Goal: Task Accomplishment & Management: Manage account settings

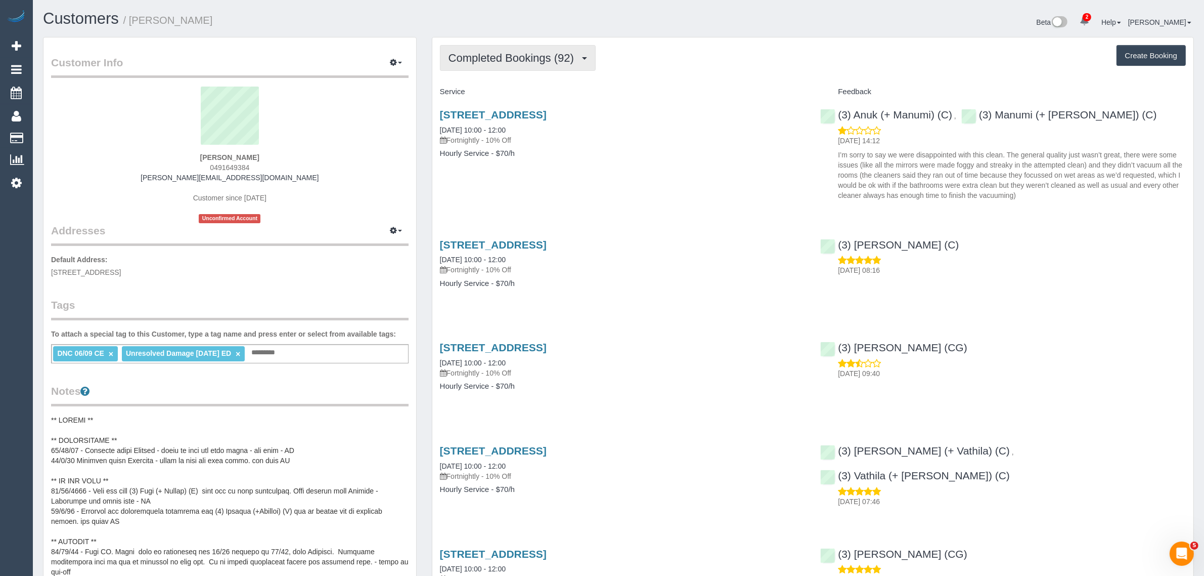
click at [518, 52] on span "Completed Bookings (92)" at bounding box center [514, 58] width 131 height 13
click at [523, 96] on link "Upcoming Bookings (12)" at bounding box center [495, 94] width 109 height 13
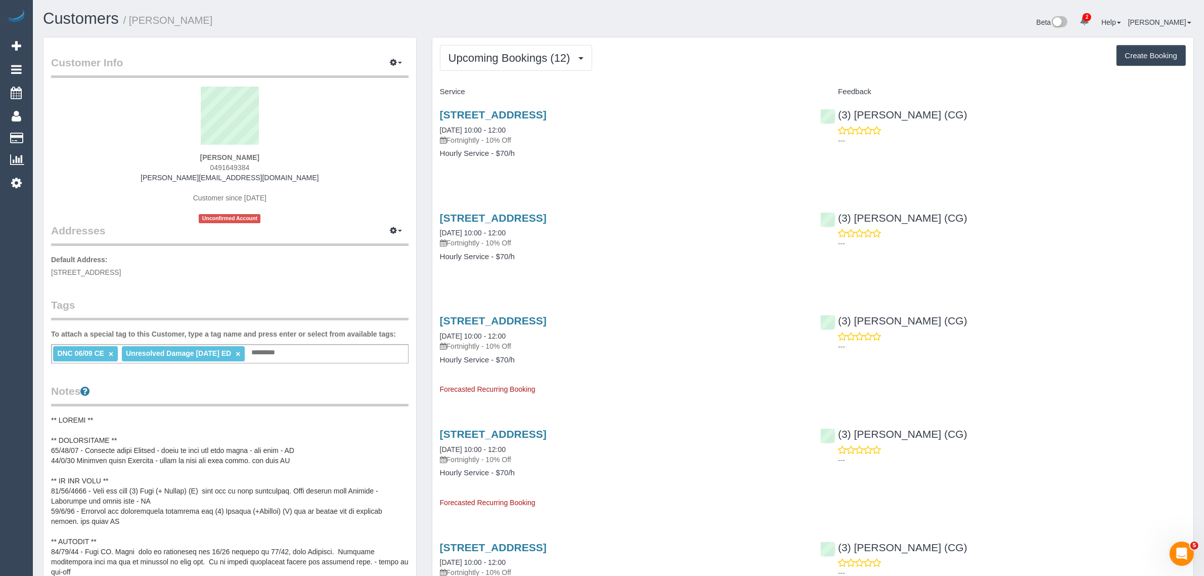
drag, startPoint x: 530, startPoint y: 132, endPoint x: 439, endPoint y: 129, distance: 91.6
click at [439, 129] on div "103 Park Rd, Cheltenham East, VIC 3192 19/09/2025 10:00 - 12:00 Fortnightly - 1…" at bounding box center [622, 139] width 381 height 78
copy link "19/09/2025 10:00 - 12:00"
click at [463, 45] on button "Upcoming Bookings (12)" at bounding box center [516, 58] width 152 height 26
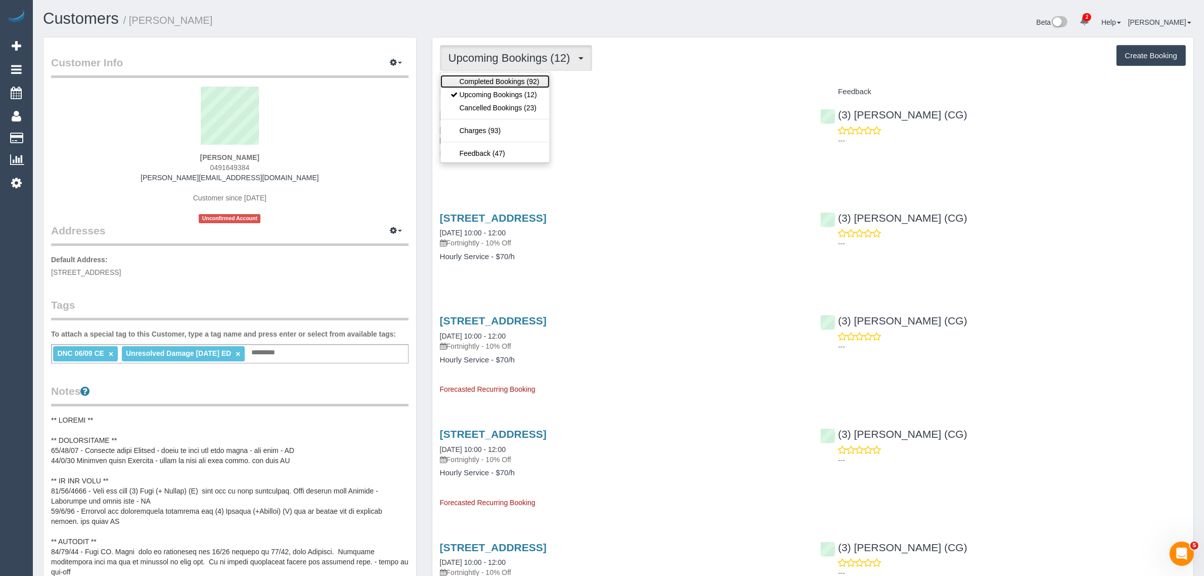
click at [468, 77] on link "Completed Bookings (92)" at bounding box center [495, 81] width 109 height 13
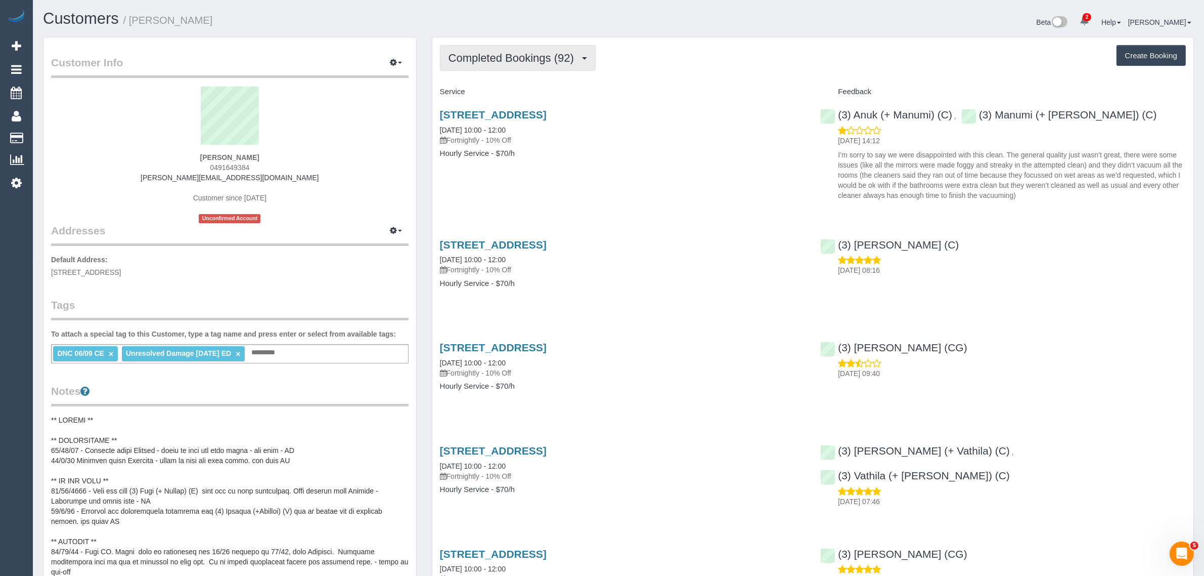
click at [506, 58] on span "Completed Bookings (92)" at bounding box center [514, 58] width 131 height 13
click at [494, 94] on link "Upcoming Bookings (12)" at bounding box center [495, 94] width 109 height 13
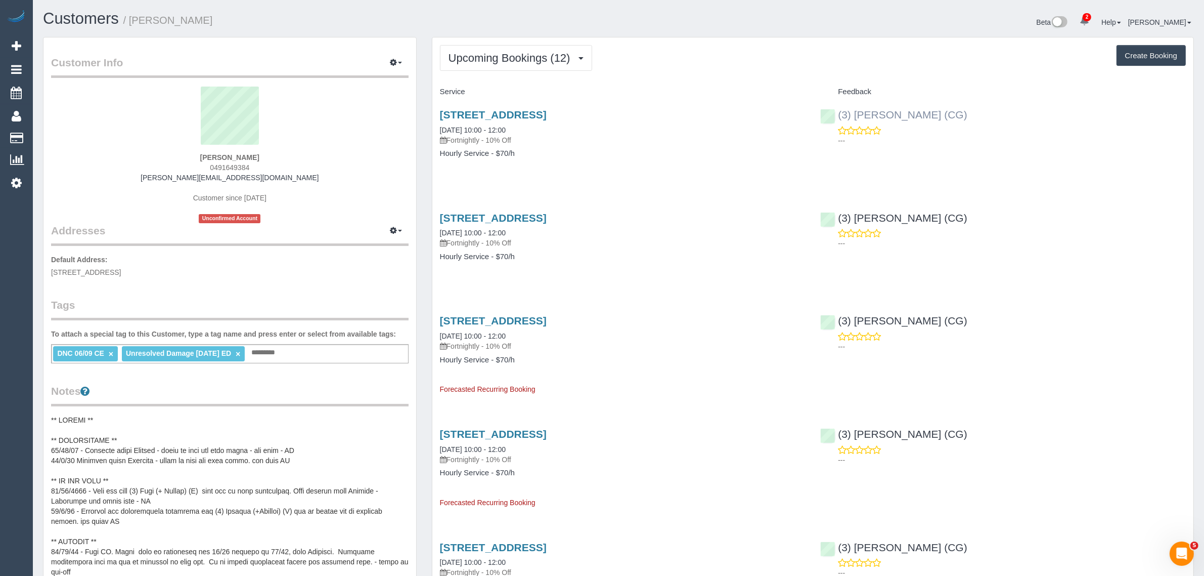
drag, startPoint x: 934, startPoint y: 111, endPoint x: 838, endPoint y: 116, distance: 96.2
click at [838, 116] on div "(3) Ashish Patel (CG) ---" at bounding box center [1003, 125] width 381 height 50
copy link "(3) Ashish Patel (CG)"
click at [496, 115] on link "103 Park Rd, Cheltenham East, VIC 3192" at bounding box center [493, 115] width 107 height 12
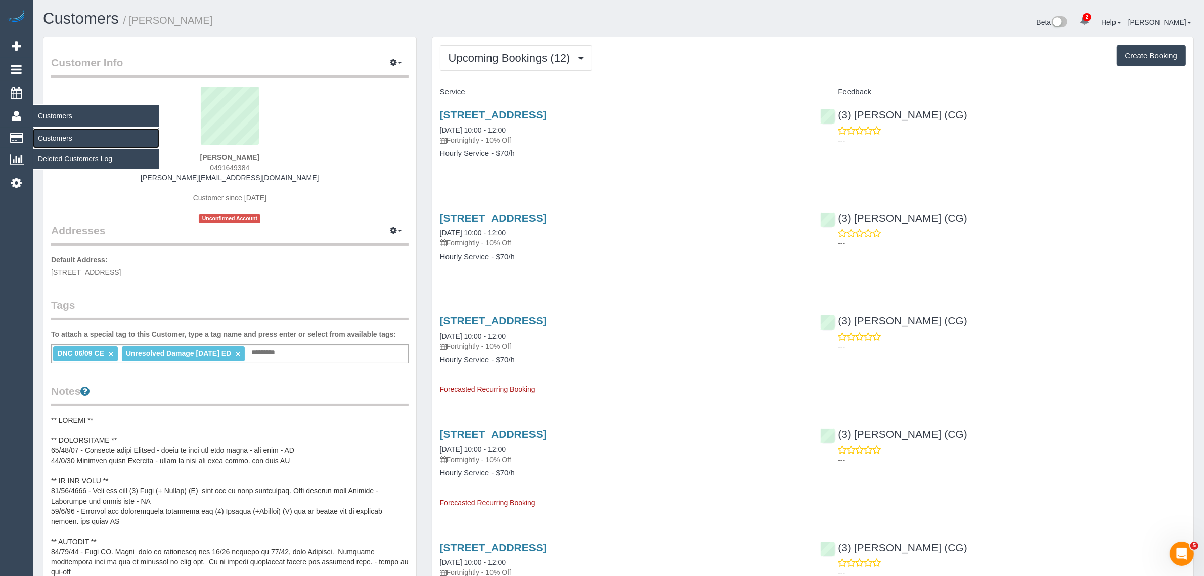
click at [56, 130] on link "Customers" at bounding box center [96, 138] width 126 height 20
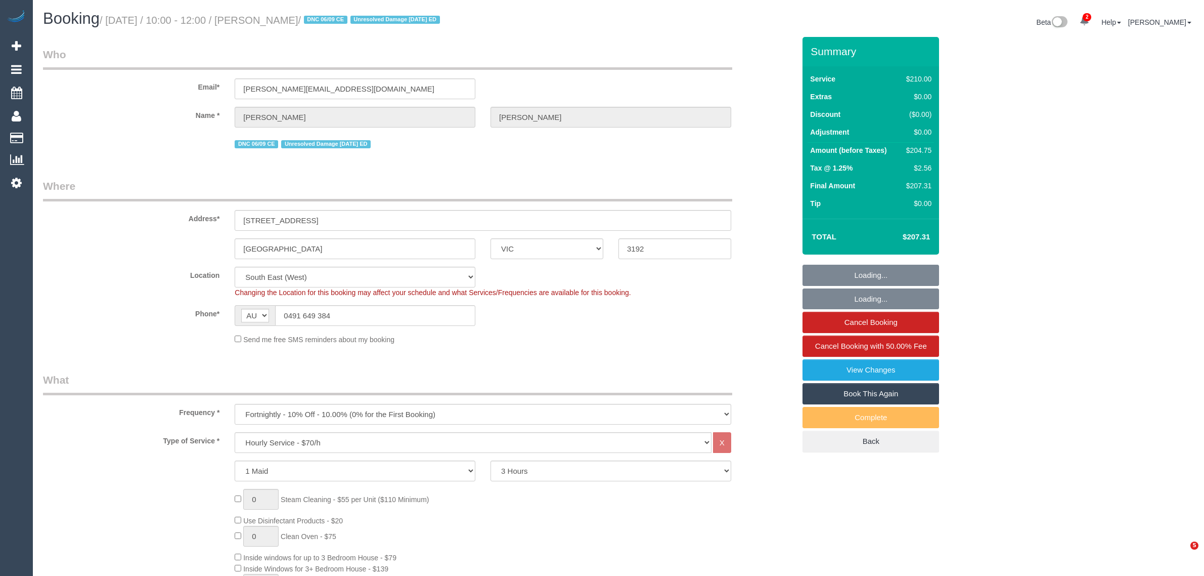
select select "VIC"
select select "180"
select select "spot1"
select select "number:27"
select select "number:14"
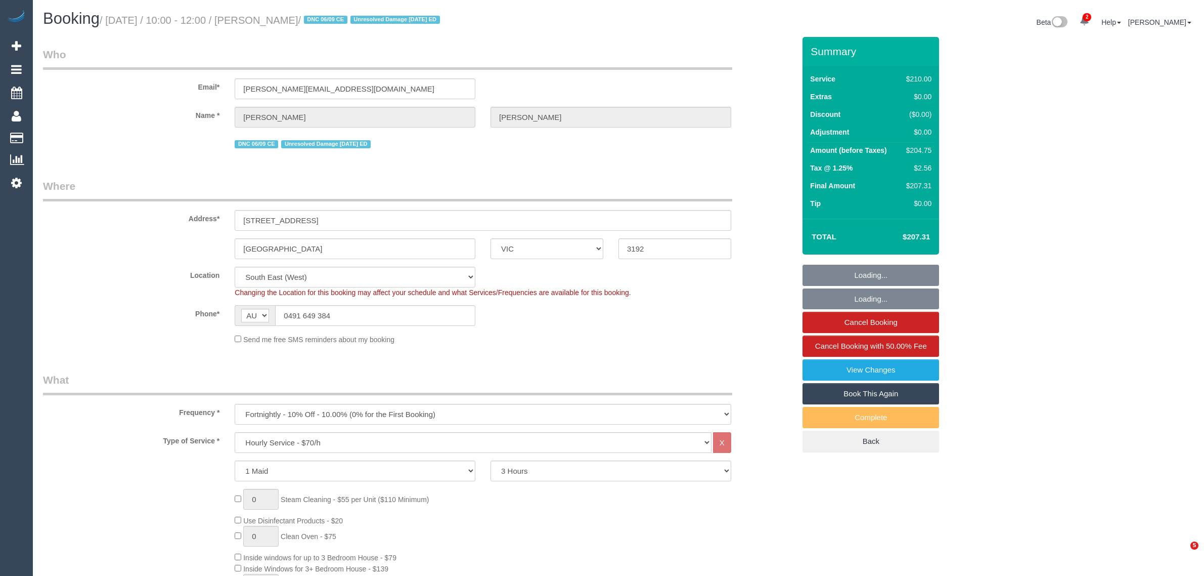
select select "number:19"
select select "number:22"
select select "number:11"
click at [396, 244] on input "Cheltenham East" at bounding box center [355, 248] width 241 height 21
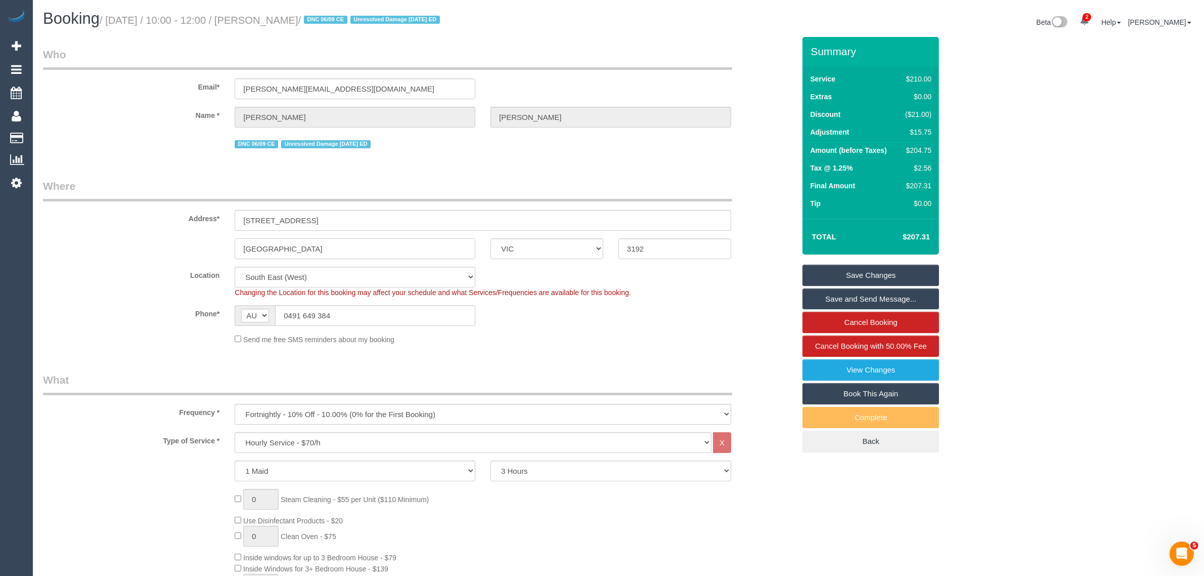
click at [396, 244] on input "Cheltenham East" at bounding box center [355, 248] width 241 height 21
click at [327, 254] on input "Cheltenham East" at bounding box center [355, 248] width 241 height 21
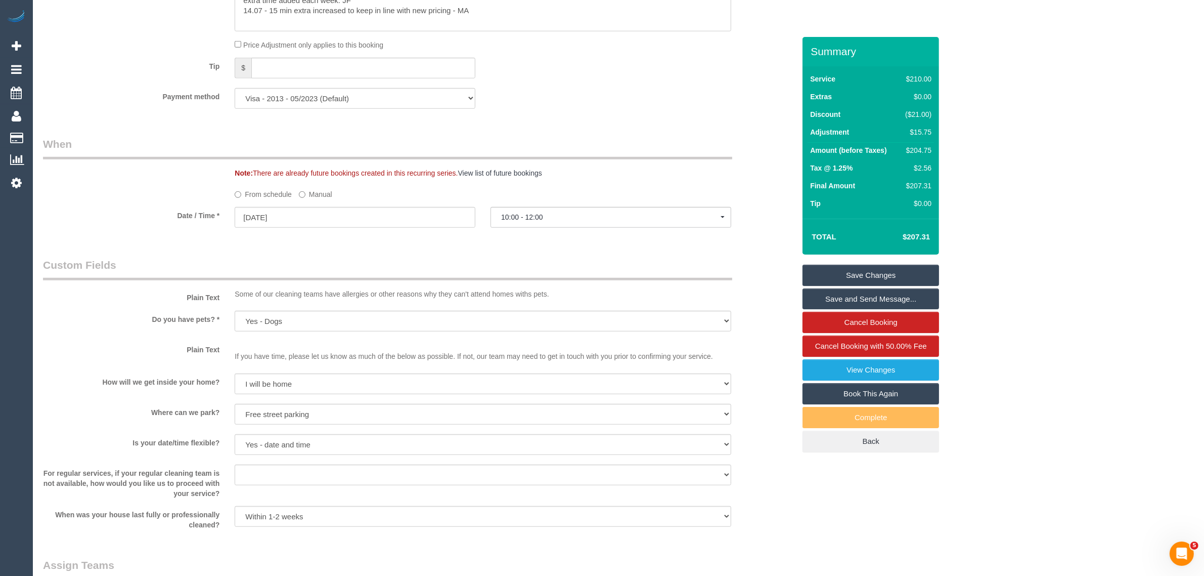
scroll to position [1634, 0]
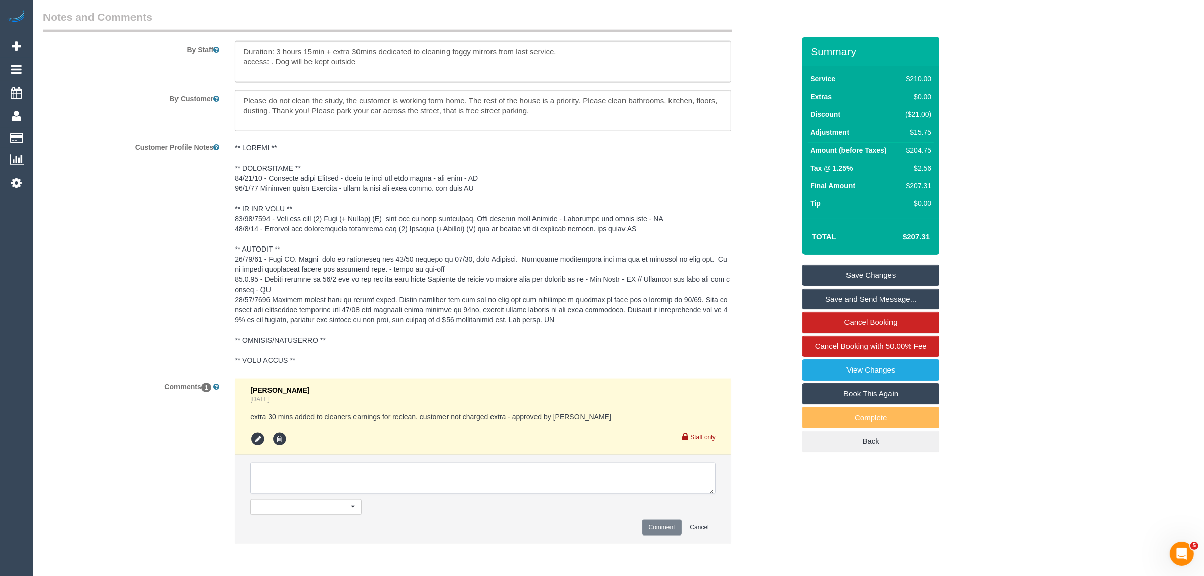
click at [458, 484] on textarea at bounding box center [482, 477] width 465 height 31
type textarea "Ashish has been named via txt - KA"
click at [658, 527] on button "Comment" at bounding box center [661, 527] width 39 height 16
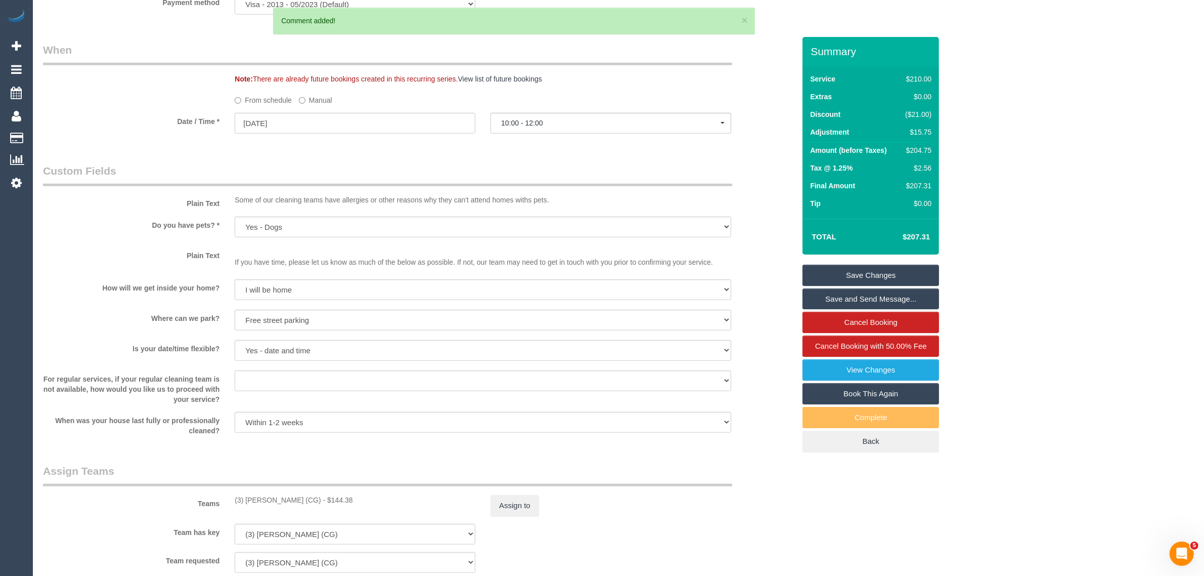
scroll to position [623, 0]
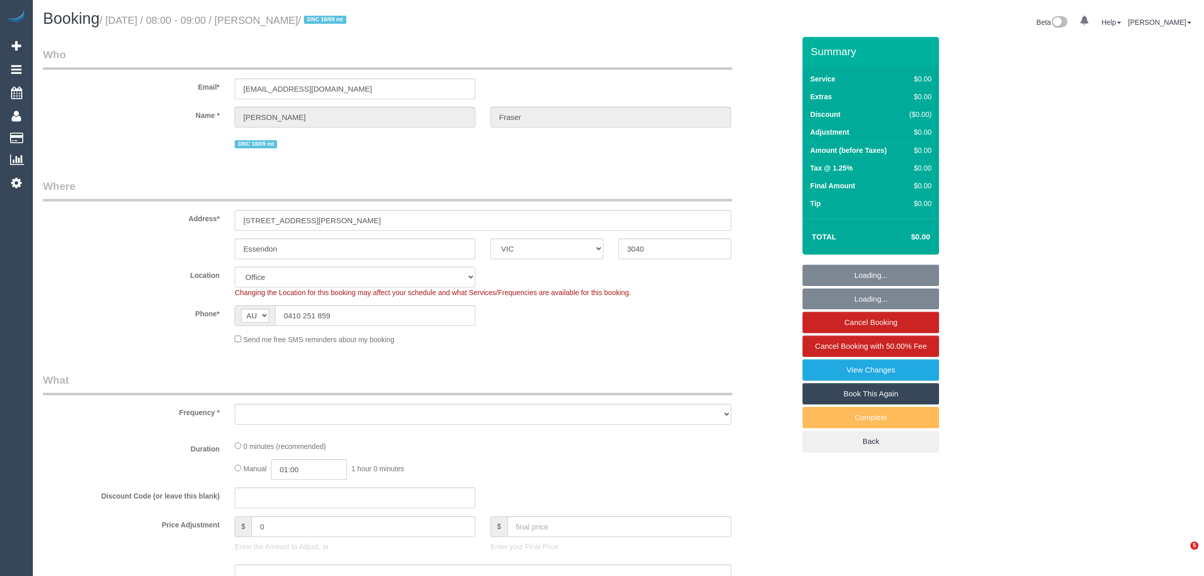
select select "VIC"
select select "object:582"
select select "string:stripe-pm_1Q7SXZ2GScqysDRVwAAqF6Ab"
select select "number:28"
select select "number:14"
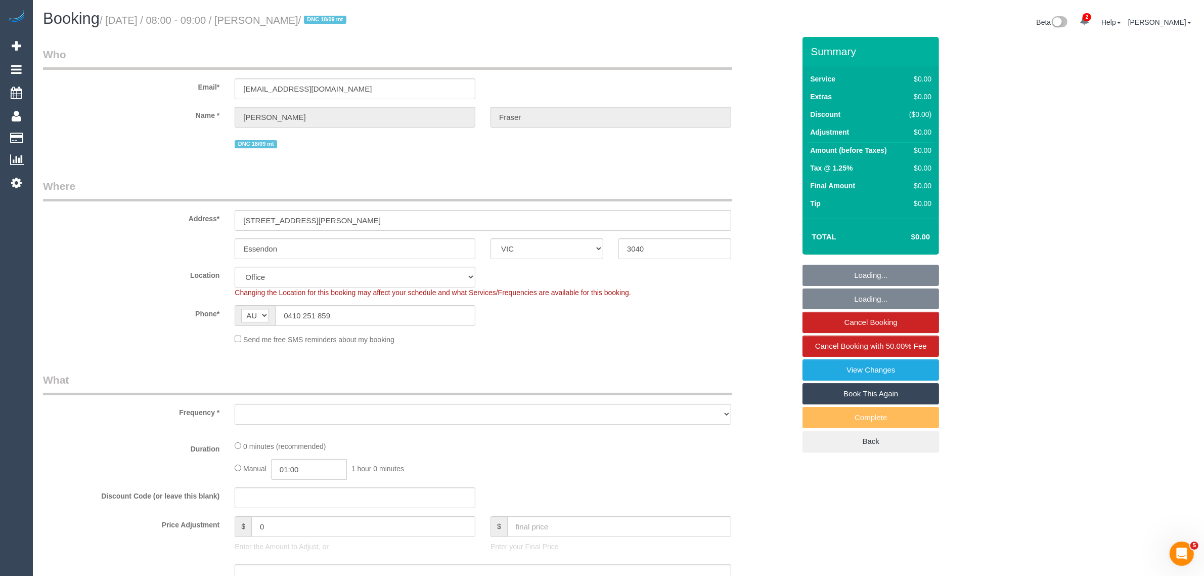
select select "number:19"
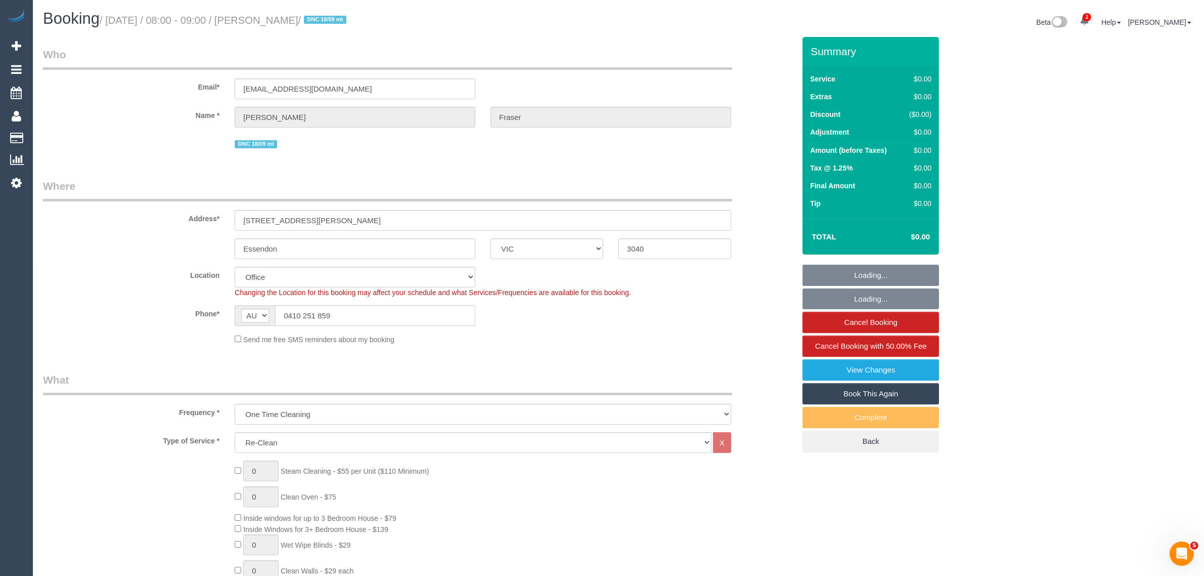
click at [359, 311] on input "0410 251 859" at bounding box center [375, 315] width 200 height 21
select select "object:2107"
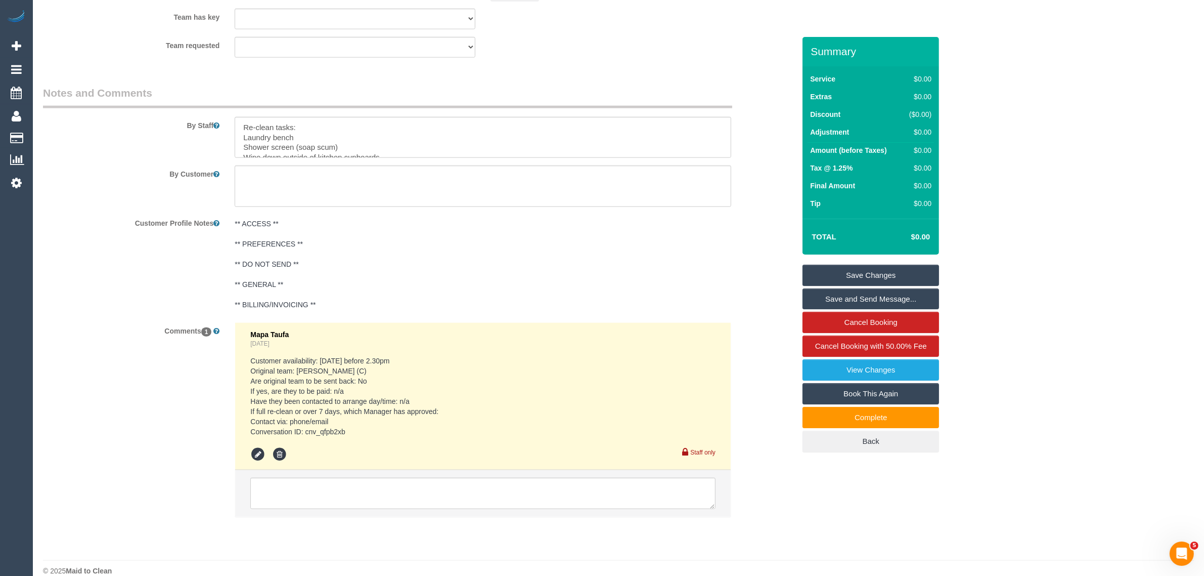
scroll to position [1472, 0]
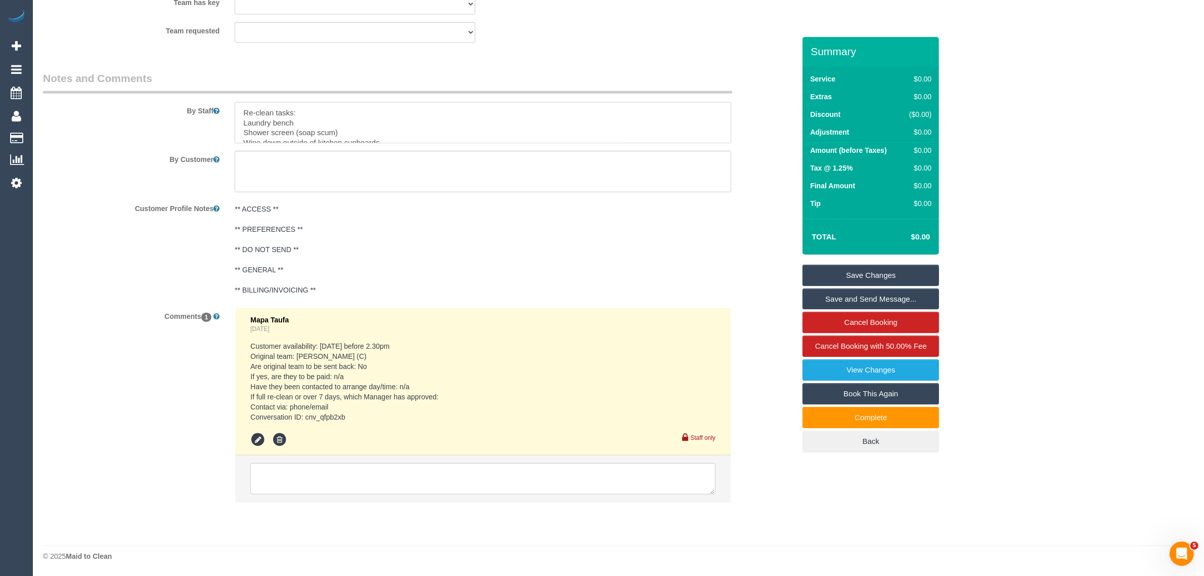
click at [370, 130] on textarea at bounding box center [483, 122] width 497 height 41
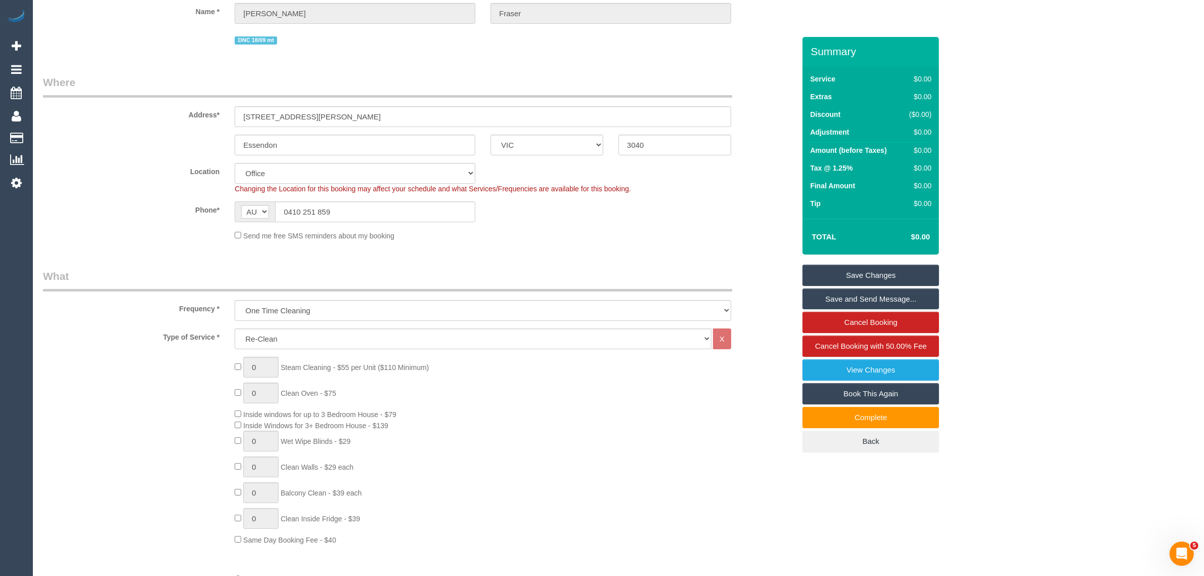
scroll to position [0, 0]
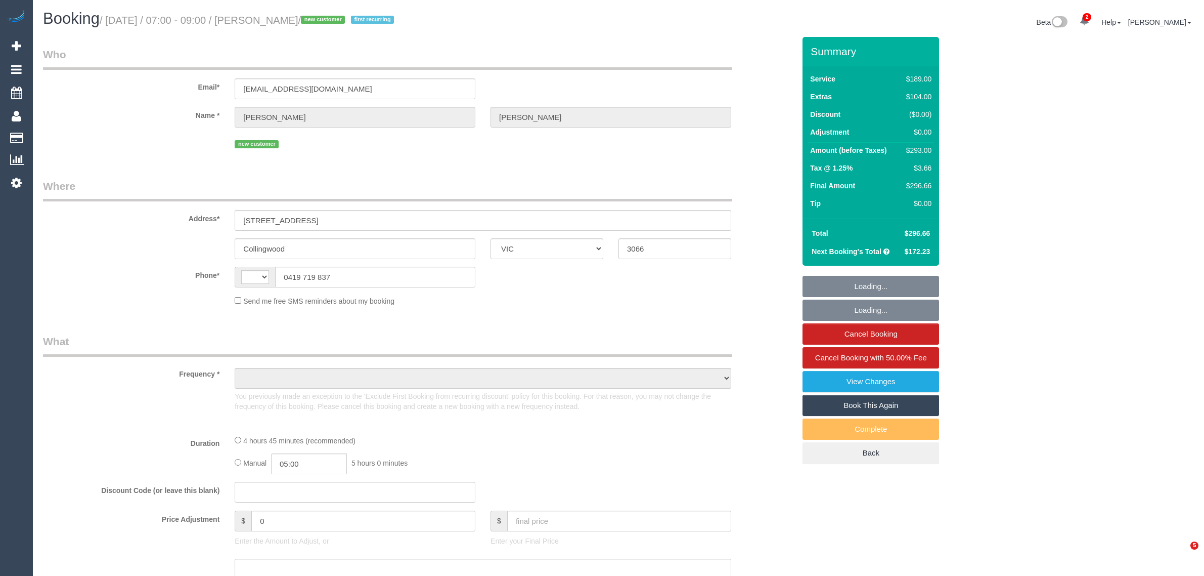
select select "VIC"
select select "string:AU"
select select "object:593"
select select "string:stripe-pm_1Rj6Tu2GScqysDRVwiI3lQLl"
select select "number:29"
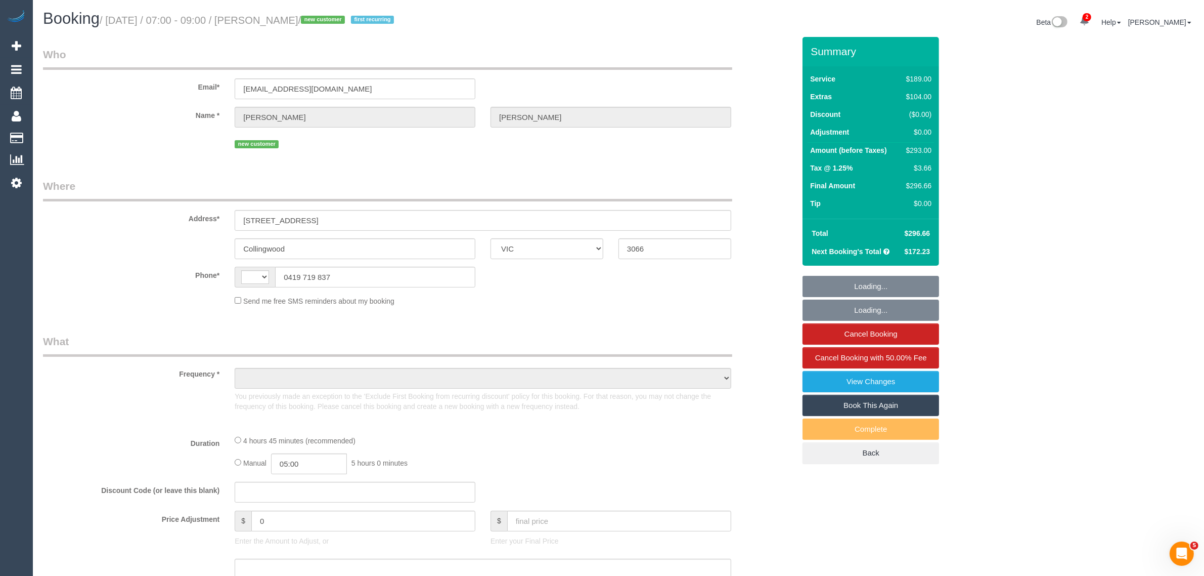
select select "number:14"
select select "number:20"
select select "number:24"
select select "number:35"
select select "number:26"
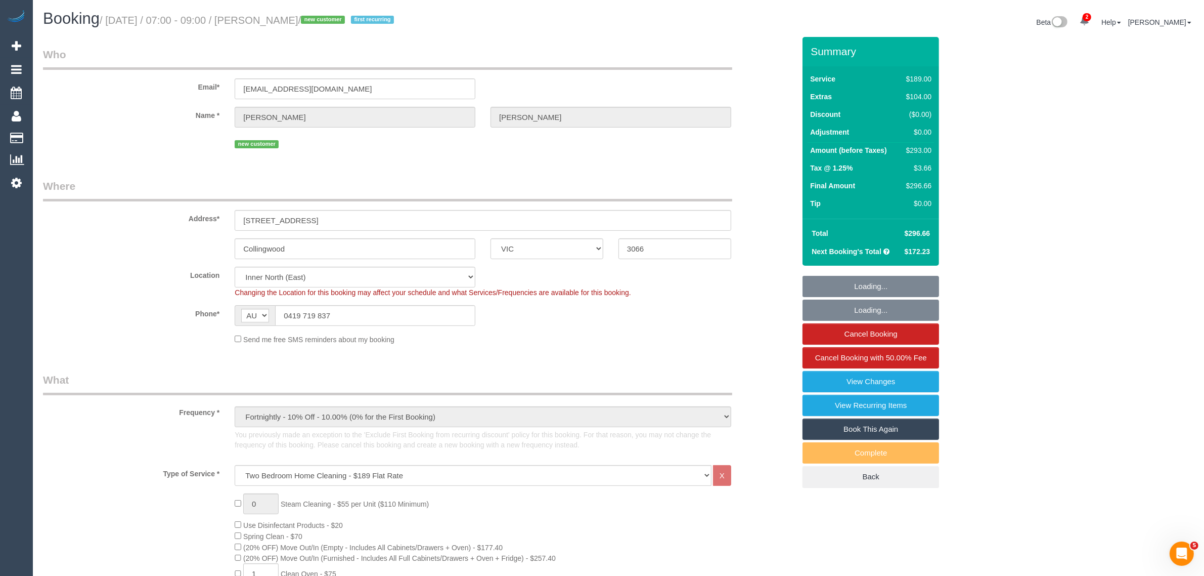
select select "object:848"
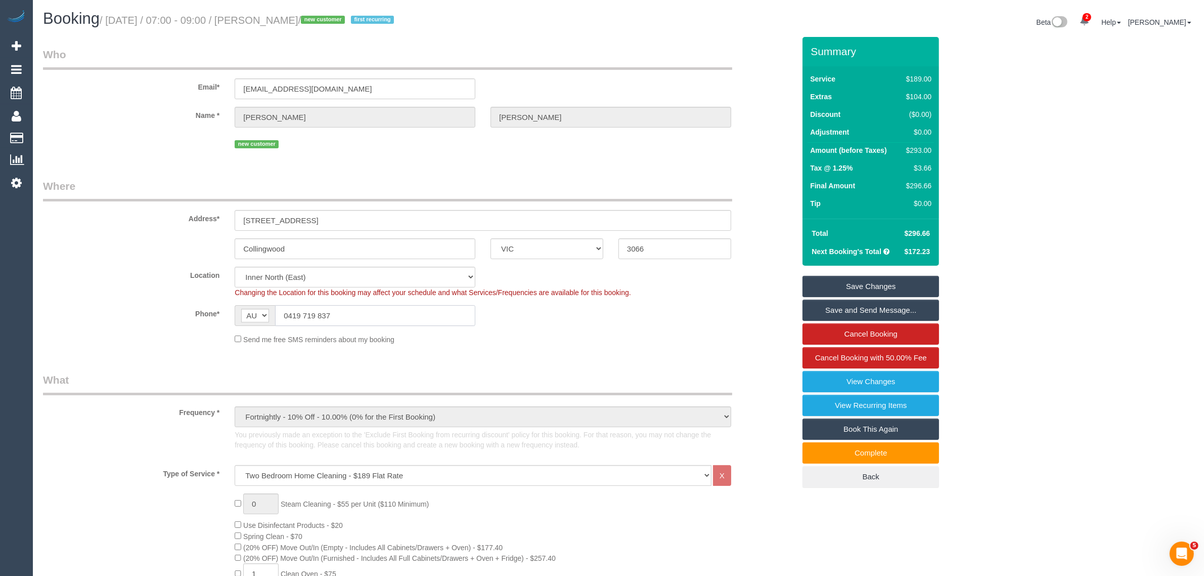
click at [383, 317] on input "0419 719 837" at bounding box center [375, 315] width 200 height 21
click at [616, 309] on div "Phone* AF AL DZ AD AO AI AQ AG AR AM AW AU AT AZ BS BH BD BB BY BE BZ BJ BM BT …" at bounding box center [418, 315] width 767 height 21
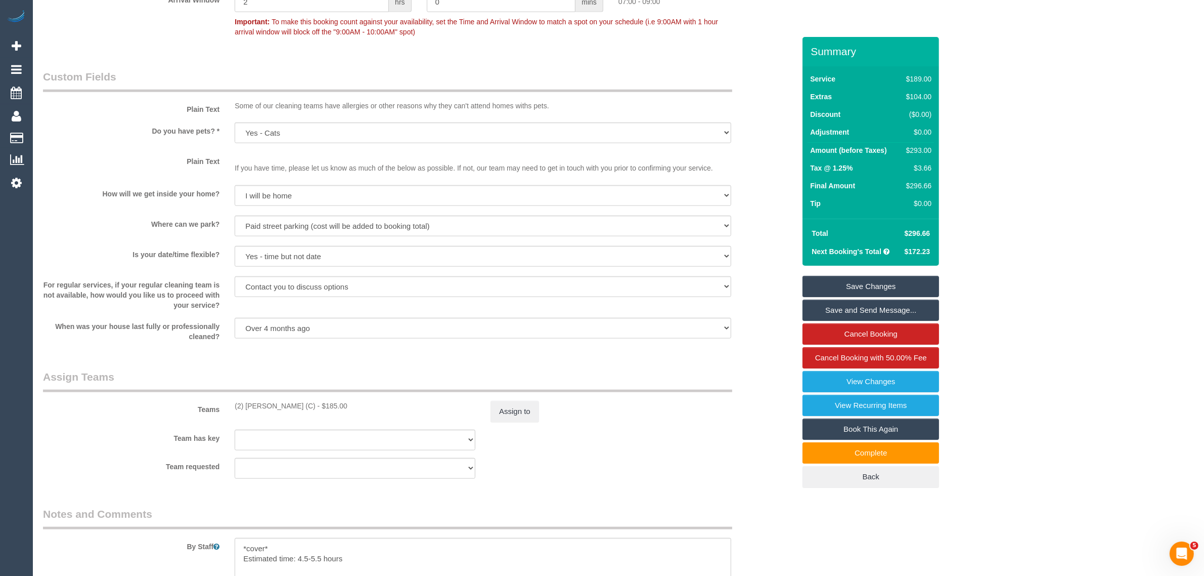
scroll to position [1265, 0]
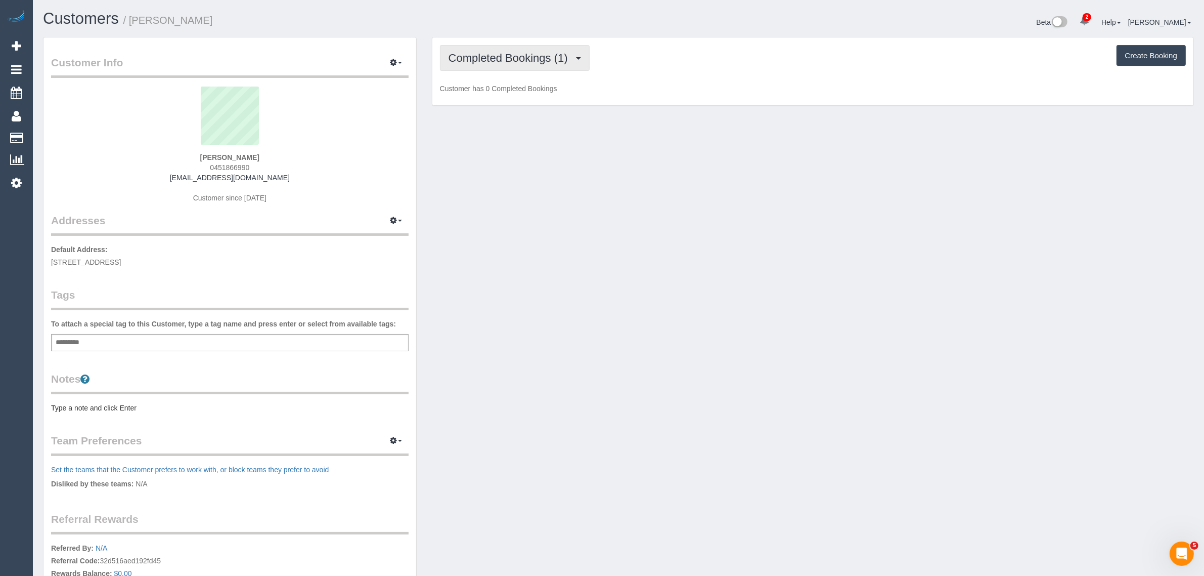
click at [552, 66] on button "Completed Bookings (1)" at bounding box center [515, 58] width 150 height 26
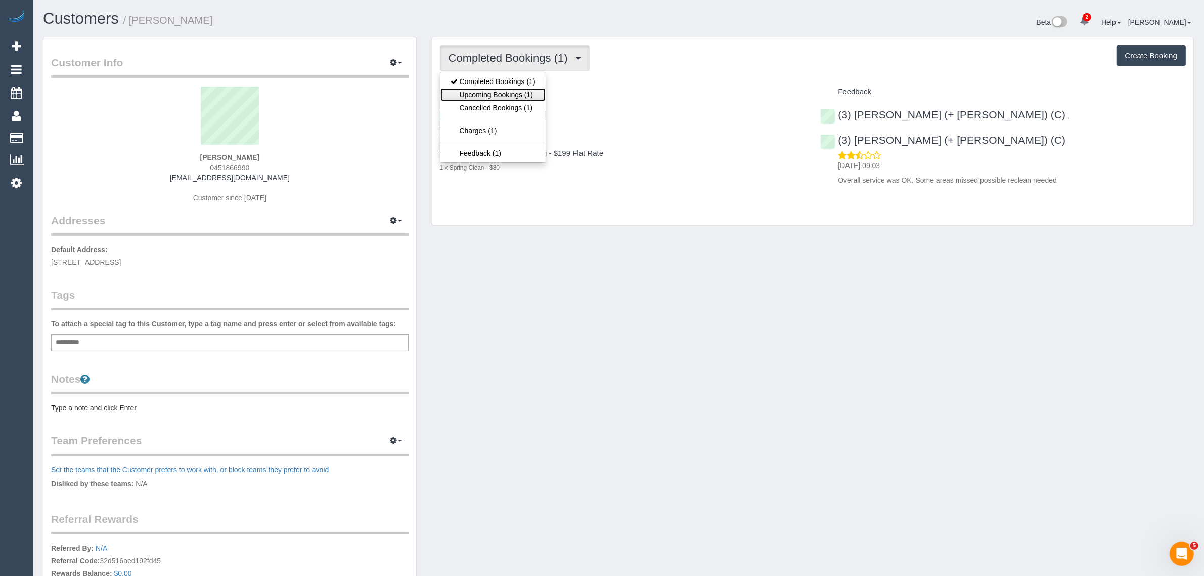
click at [525, 95] on link "Upcoming Bookings (1)" at bounding box center [493, 94] width 105 height 13
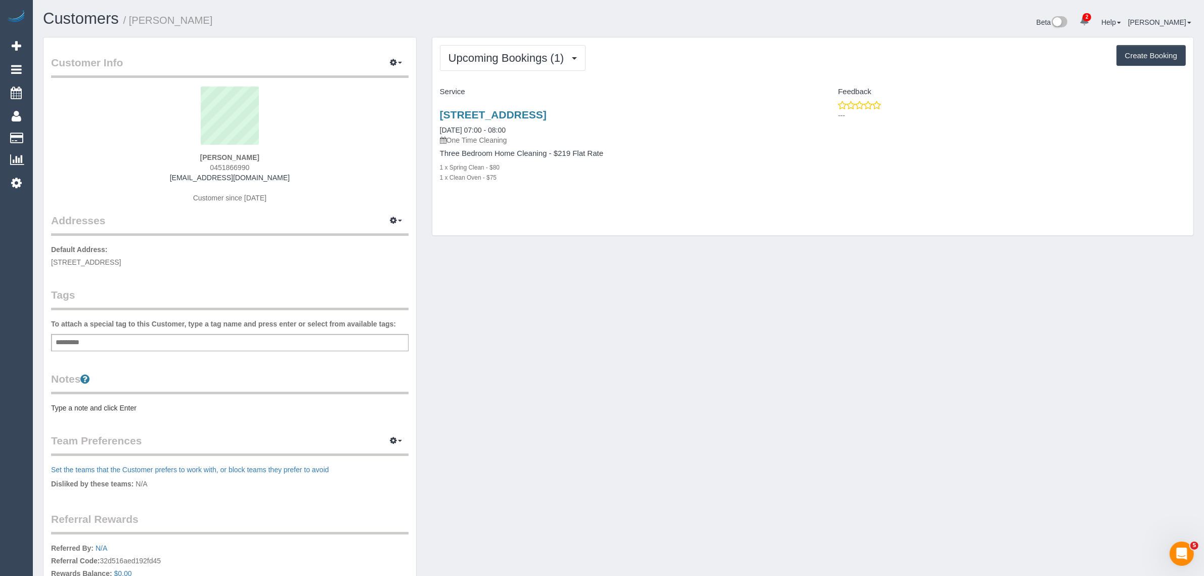
drag, startPoint x: 537, startPoint y: 126, endPoint x: 439, endPoint y: 125, distance: 98.6
click at [439, 125] on div "[STREET_ADDRESS] [DATE] 07:00 - 08:00 One Time Cleaning Three Bedroom Home Clea…" at bounding box center [622, 151] width 381 height 102
copy link "[DATE] 07:00 - 08:00"
click at [225, 157] on strong "[PERSON_NAME]" at bounding box center [229, 157] width 59 height 8
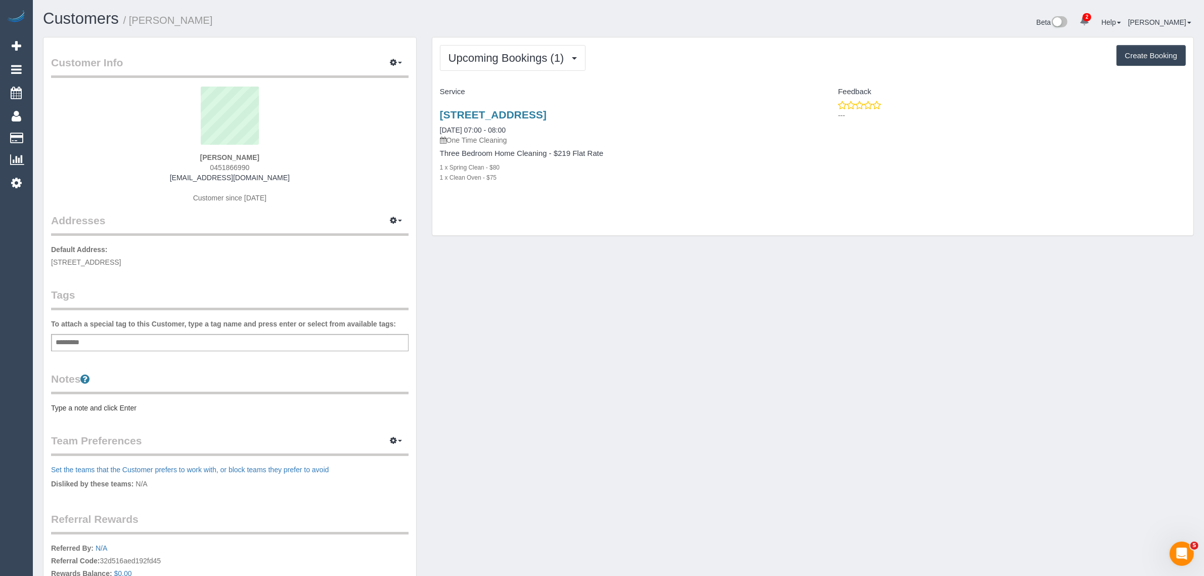
click at [225, 157] on strong "[PERSON_NAME]" at bounding box center [229, 157] width 59 height 8
click at [225, 157] on strong "Zeina Mikati" at bounding box center [229, 157] width 59 height 8
click at [539, 53] on span "Upcoming Bookings (1)" at bounding box center [509, 58] width 121 height 13
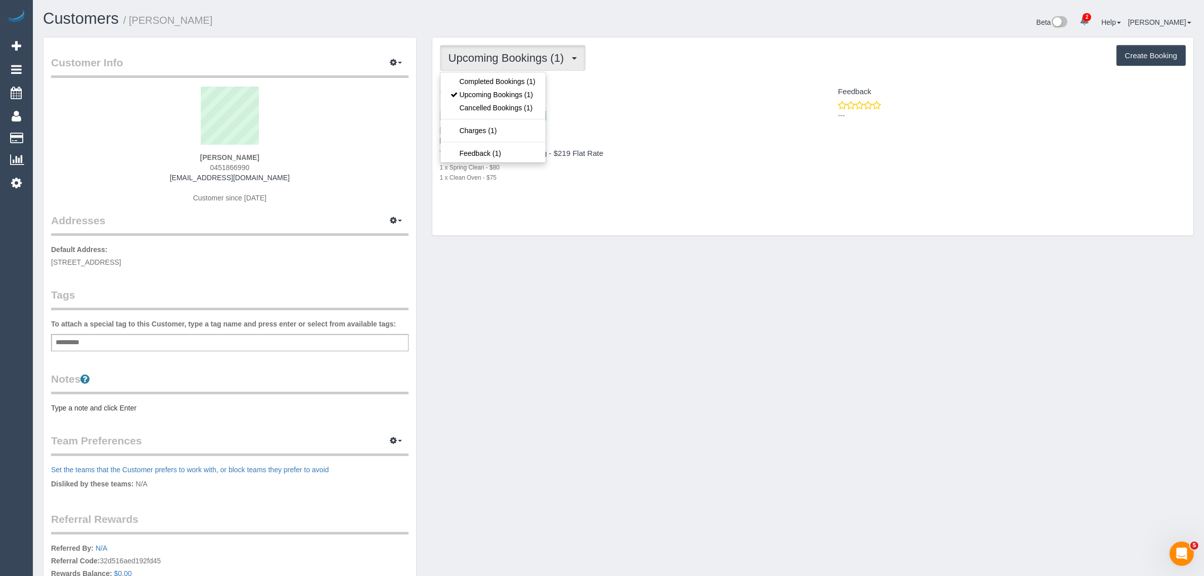
click at [673, 172] on div "1 x Clean Oven - $75" at bounding box center [623, 177] width 366 height 10
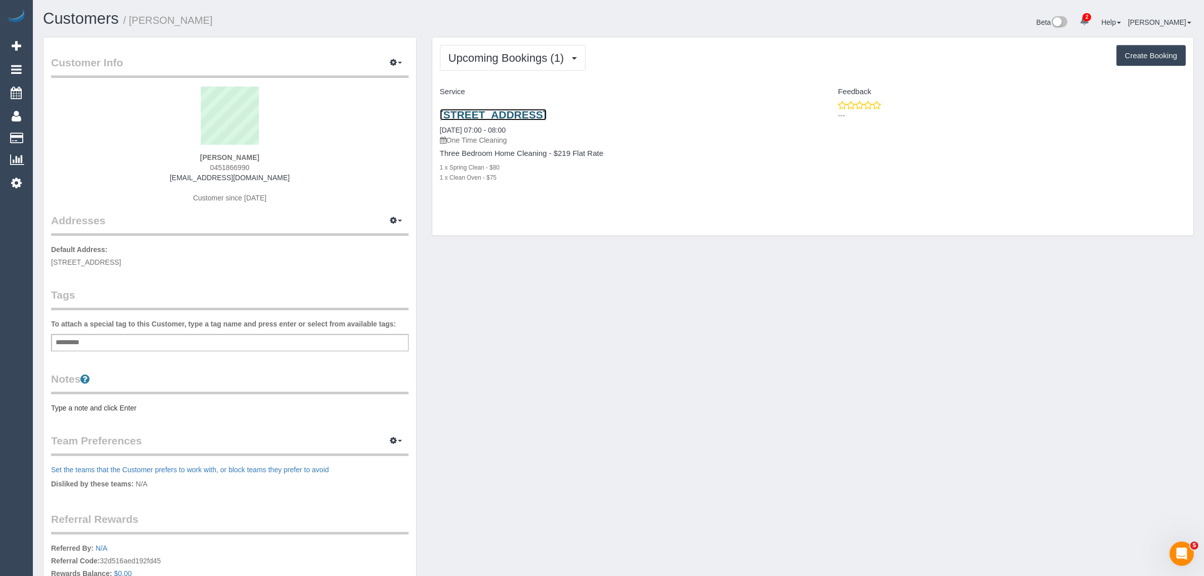
click at [547, 114] on link "12 Ellaswood Court, Hampton Park, VIC 3976" at bounding box center [493, 115] width 107 height 12
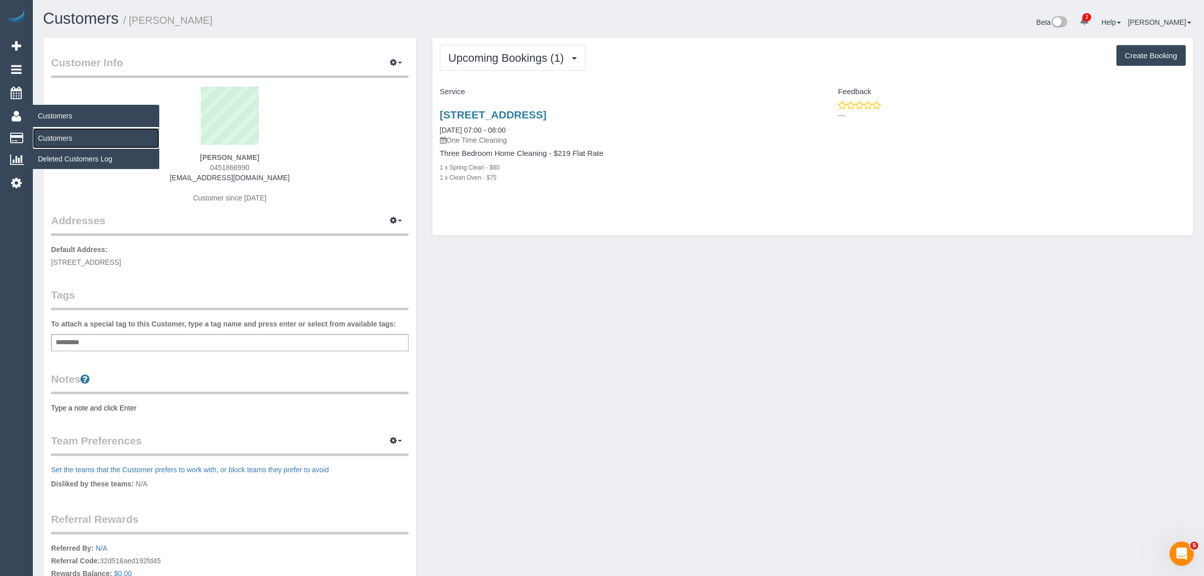
click at [46, 133] on link "Customers" at bounding box center [96, 138] width 126 height 20
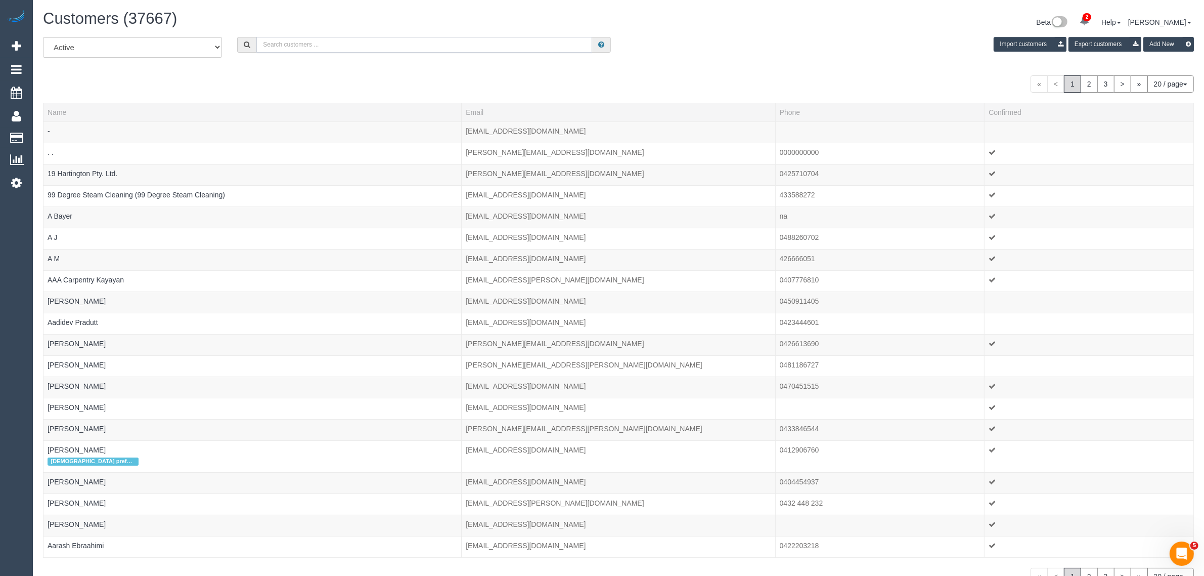
click at [393, 43] on input "text" at bounding box center [424, 45] width 336 height 16
paste input "Gavin Khaw"
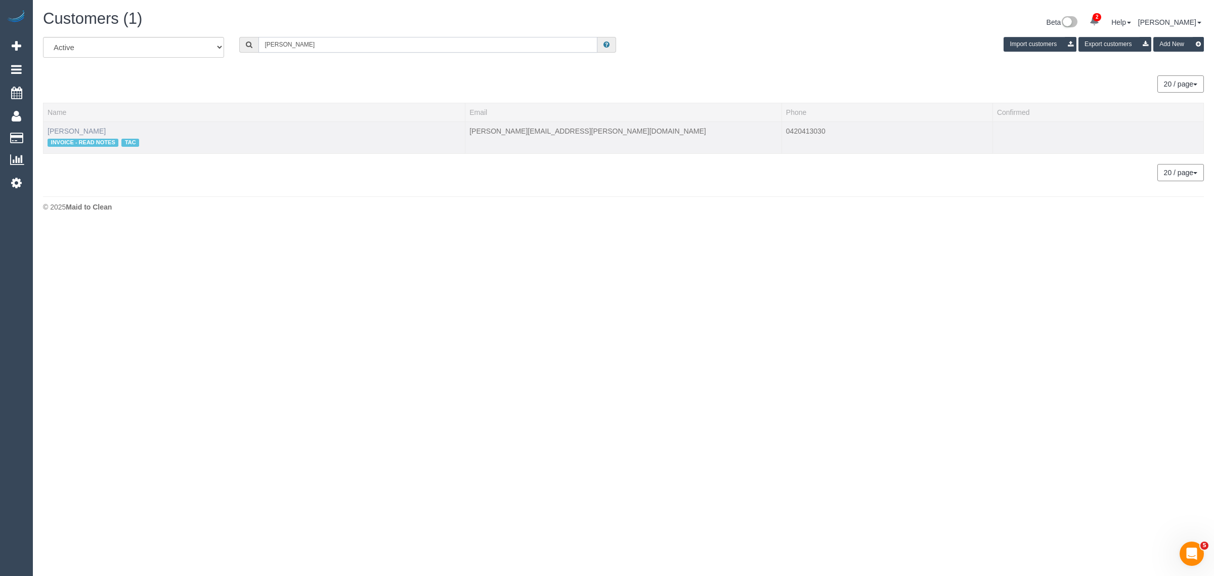
type input "Gavin Khaw"
click at [66, 130] on link "Gavin Khaw" at bounding box center [77, 131] width 58 height 8
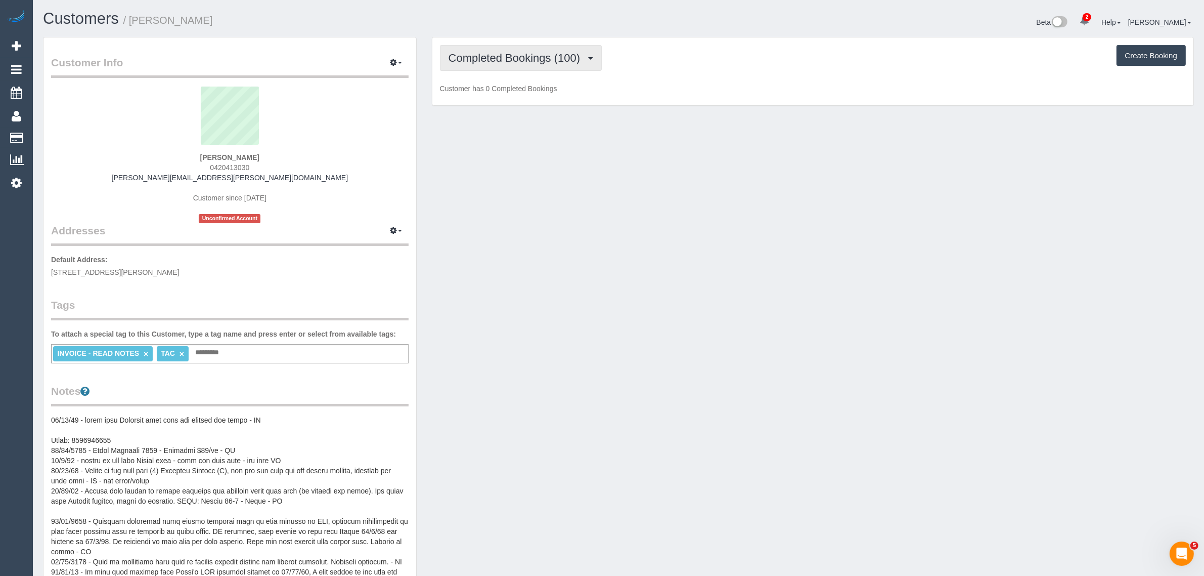
click at [497, 60] on span "Completed Bookings (100)" at bounding box center [517, 58] width 137 height 13
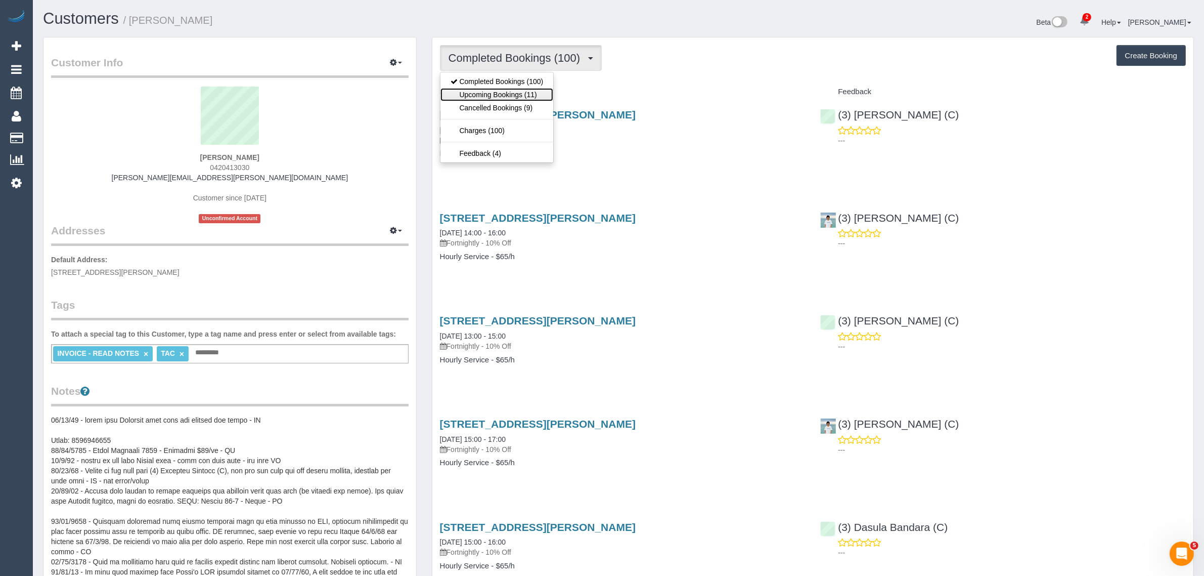
click at [497, 96] on link "Upcoming Bookings (11)" at bounding box center [497, 94] width 113 height 13
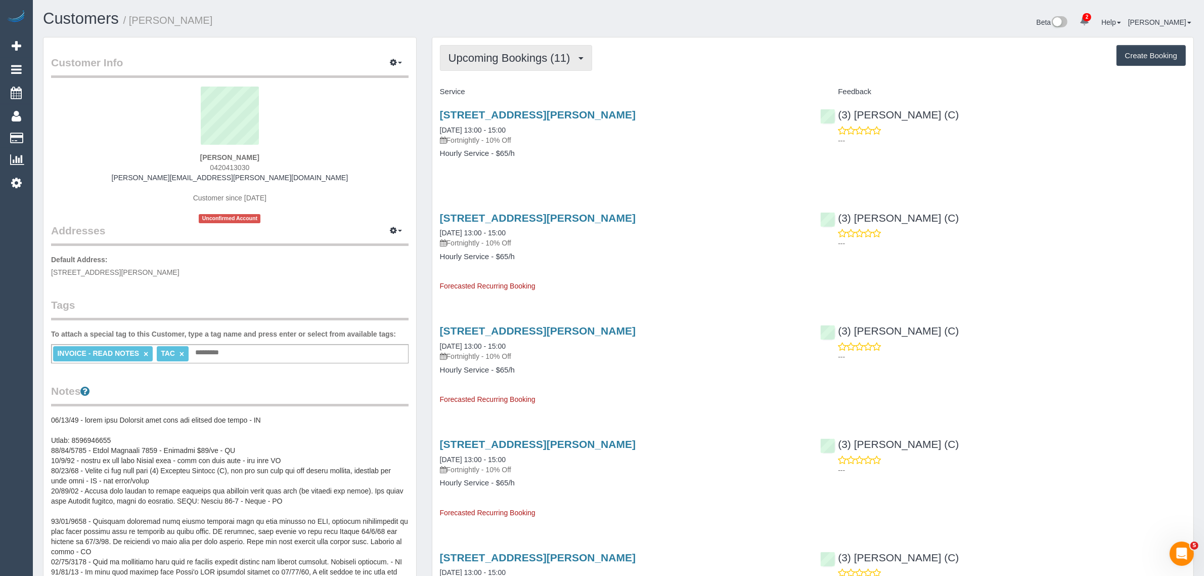
click at [509, 59] on span "Upcoming Bookings (11)" at bounding box center [512, 58] width 127 height 13
click at [497, 77] on link "Completed Bookings (100)" at bounding box center [497, 81] width 113 height 13
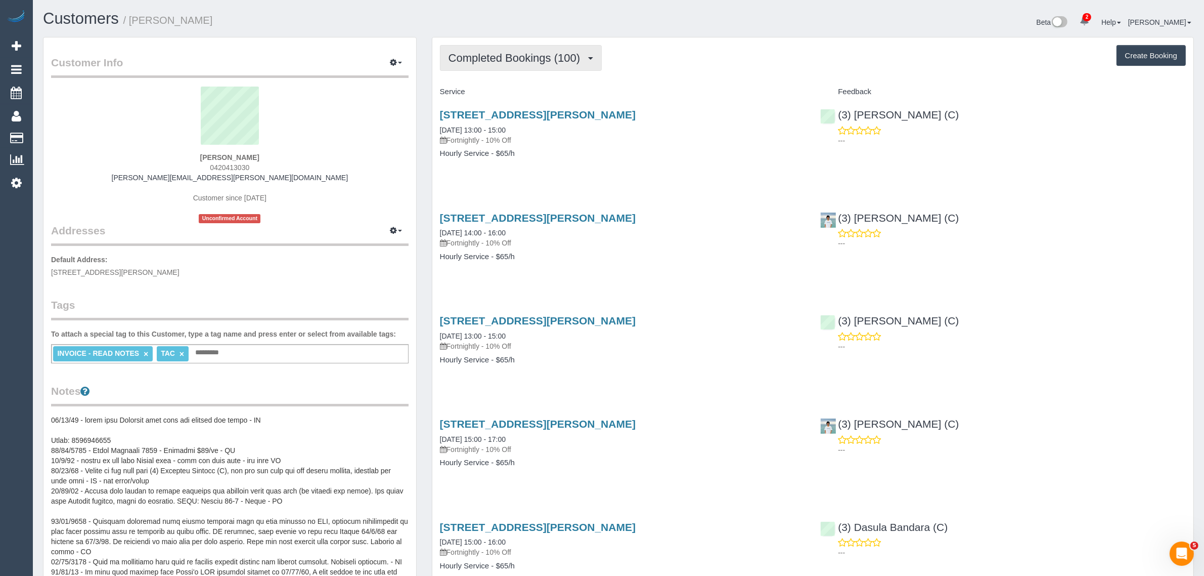
click at [517, 54] on span "Completed Bookings (100)" at bounding box center [517, 58] width 137 height 13
click at [497, 95] on link "Upcoming Bookings (11)" at bounding box center [497, 94] width 113 height 13
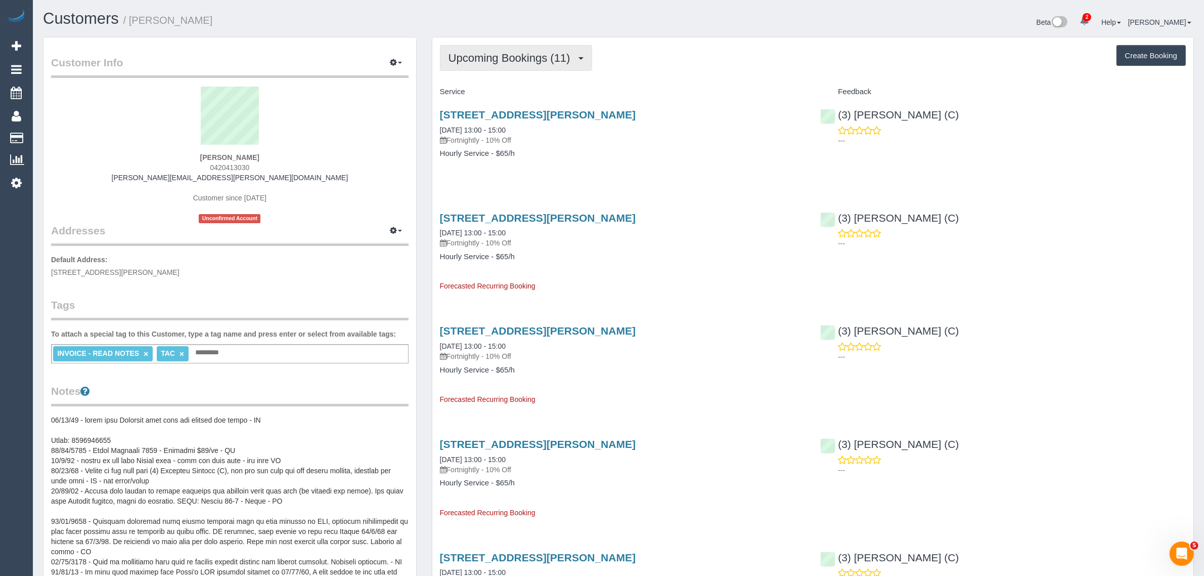
click at [514, 62] on span "Upcoming Bookings (11)" at bounding box center [512, 58] width 127 height 13
click at [511, 79] on link "Completed Bookings (100)" at bounding box center [497, 81] width 113 height 13
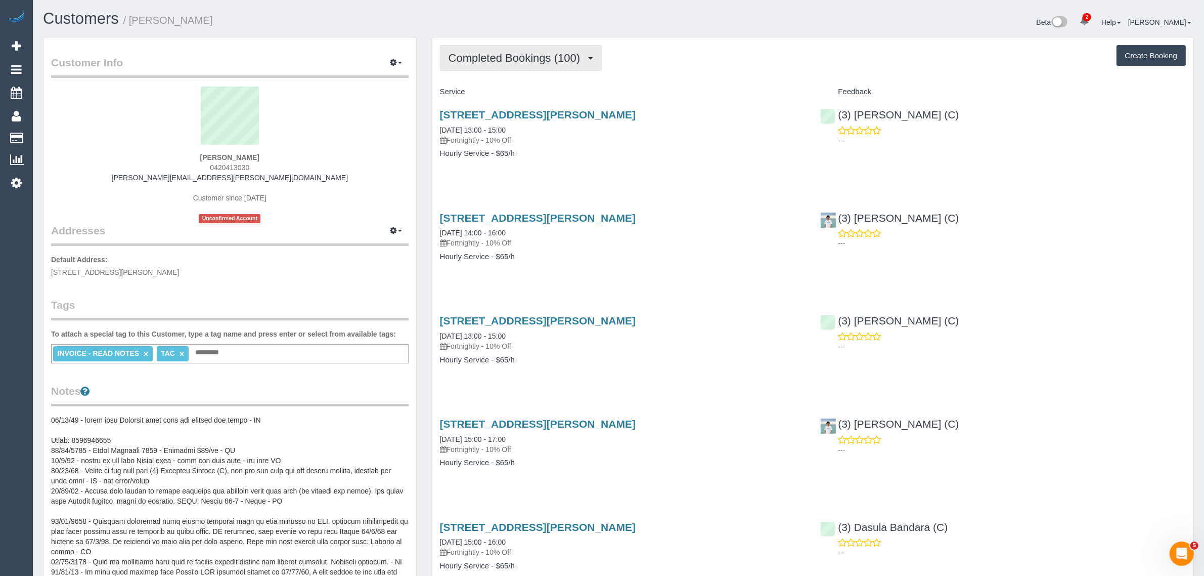
click at [514, 59] on span "Completed Bookings (100)" at bounding box center [517, 58] width 137 height 13
click at [503, 90] on link "Upcoming Bookings (11)" at bounding box center [497, 94] width 113 height 13
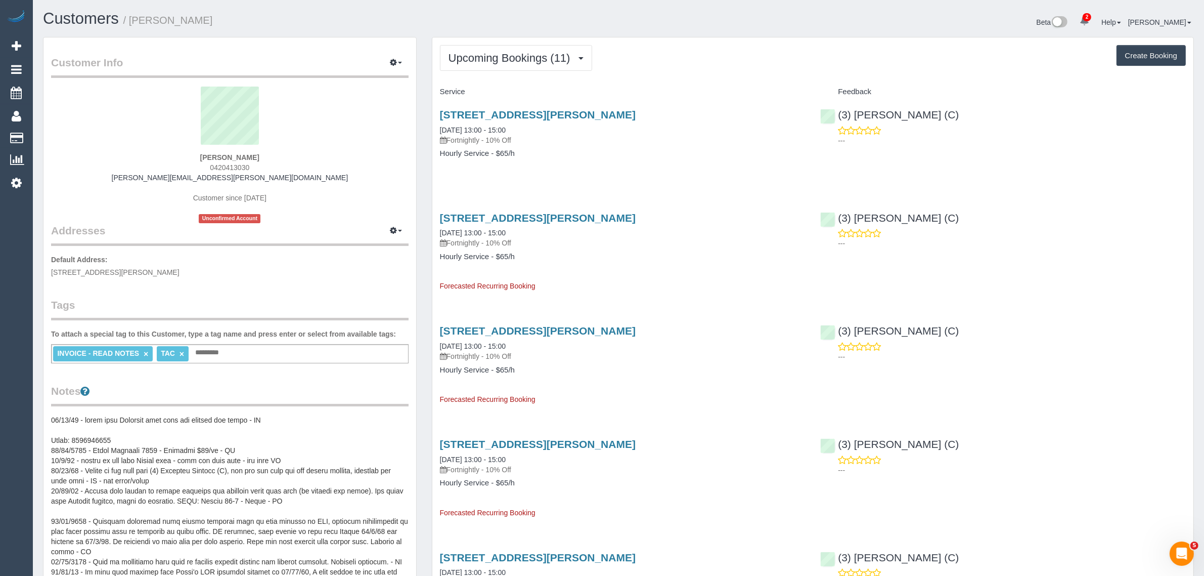
click at [128, 115] on sui-profile-pic at bounding box center [230, 119] width 342 height 66
click at [48, 131] on link "Customers" at bounding box center [96, 138] width 126 height 20
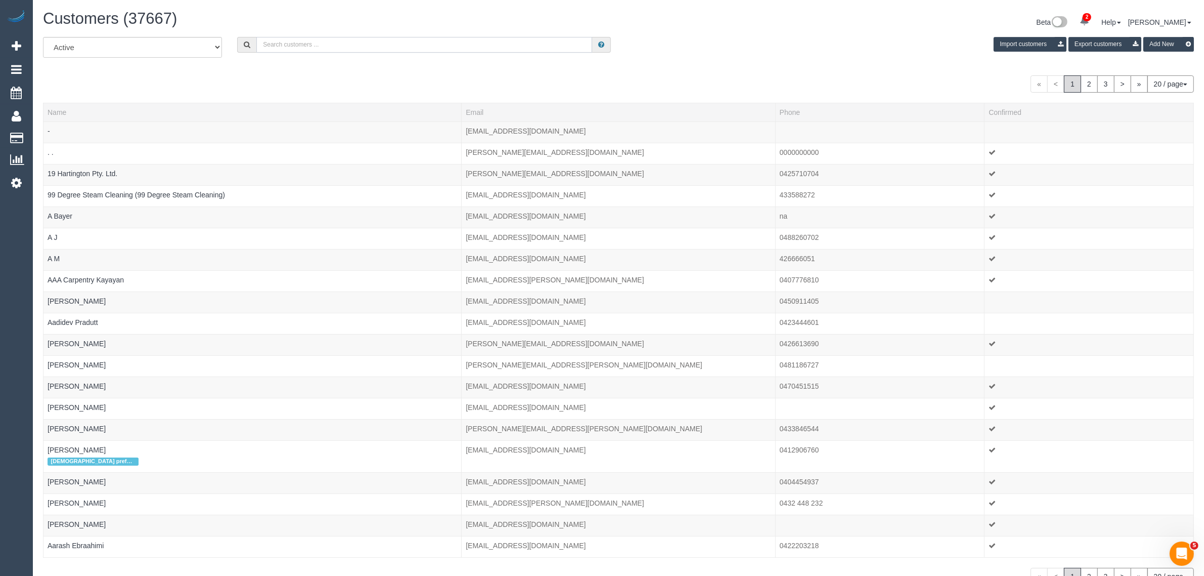
click at [350, 41] on input "text" at bounding box center [424, 45] width 336 height 16
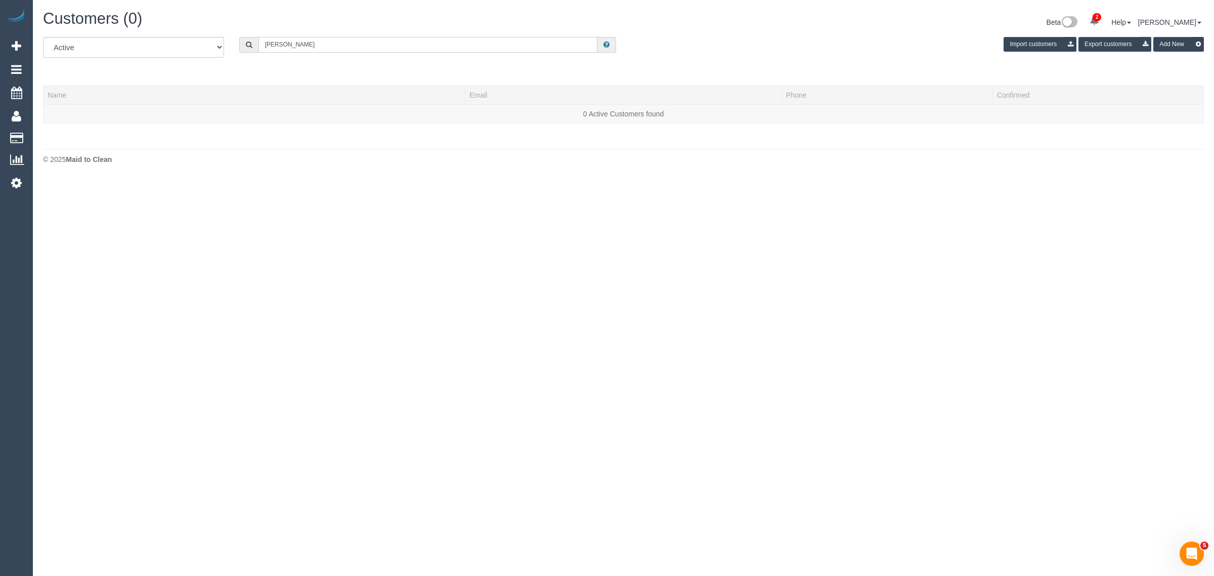
click at [329, 38] on input "Tanya Kortersi" at bounding box center [427, 45] width 339 height 16
paste input "sis"
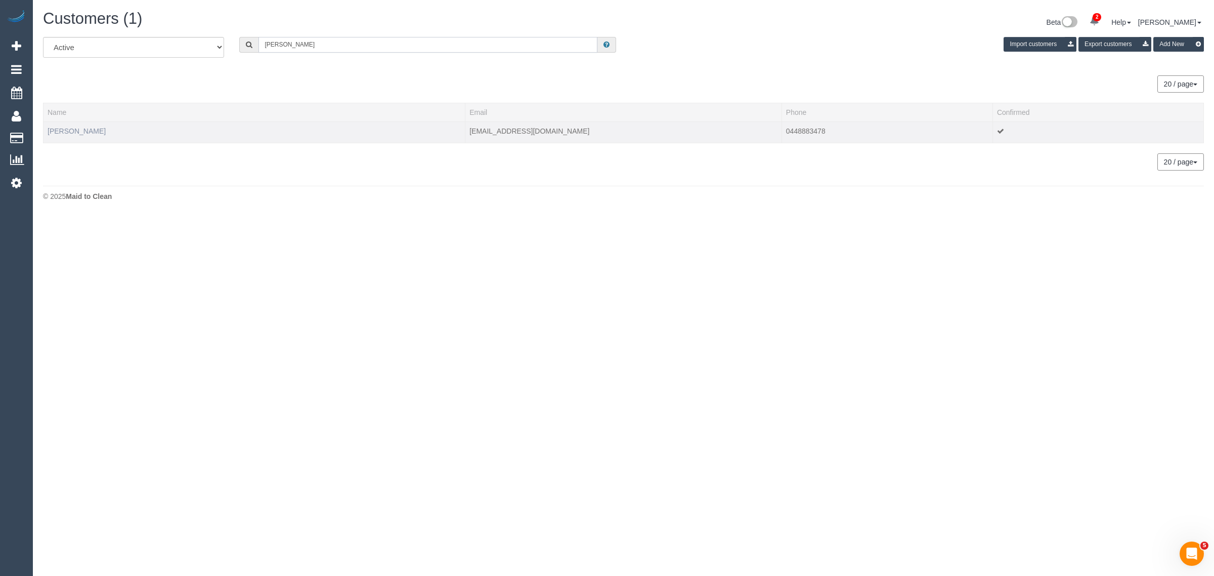
type input "Tanya Kortesis"
click at [74, 127] on link "Tanya Kortesis" at bounding box center [77, 131] width 58 height 8
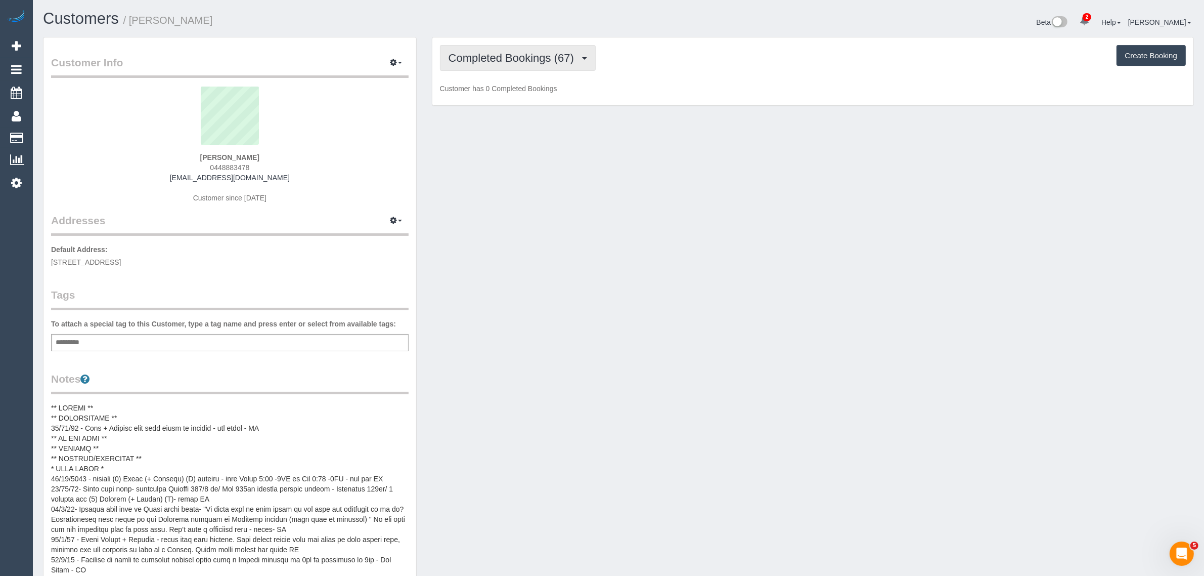
click at [486, 60] on span "Completed Bookings (67)" at bounding box center [514, 58] width 131 height 13
click at [504, 96] on link "Upcoming Bookings (12)" at bounding box center [495, 94] width 109 height 13
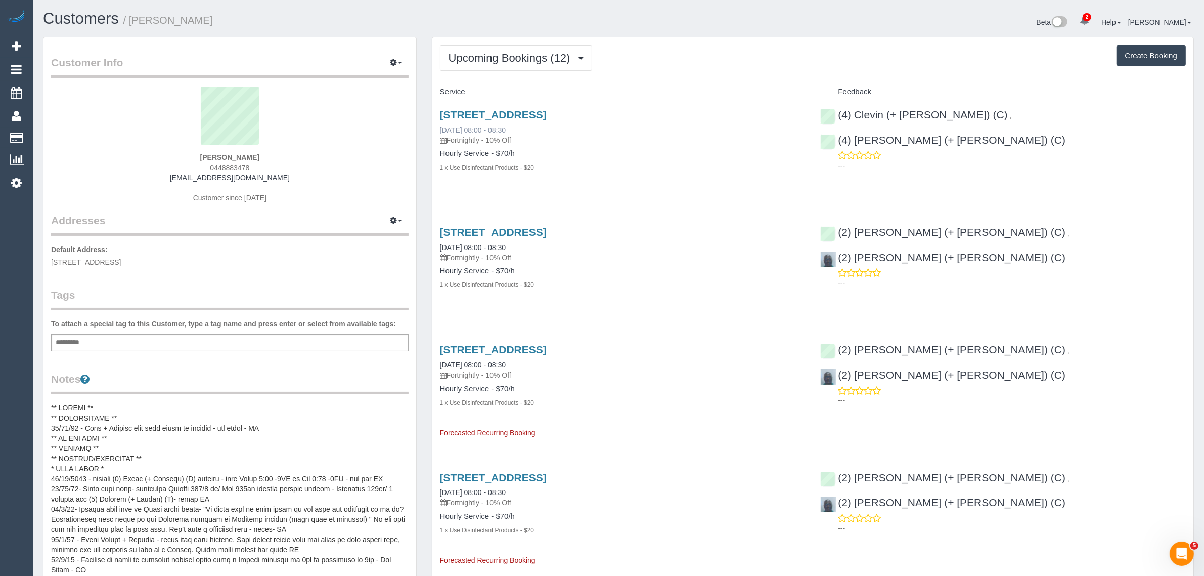
drag, startPoint x: 545, startPoint y: 124, endPoint x: 442, endPoint y: 127, distance: 103.2
click at [442, 127] on div "42 Keats Street, Sandringham, VIC 3191 19/09/2025 08:00 - 08:30 Fortnightly - 1…" at bounding box center [623, 127] width 366 height 36
click at [549, 155] on h4 "Hourly Service - $70/h" at bounding box center [623, 153] width 366 height 9
drag, startPoint x: 531, startPoint y: 125, endPoint x: 436, endPoint y: 125, distance: 95.1
click at [436, 125] on div "42 Keats Street, Sandringham, VIC 3191 19/09/2025 08:00 - 08:30 Fortnightly - 1…" at bounding box center [622, 146] width 381 height 92
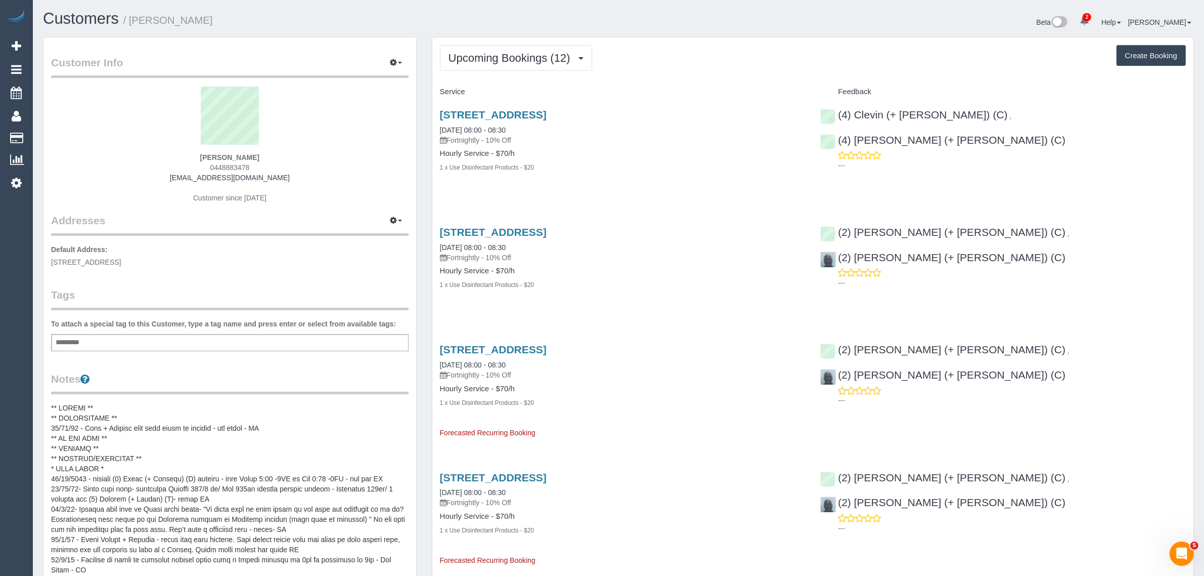
copy link "19/09/2025 08:00 - 08:30"
click at [496, 60] on span "Upcoming Bookings (12)" at bounding box center [512, 58] width 127 height 13
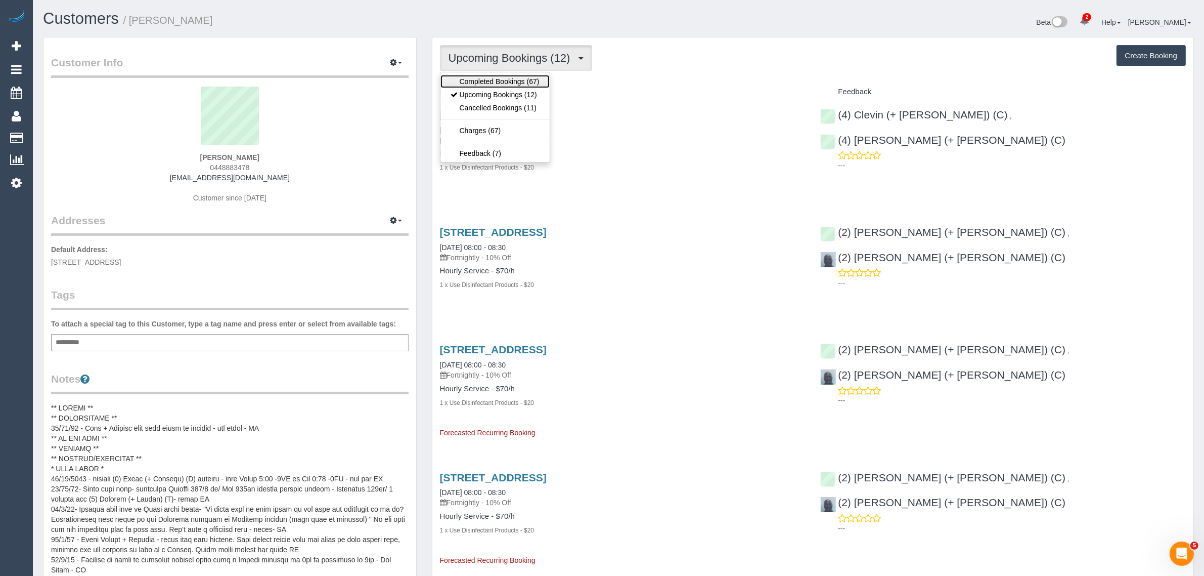
click at [496, 85] on link "Completed Bookings (67)" at bounding box center [495, 81] width 109 height 13
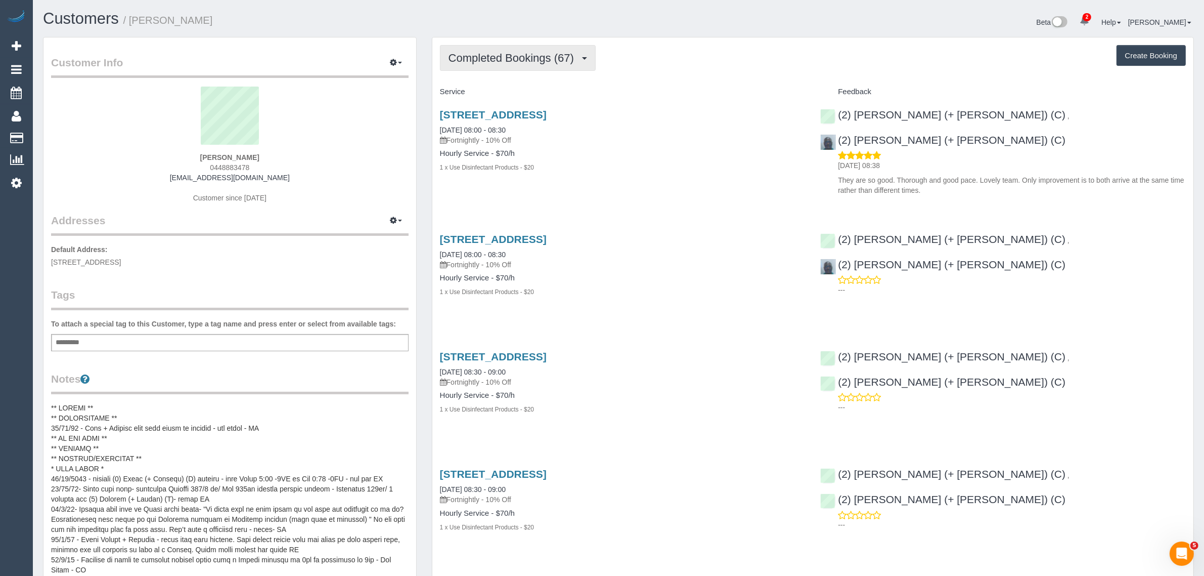
click at [530, 54] on span "Completed Bookings (67)" at bounding box center [514, 58] width 131 height 13
click at [515, 92] on link "Upcoming Bookings (12)" at bounding box center [495, 94] width 109 height 13
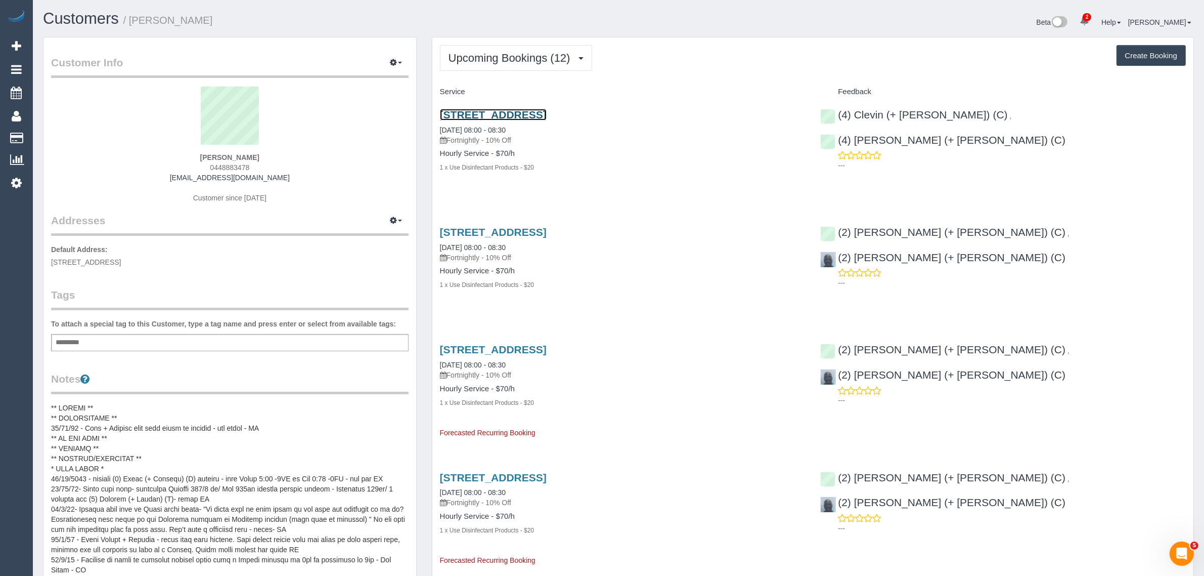
click at [530, 110] on link "42 Keats Street, Sandringham, VIC 3191" at bounding box center [493, 115] width 107 height 12
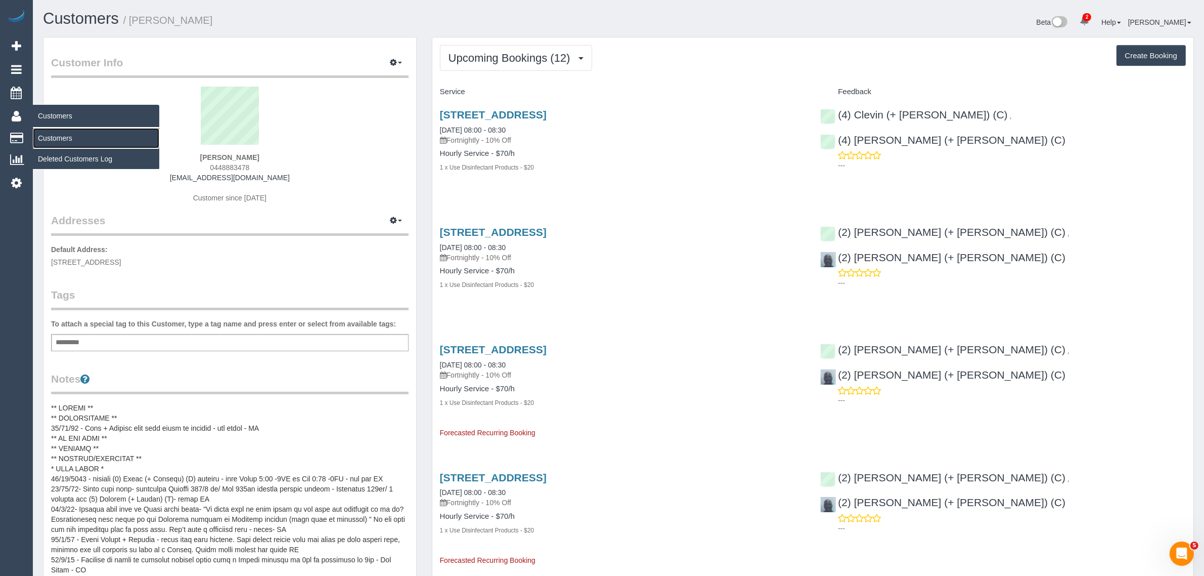
drag, startPoint x: 62, startPoint y: 135, endPoint x: 92, endPoint y: 111, distance: 37.8
click at [62, 135] on link "Customers" at bounding box center [96, 138] width 126 height 20
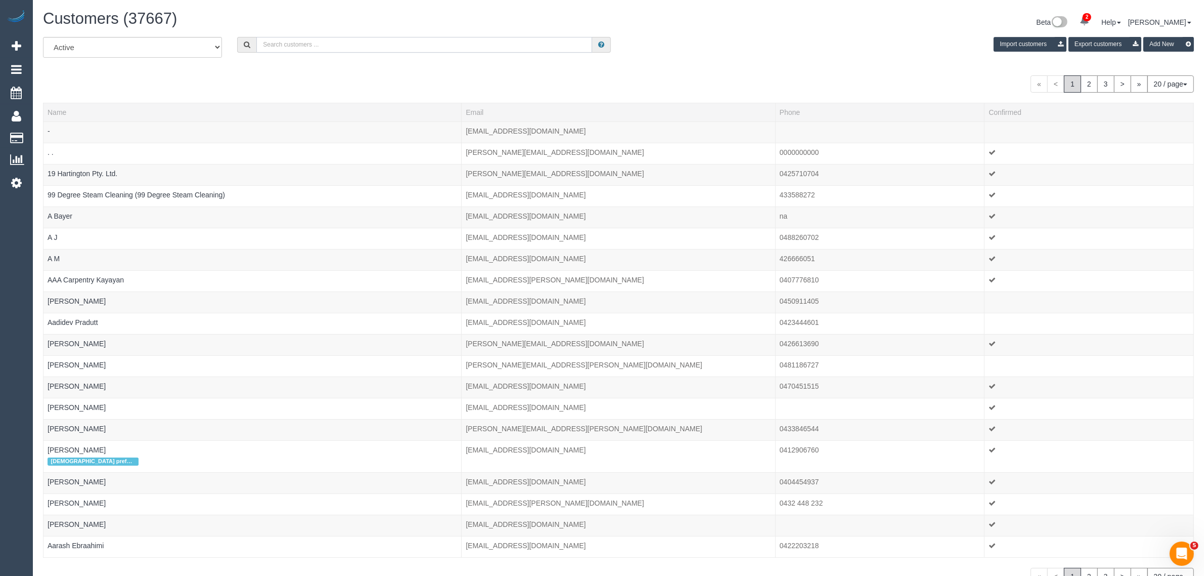
click at [299, 44] on input "text" at bounding box center [424, 45] width 336 height 16
paste input "https://maidtoclean.launch27.com/admin/bookings/473971/edit"
type input "https://maidtoclean.launch27.com/admin/bookings/473971/edit"
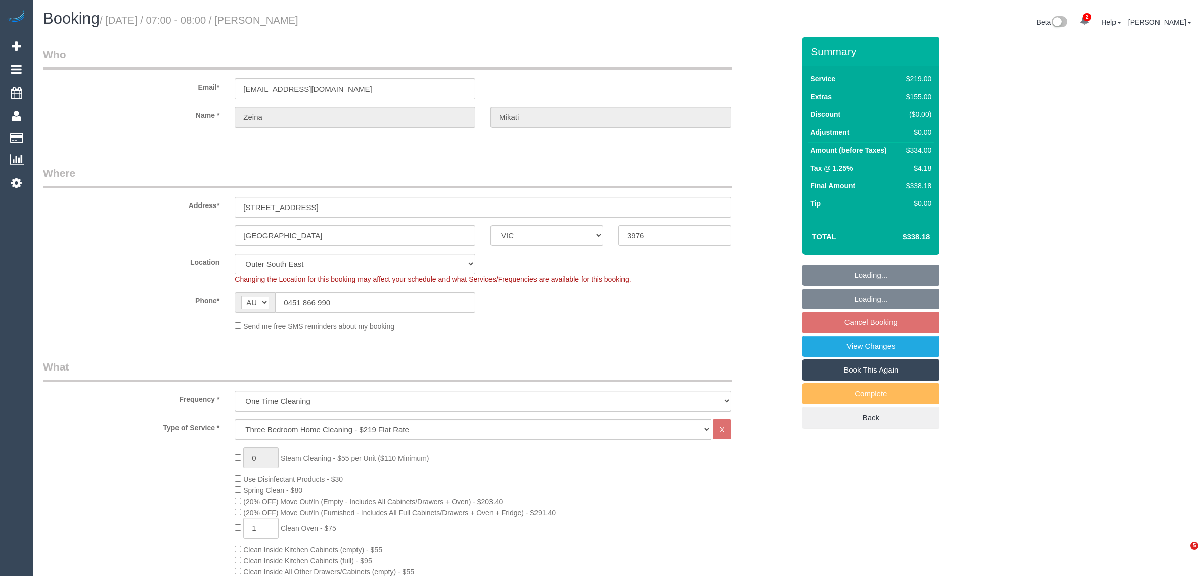
select select "VIC"
select select "string:stripe-pm_1S8gIm2GScqysDRVlu4LsE9H"
select select "number:29"
select select "number:14"
select select "number:18"
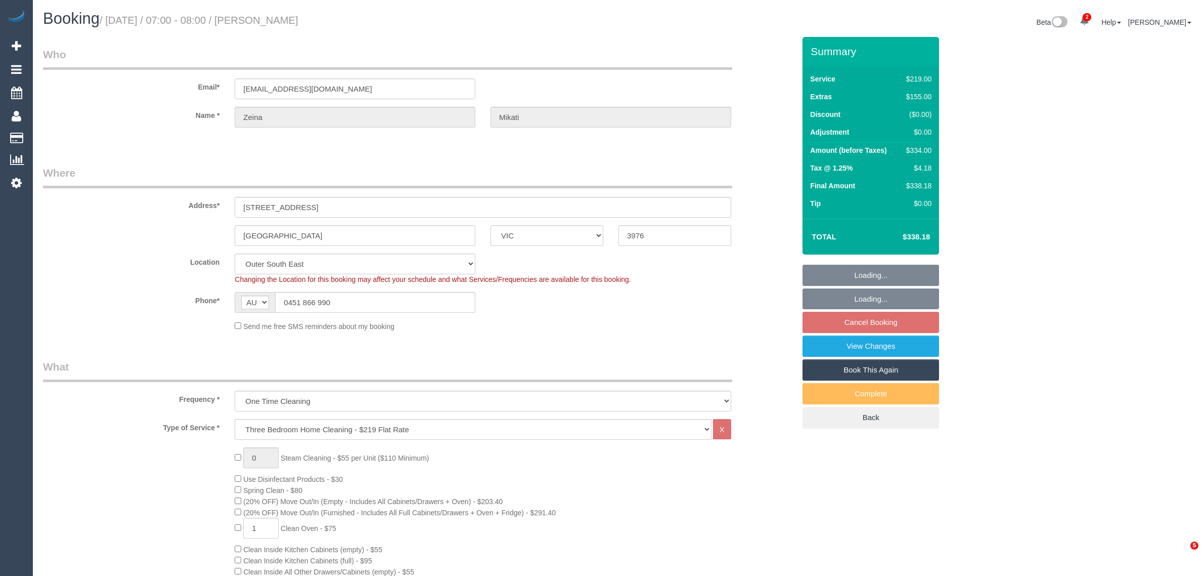
select select "number:36"
select select "number:26"
select select "spot1"
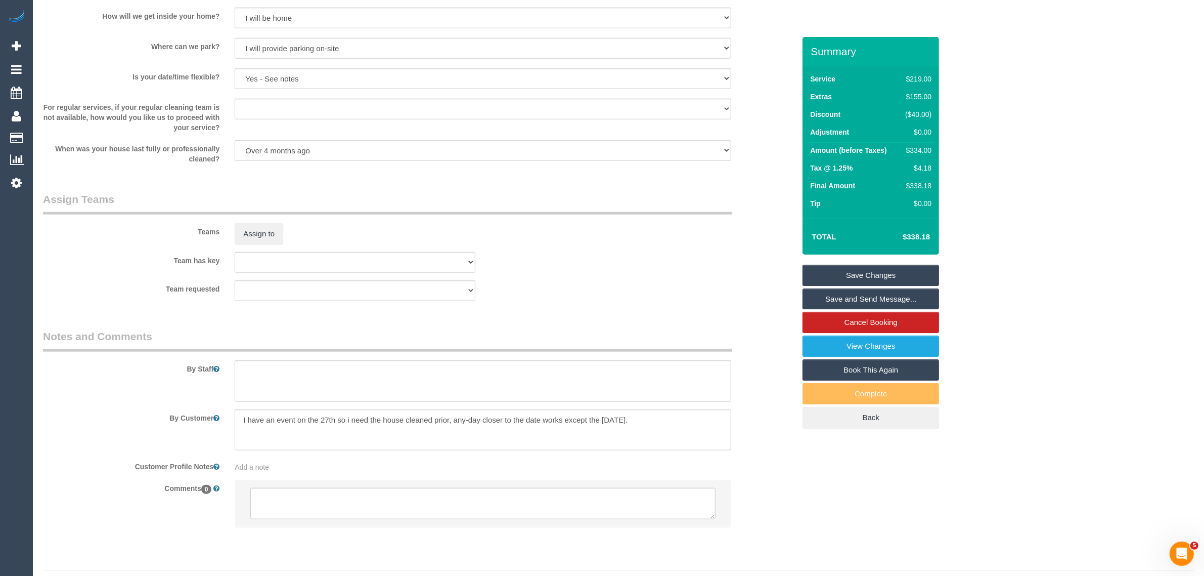
scroll to position [1337, 0]
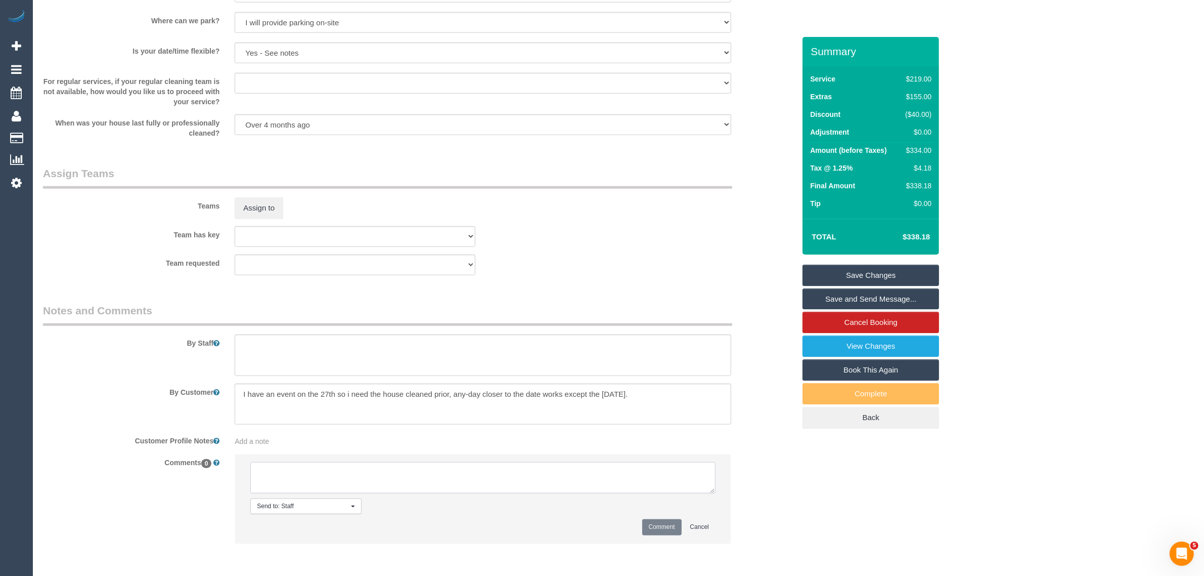
click at [506, 472] on textarea at bounding box center [482, 477] width 465 height 31
paste textarea "Is there an availability between 10-11?"
click at [253, 476] on textarea at bounding box center [482, 477] width 465 height 31
type textarea "Reqesting for between 10-11AM arrival via txt - KA"
click at [663, 527] on button "Comment" at bounding box center [661, 527] width 39 height 16
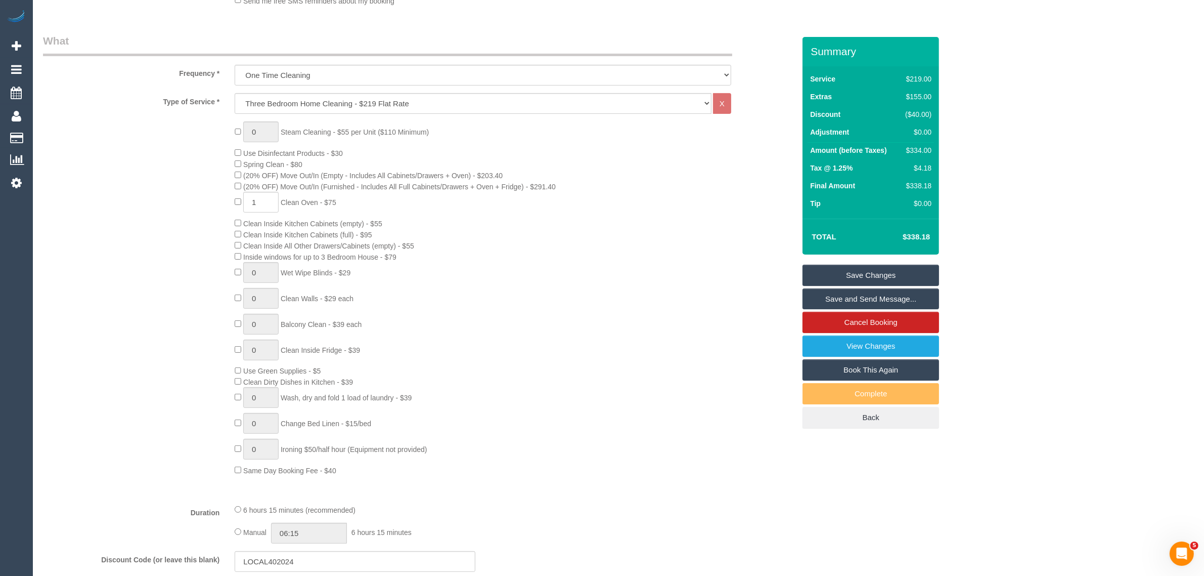
scroll to position [0, 0]
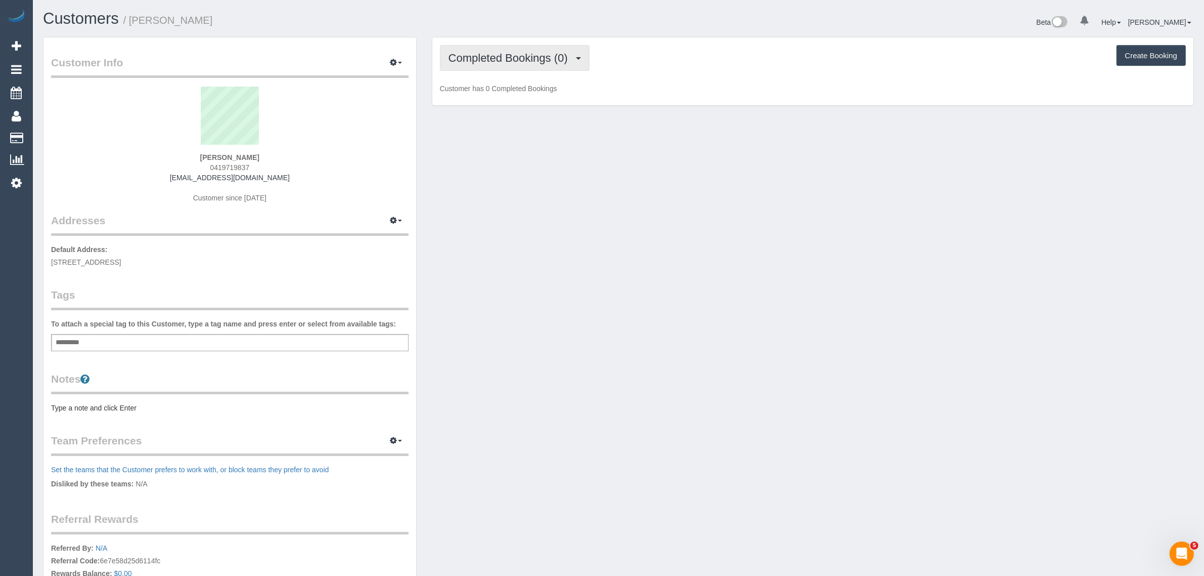
click at [531, 58] on span "Completed Bookings (0)" at bounding box center [511, 58] width 124 height 13
drag, startPoint x: 513, startPoint y: 92, endPoint x: 526, endPoint y: 95, distance: 13.1
click at [513, 92] on link "Upcoming Bookings (12)" at bounding box center [494, 94] width 107 height 13
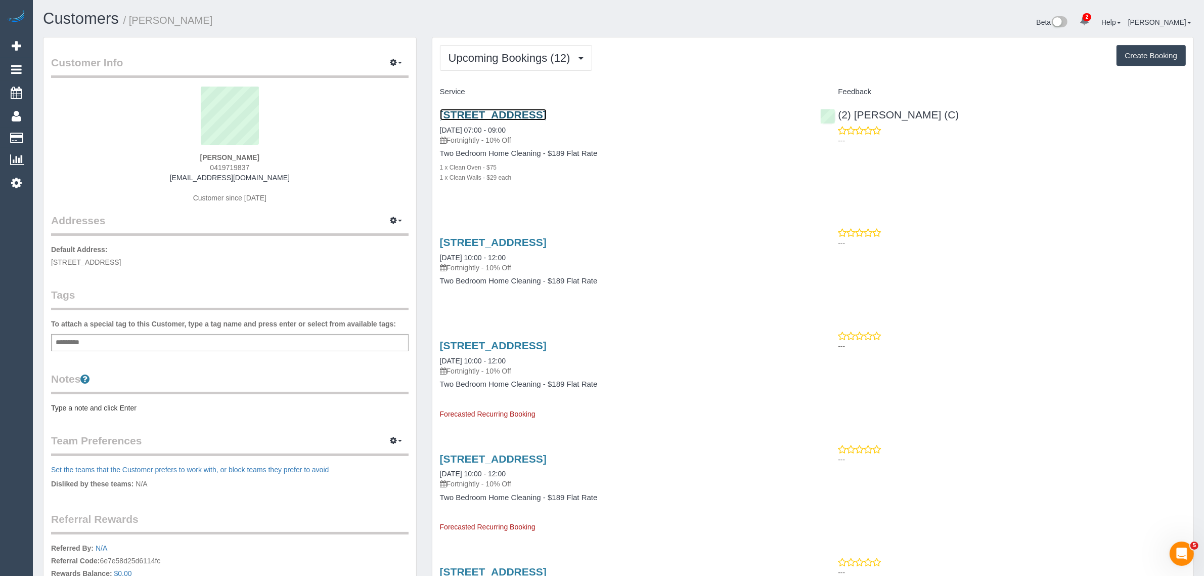
click at [513, 115] on link "11 Wellington St, 805, Collingwood, VIC 3066" at bounding box center [493, 115] width 107 height 12
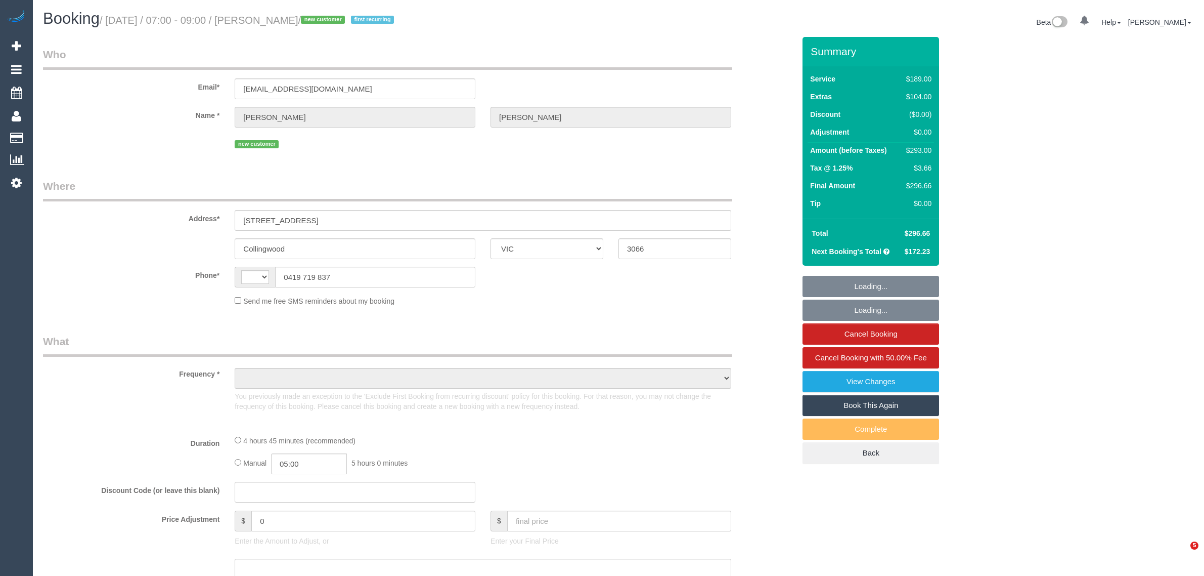
select select "VIC"
select select "string:AU"
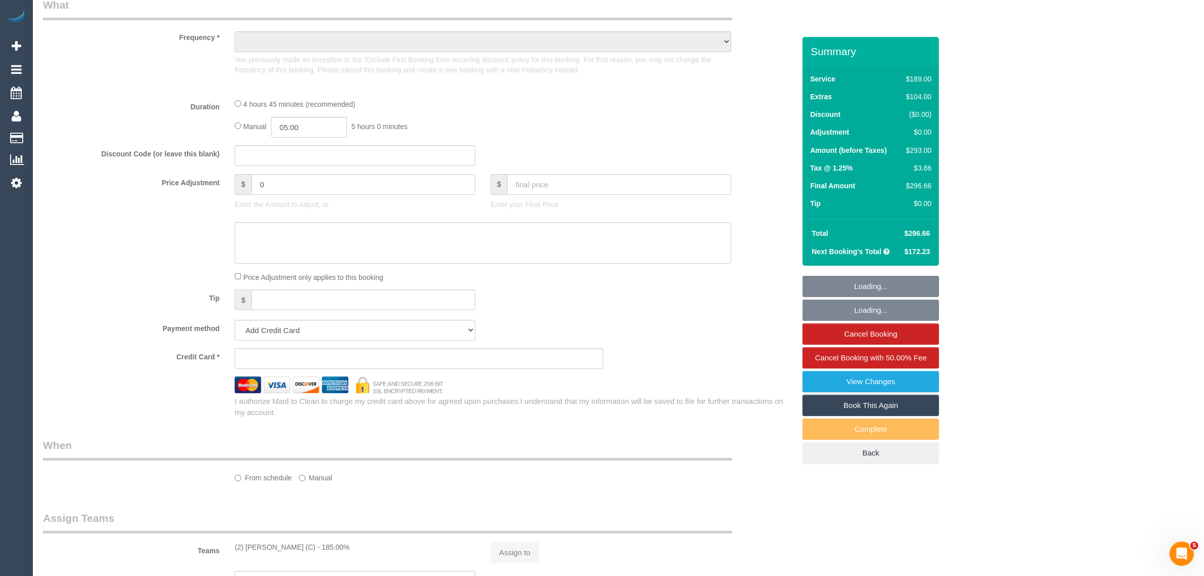
select select "string:stripe-pm_1Rj6Tu2GScqysDRVwiI3lQLl"
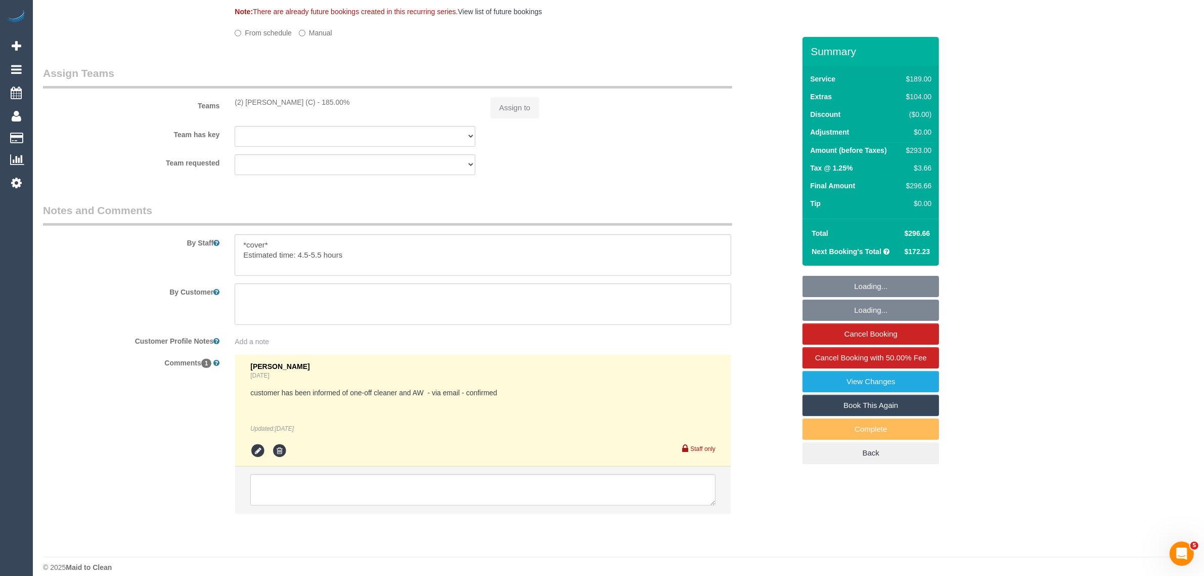
select select "number:29"
select select "number:14"
select select "number:20"
select select "number:24"
select select "number:35"
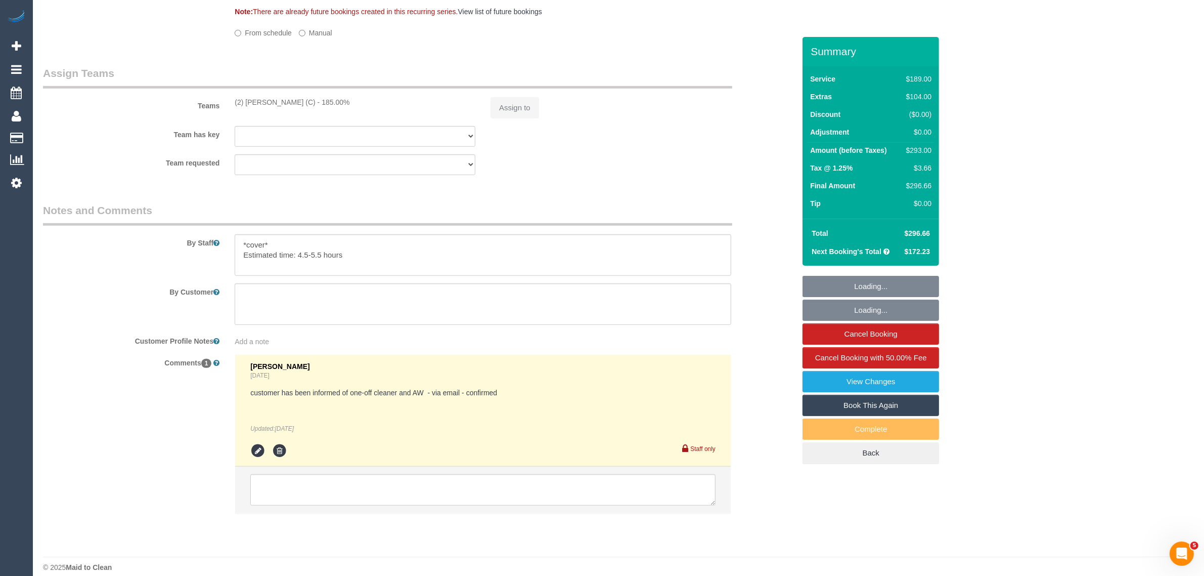
select select "number:26"
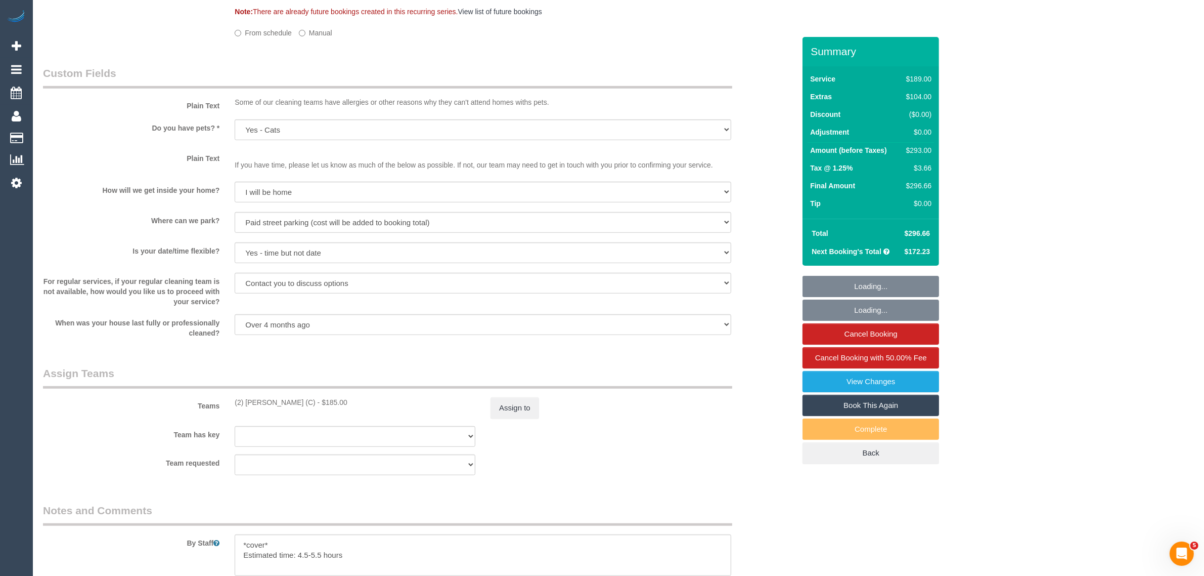
select select "object:1664"
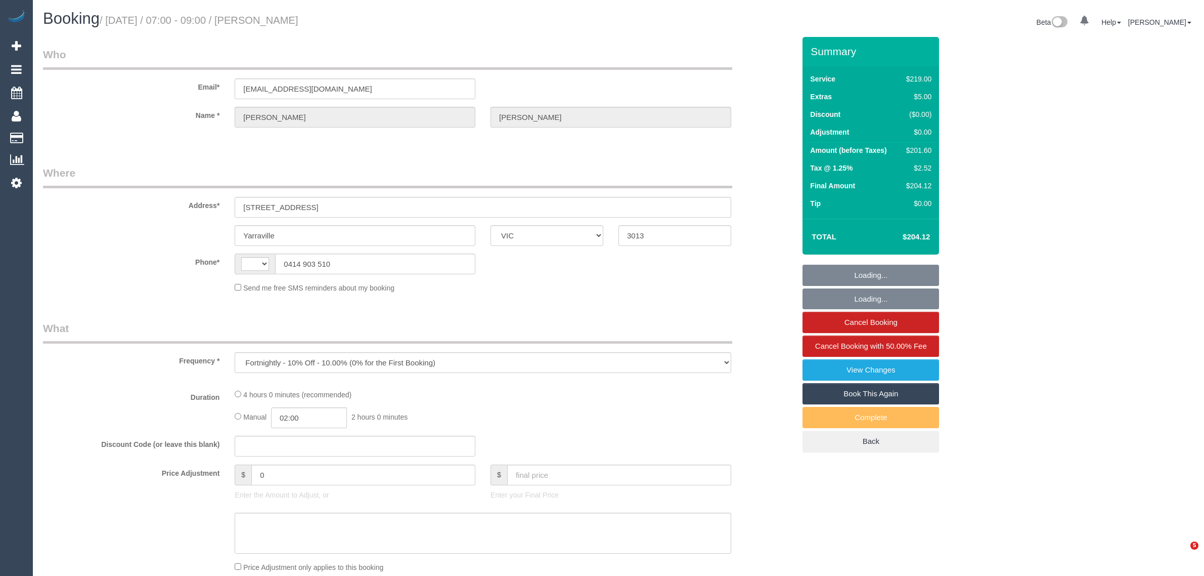
select select "VIC"
select select "string:AU"
select select "string:stripe-pm_1K79Db2GScqysDRVt7ezlC8H"
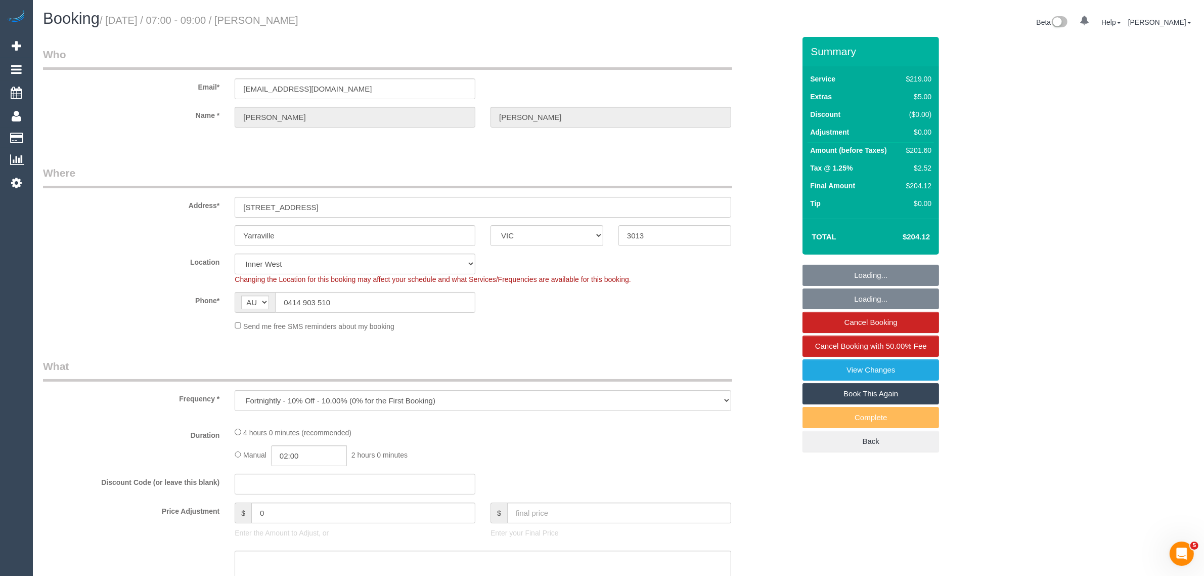
select select "number:28"
select select "number:14"
select select "number:18"
select select "number:23"
select select "number:26"
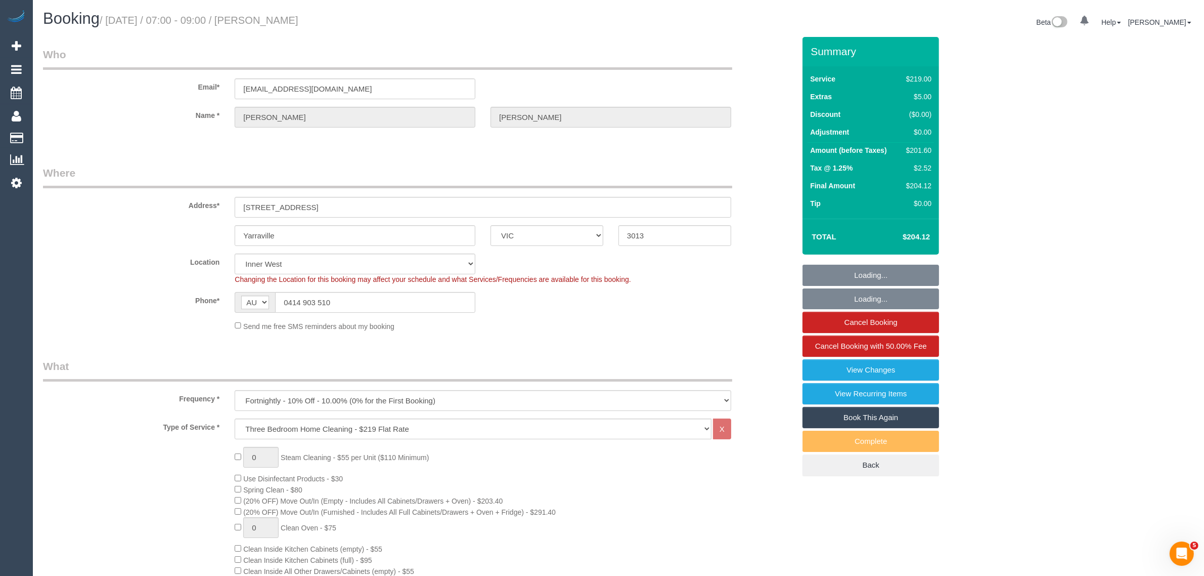
select select "object:1487"
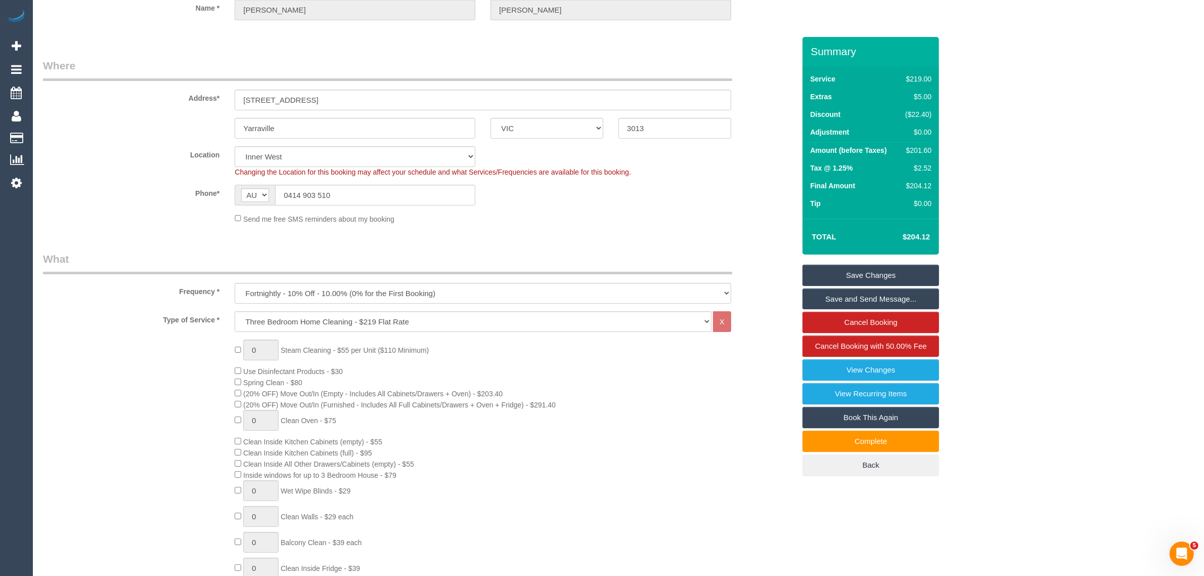
scroll to position [24, 0]
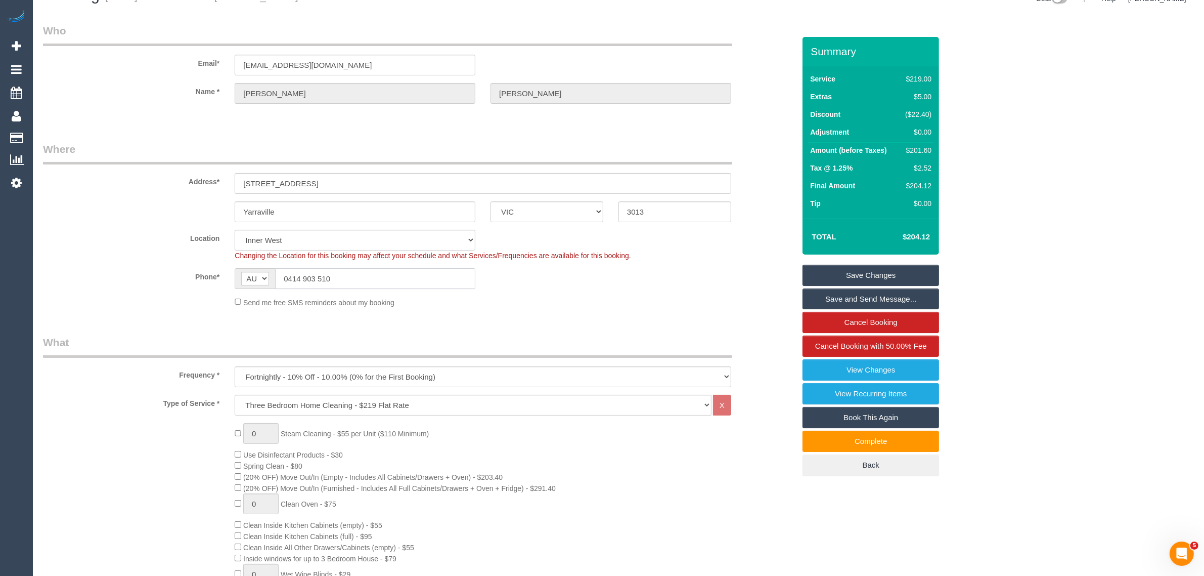
click at [367, 286] on input "0414 903 510" at bounding box center [375, 278] width 200 height 21
click at [415, 275] on input "0414 903 510" at bounding box center [375, 278] width 200 height 21
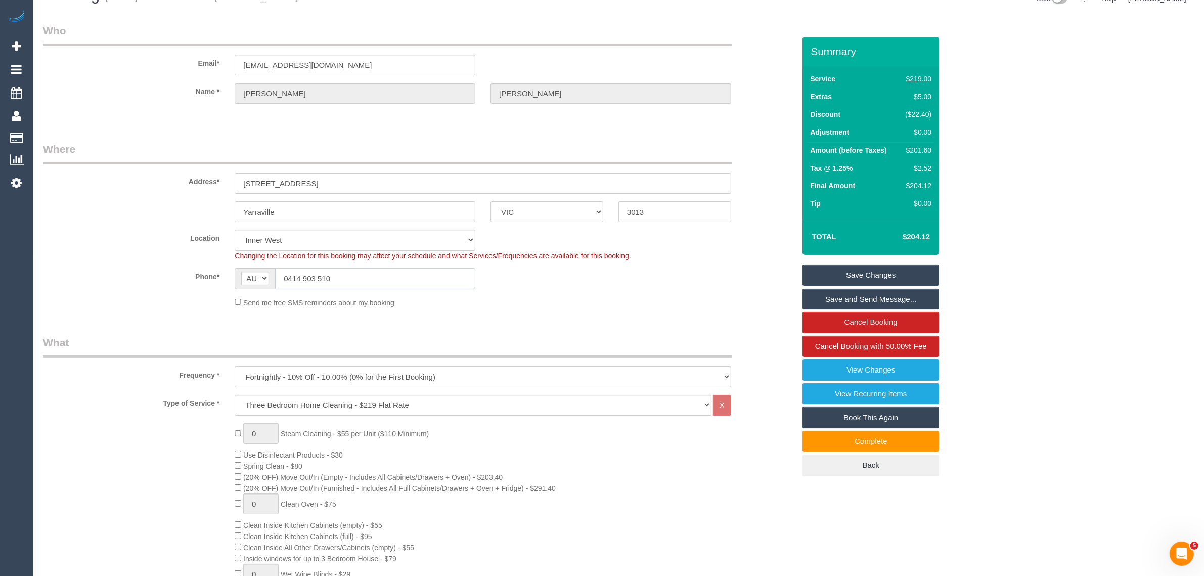
click at [415, 275] on input "0414 903 510" at bounding box center [375, 278] width 200 height 21
click at [581, 300] on div "Send me free SMS reminders about my booking" at bounding box center [483, 301] width 512 height 11
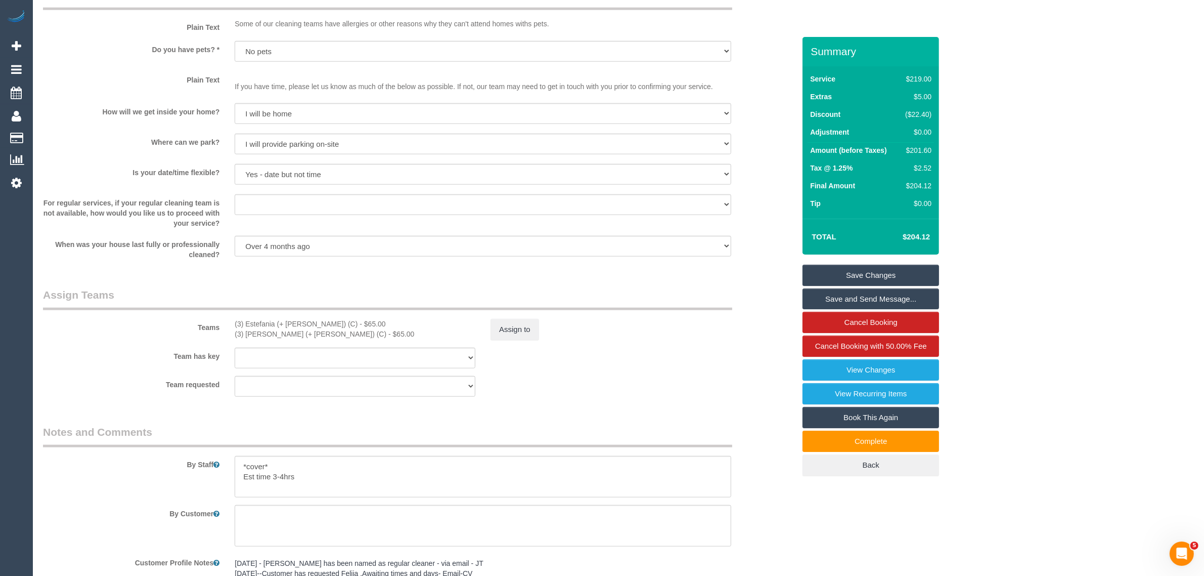
scroll to position [1541, 0]
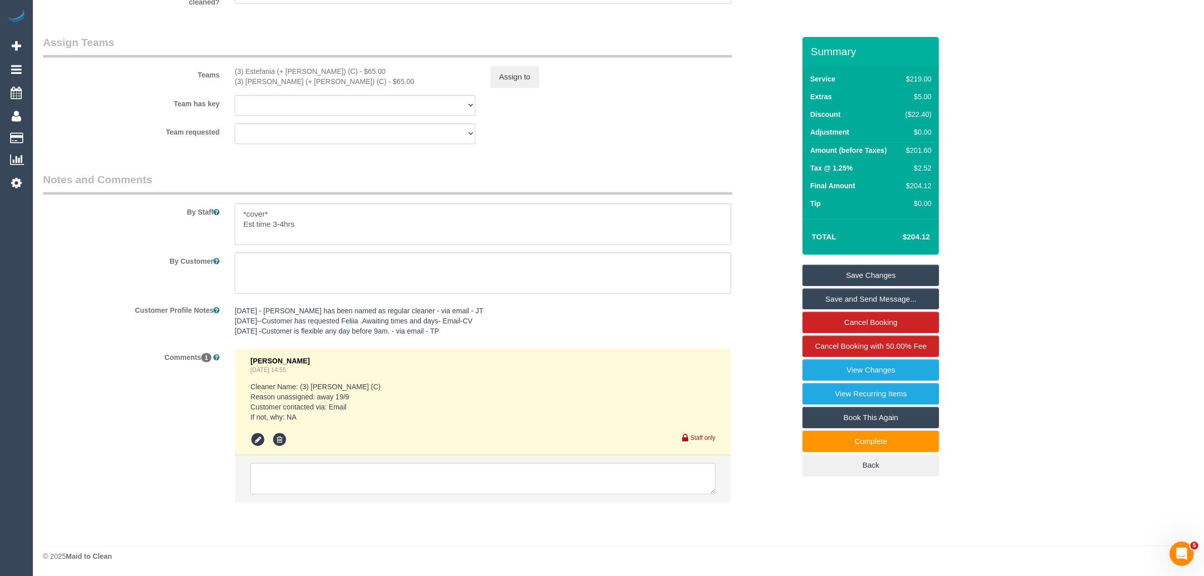
click at [775, 501] on div "Comments 1 [PERSON_NAME] [DATE] 14:55 Cleaner Name: (3) [PERSON_NAME] (C) Reaso…" at bounding box center [418, 431] width 767 height 164
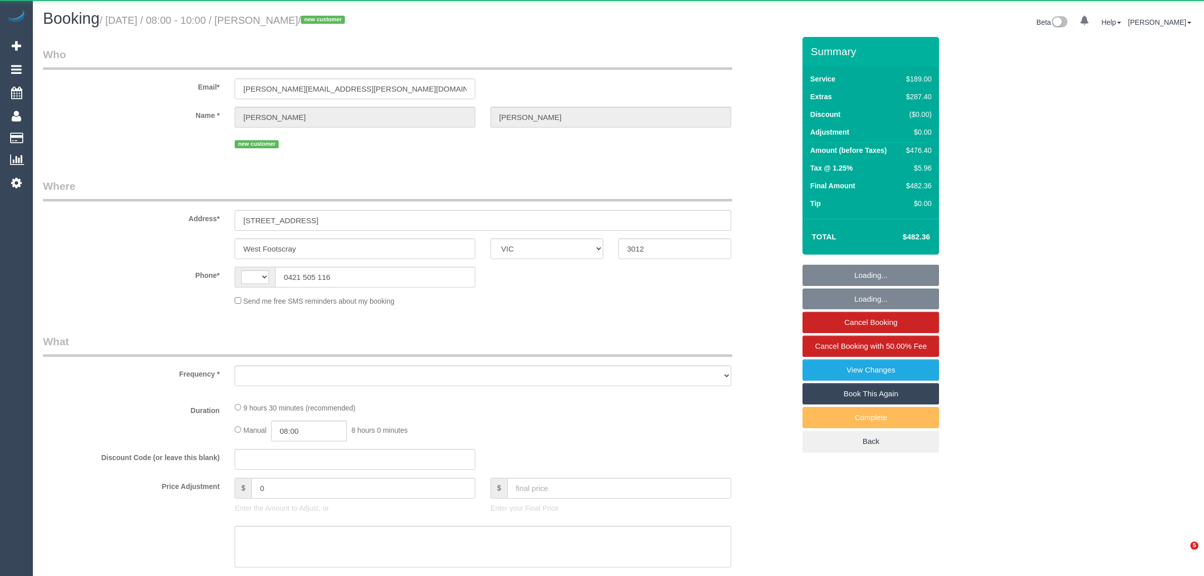
select select "VIC"
select select "string:stripe-pm_1S6LrZ2GScqysDRVR3tpkIrO"
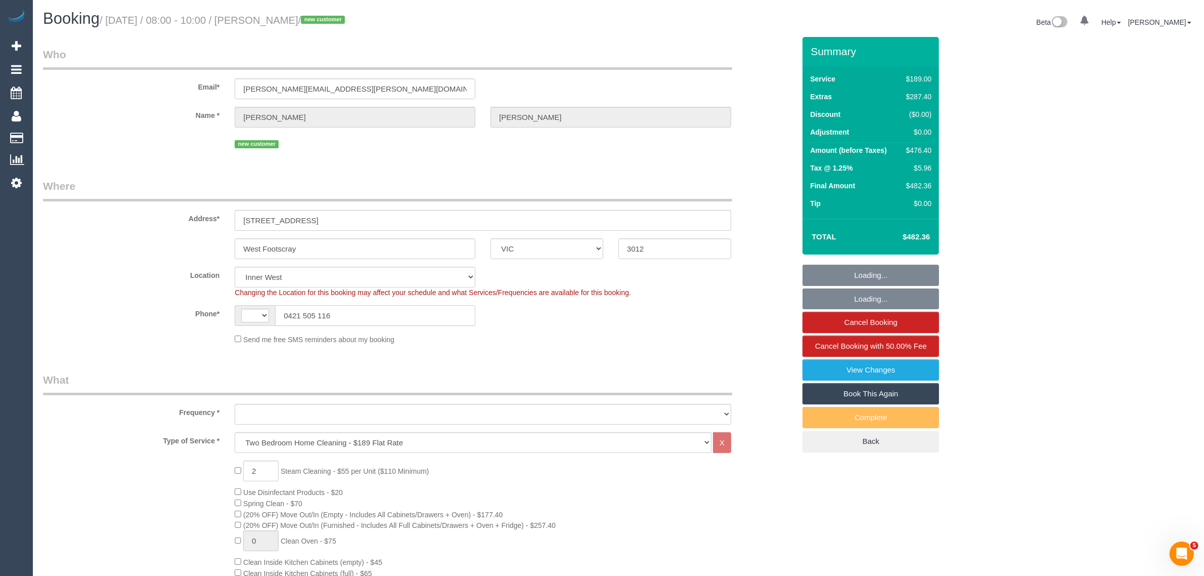
click at [419, 312] on input "0421 505 116" at bounding box center [375, 315] width 200 height 21
select select "string:AU"
select select "object:830"
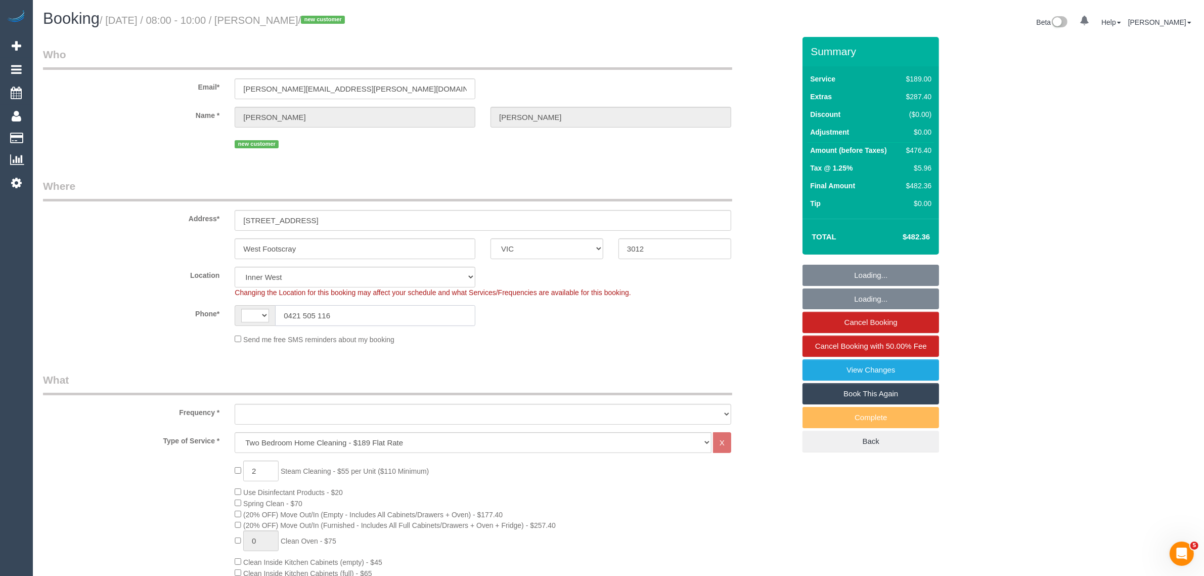
select select "number:28"
select select "number:14"
select select "number:19"
select select "number:24"
select select "number:12"
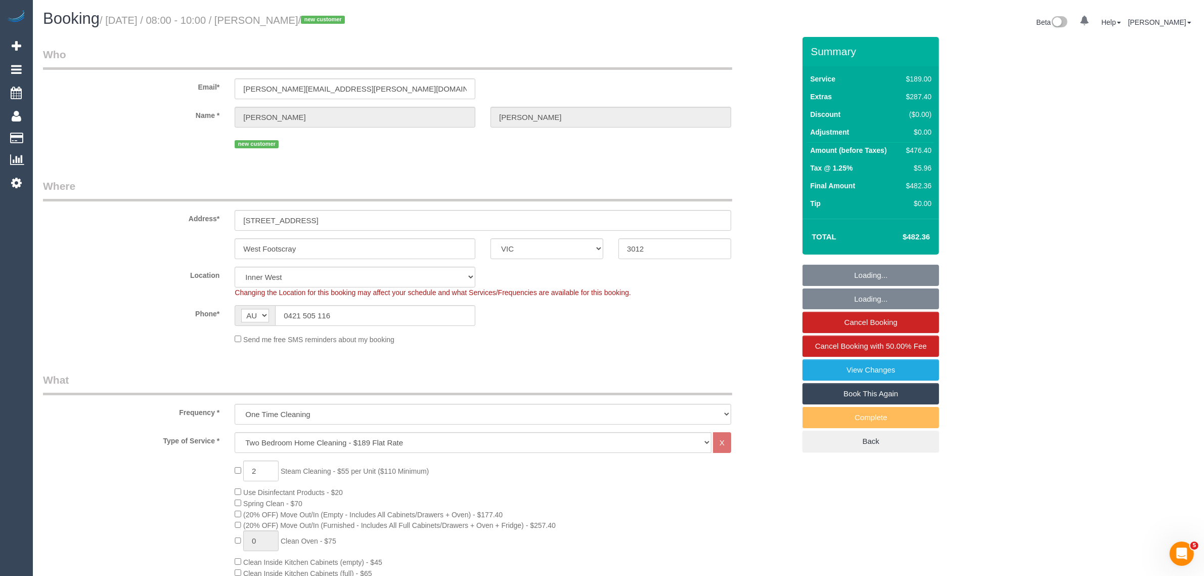
select select "object:1503"
select select "spot1"
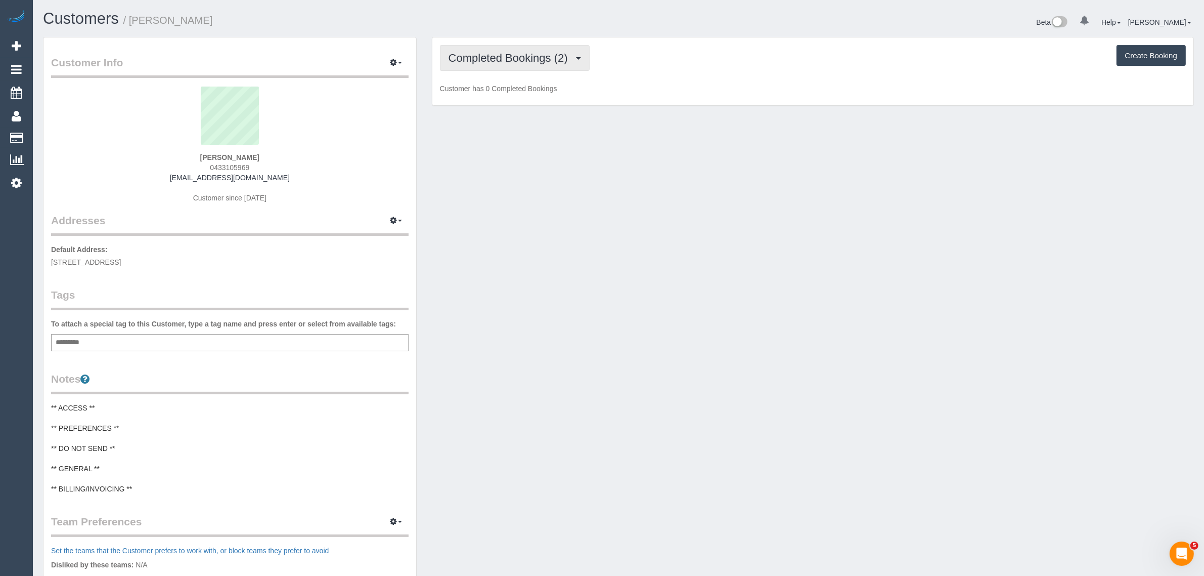
click at [532, 66] on button "Completed Bookings (2)" at bounding box center [515, 58] width 150 height 26
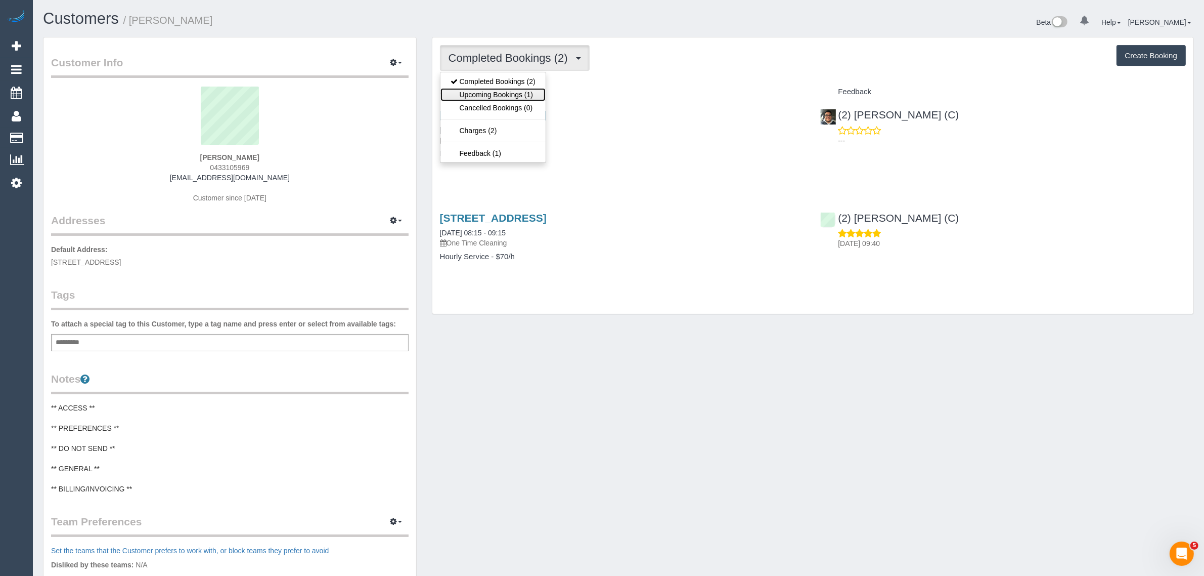
click at [521, 95] on link "Upcoming Bookings (1)" at bounding box center [493, 94] width 105 height 13
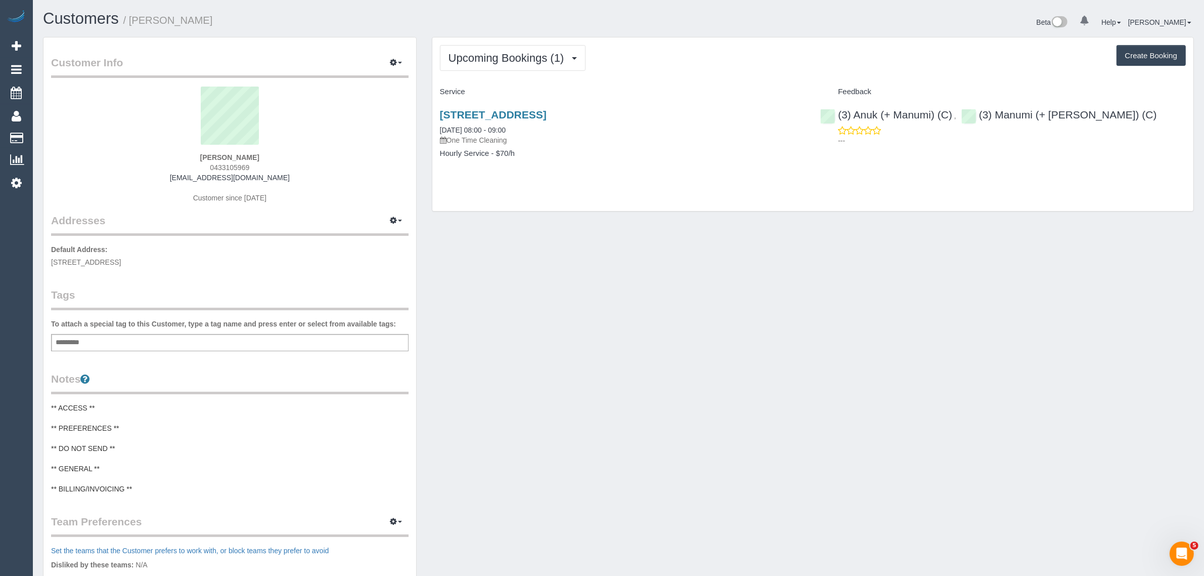
click at [231, 166] on span "0433105969" at bounding box center [229, 167] width 39 height 8
click at [231, 165] on span "0433105969" at bounding box center [229, 167] width 39 height 8
copy div "0433105969"
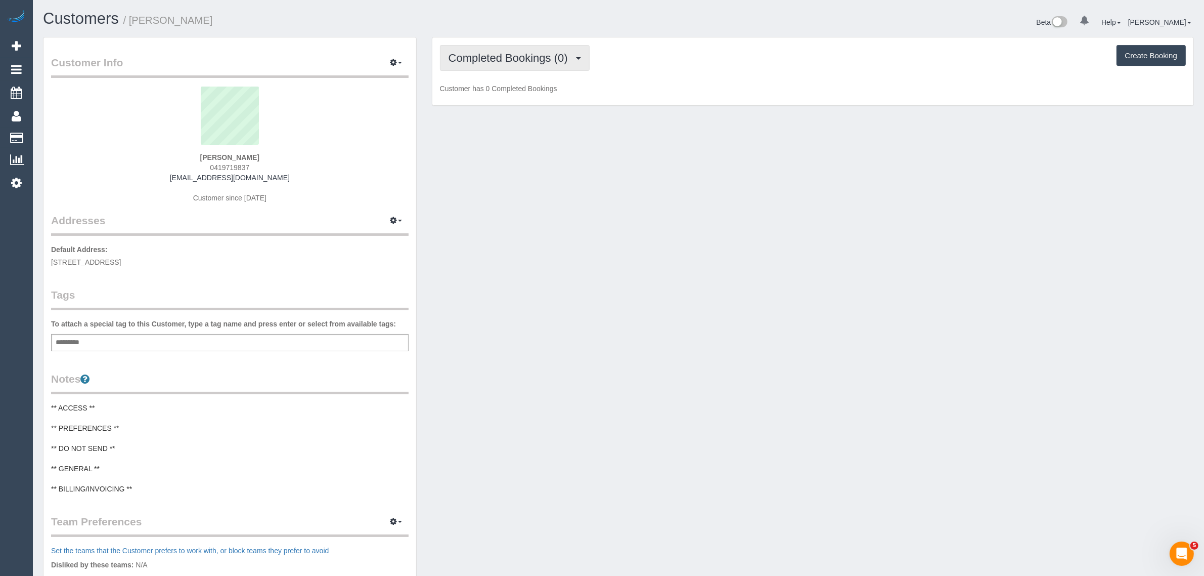
click at [544, 62] on span "Completed Bookings (0)" at bounding box center [511, 58] width 124 height 13
click at [525, 94] on link "Upcoming Bookings (12)" at bounding box center [494, 94] width 107 height 13
click at [225, 160] on div "Katie Urquhart 0419719837 kurquhart14@hotmail.com Customer since 2025" at bounding box center [230, 149] width 358 height 126
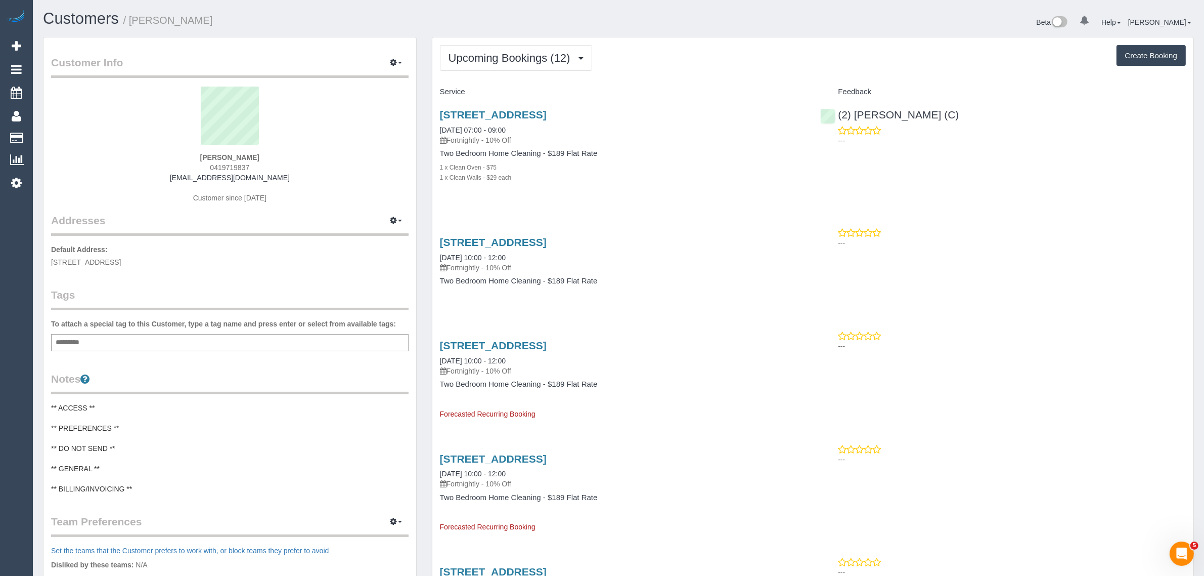
click at [218, 165] on span "0419719837" at bounding box center [229, 167] width 39 height 8
copy div "0419719837"
click at [450, 12] on h1 "Customers / Katie Urquhart" at bounding box center [327, 18] width 568 height 17
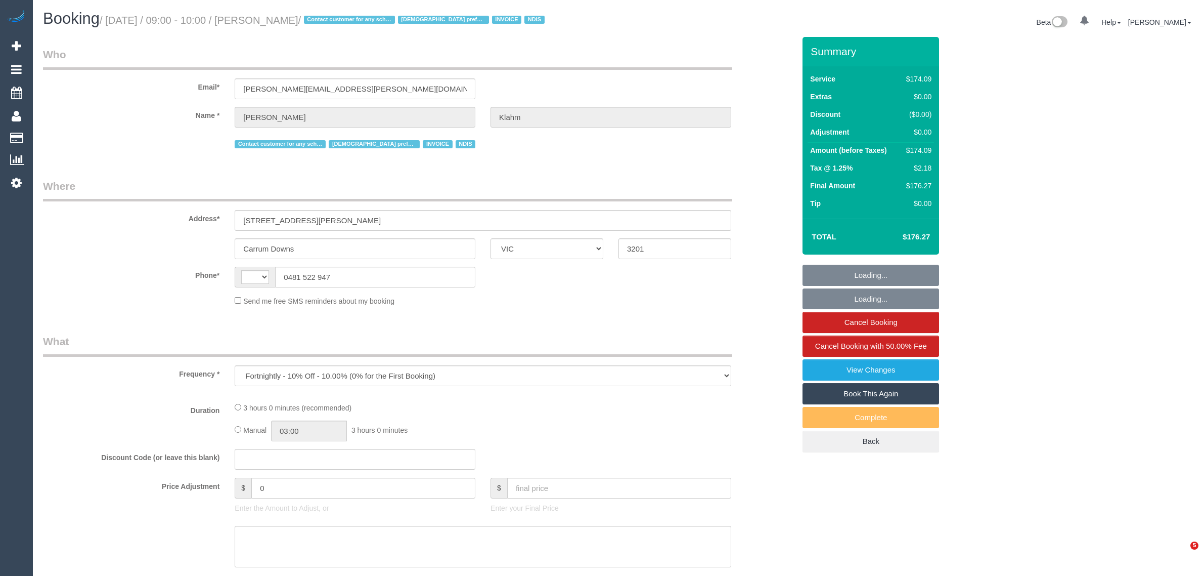
select select "VIC"
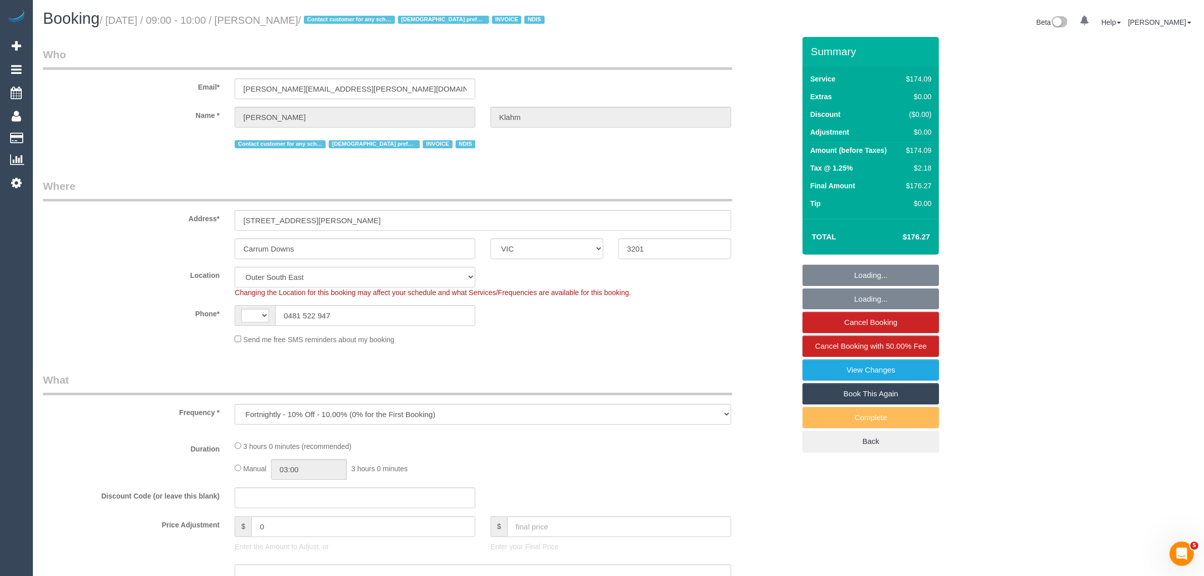
select select "string:AU"
select select "object:604"
select select "180"
select select "number:28"
select select "number:14"
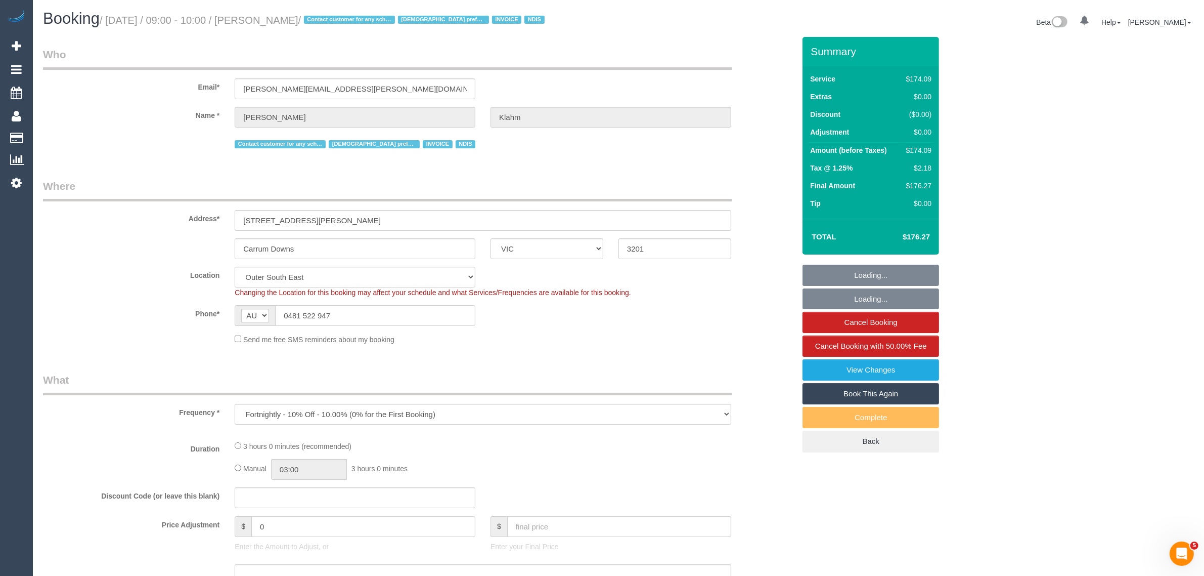
select select "number:19"
select select "number:36"
select select "number:35"
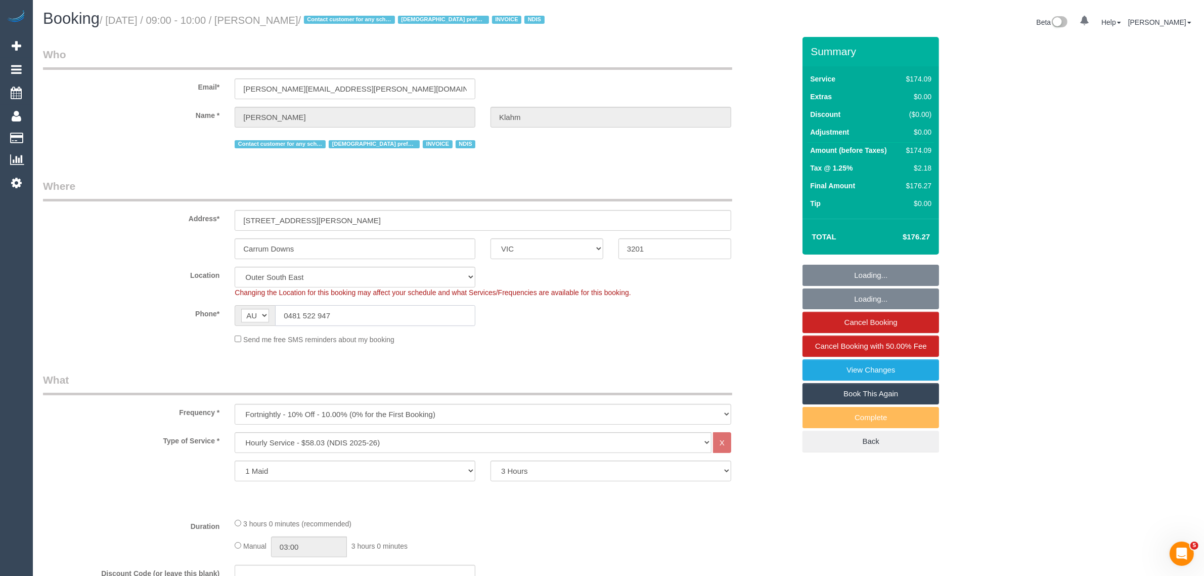
click at [377, 316] on input "0481 522 947" at bounding box center [375, 315] width 200 height 21
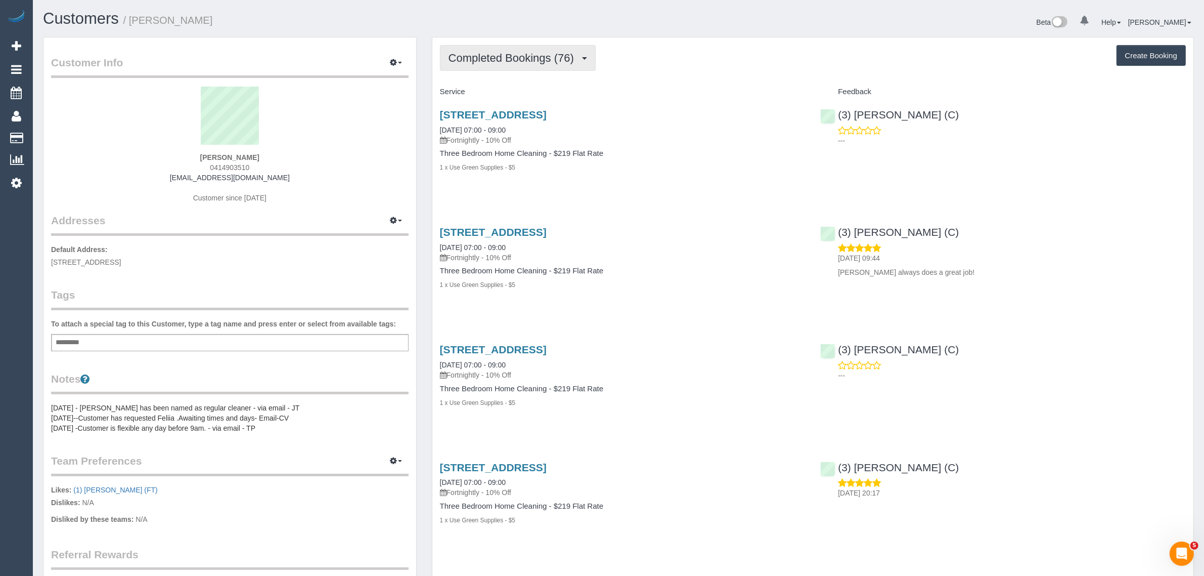
click at [546, 63] on button "Completed Bookings (76)" at bounding box center [518, 58] width 156 height 26
click at [525, 88] on link "Upcoming Bookings (12)" at bounding box center [495, 94] width 109 height 13
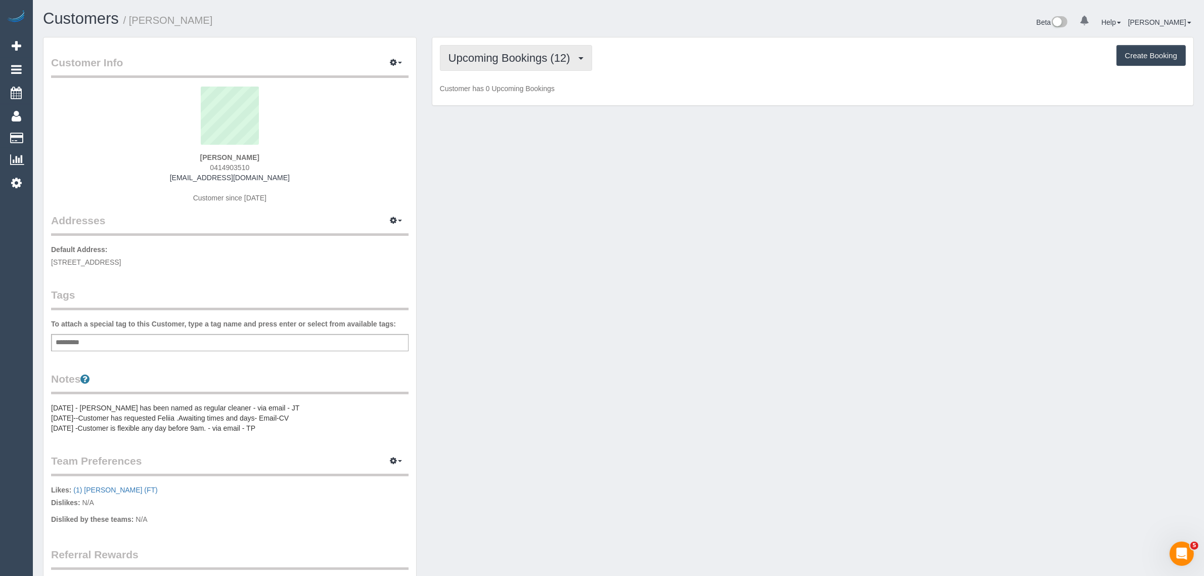
click at [539, 62] on span "Upcoming Bookings (12)" at bounding box center [512, 58] width 127 height 13
click at [650, 97] on div "Upcoming Bookings (12) Completed Bookings (76) Upcoming Bookings (12) Cancelled…" at bounding box center [812, 71] width 761 height 68
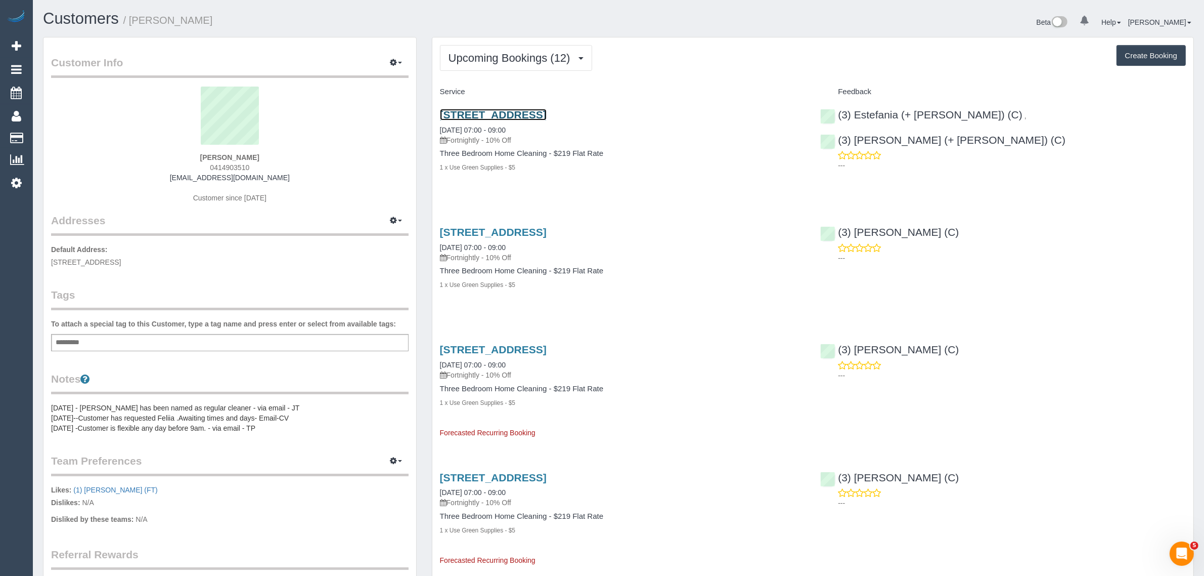
click at [508, 114] on link "[STREET_ADDRESS]" at bounding box center [493, 115] width 107 height 12
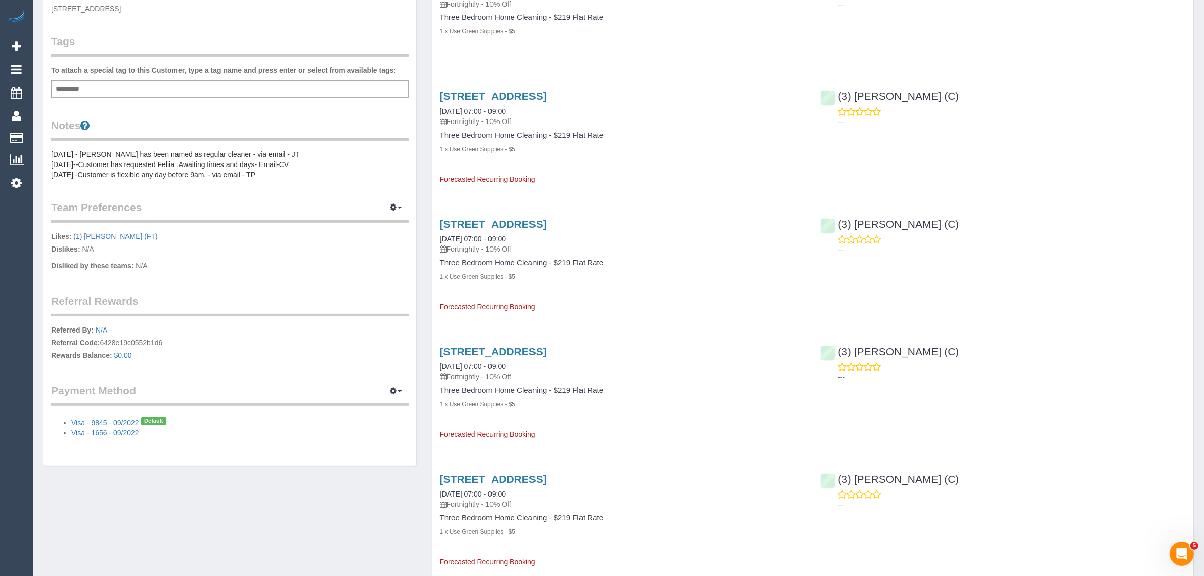
scroll to position [253, 0]
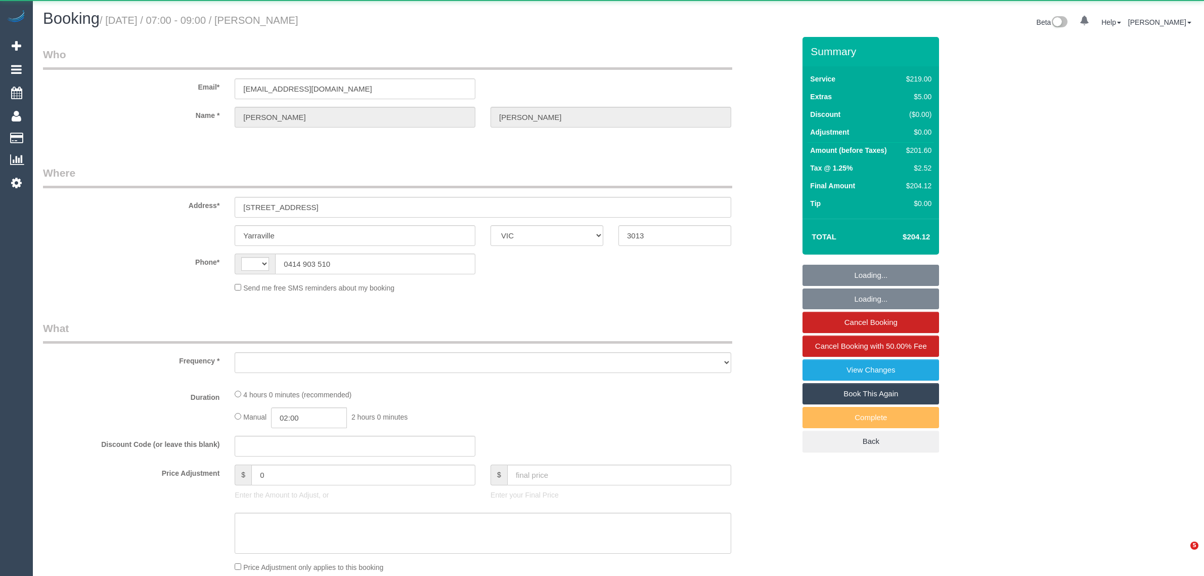
select select "VIC"
select select "string:AU"
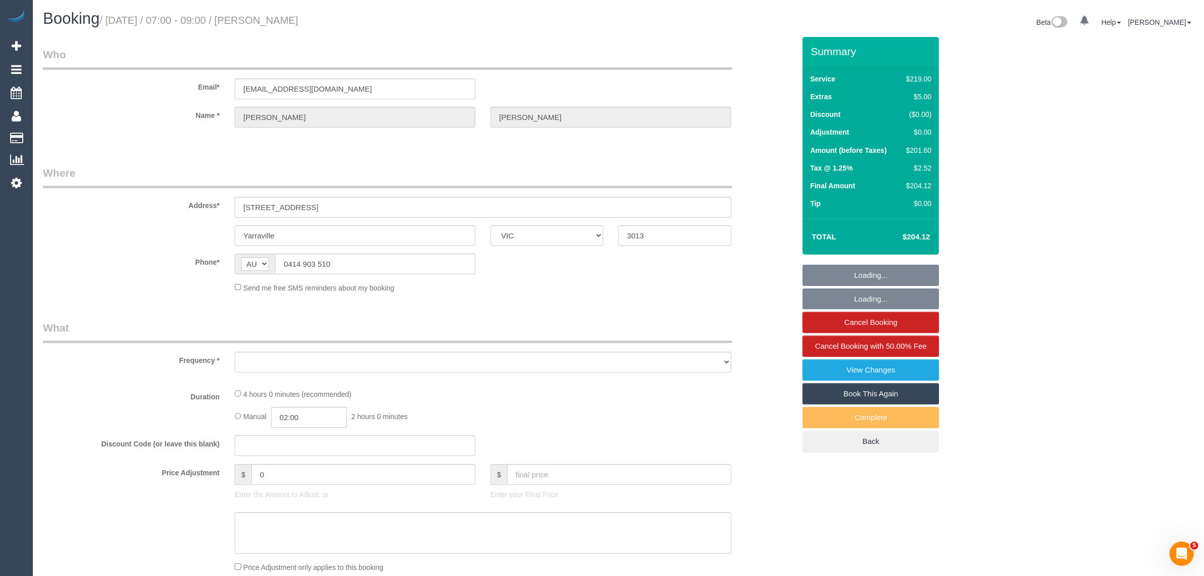
select select "object:557"
select select "number:28"
select select "number:14"
select select "number:18"
select select "number:23"
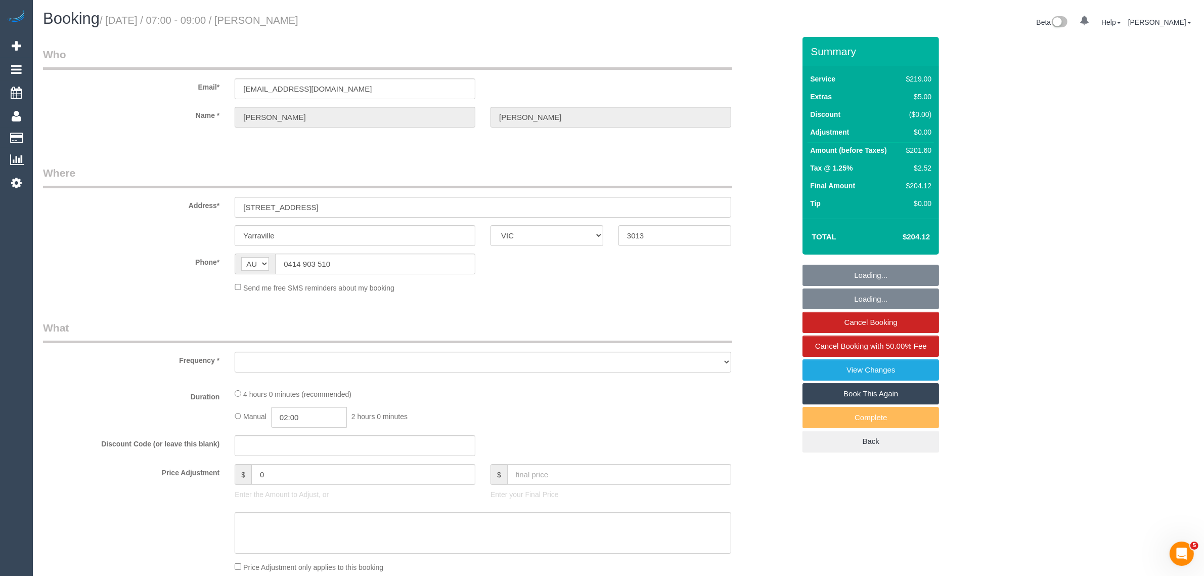
select select "number:26"
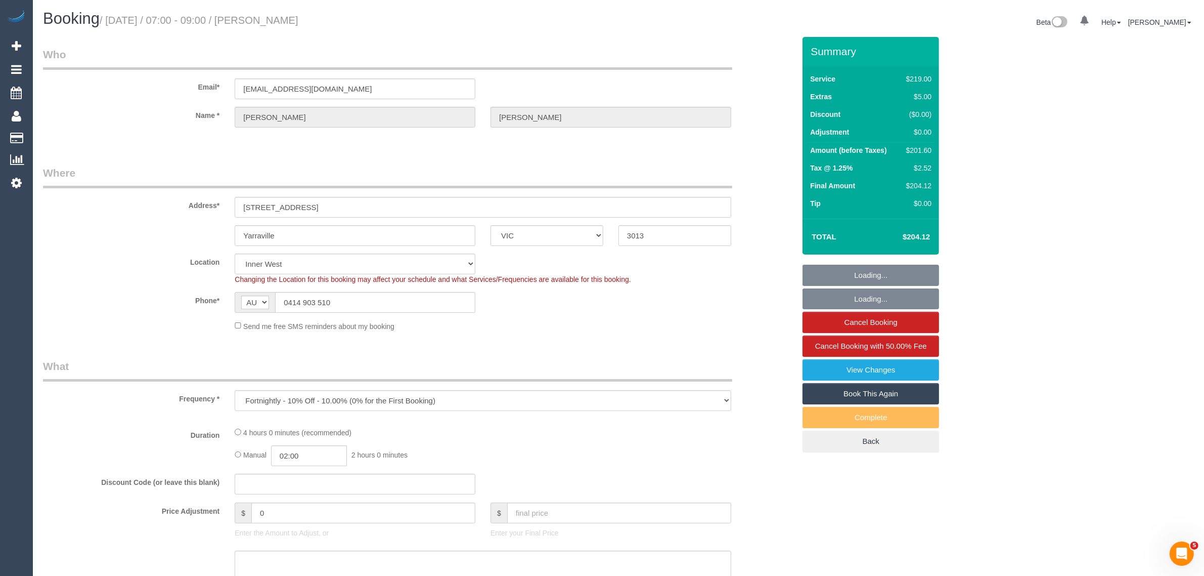
select select "string:stripe-pm_1K79Db2GScqysDRVt7ezlC8H"
select select "object:714"
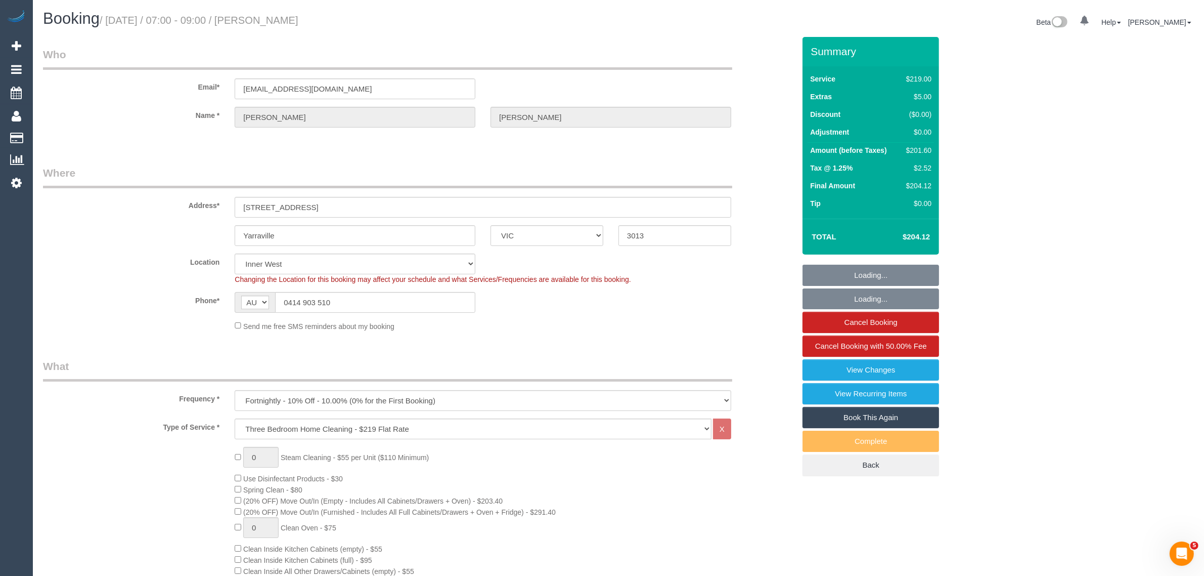
click at [107, 258] on label "Location" at bounding box center [131, 260] width 192 height 14
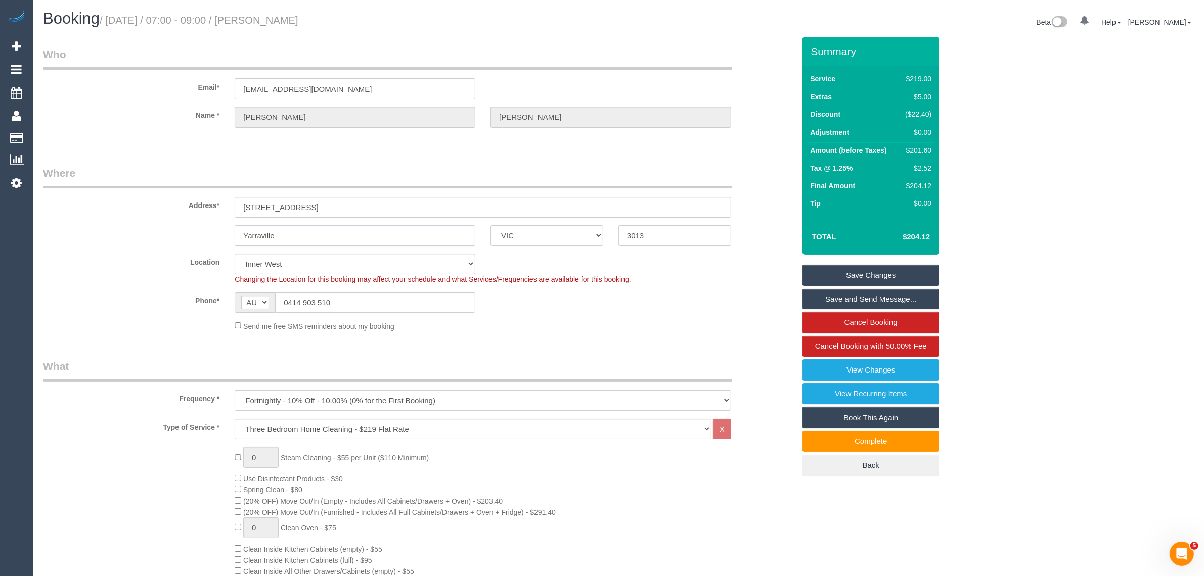
click at [410, 243] on input "Yarraville" at bounding box center [355, 235] width 241 height 21
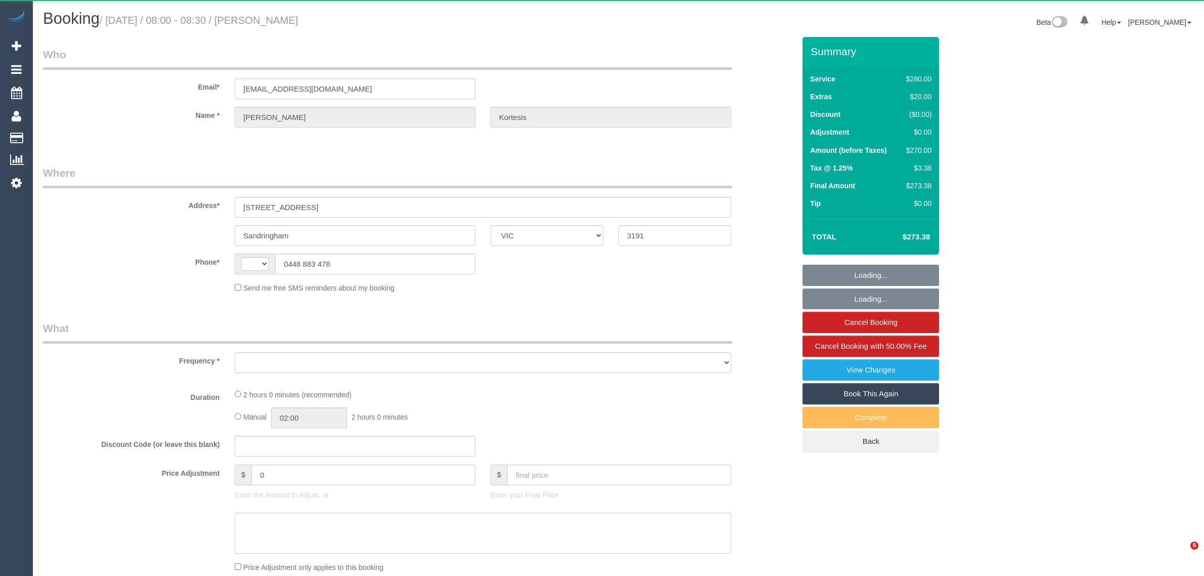
select select "VIC"
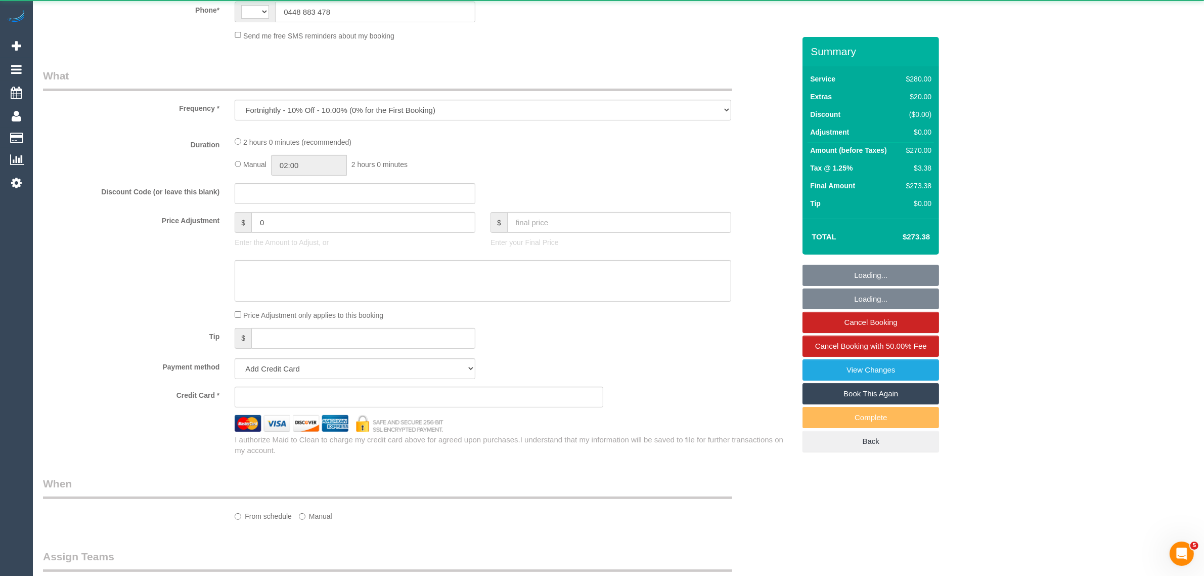
select select "object:289"
select select "string:stripe-pm_1Nl3Fx2GScqysDRVzw30aQpn"
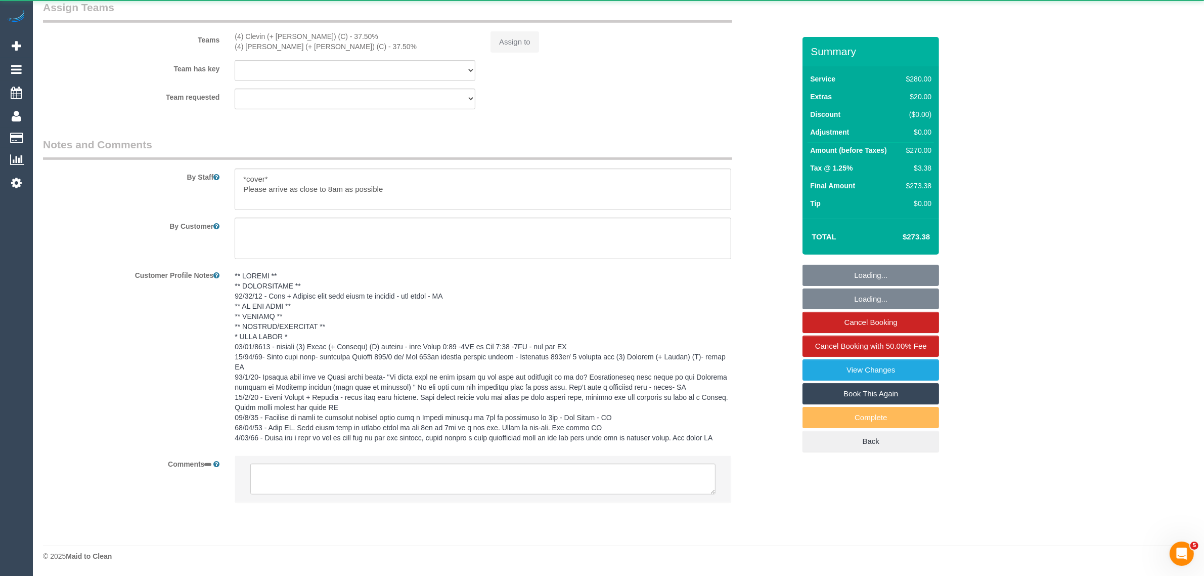
select select "2"
select select "number:27"
select select "number:14"
select select "number:19"
select select "number:23"
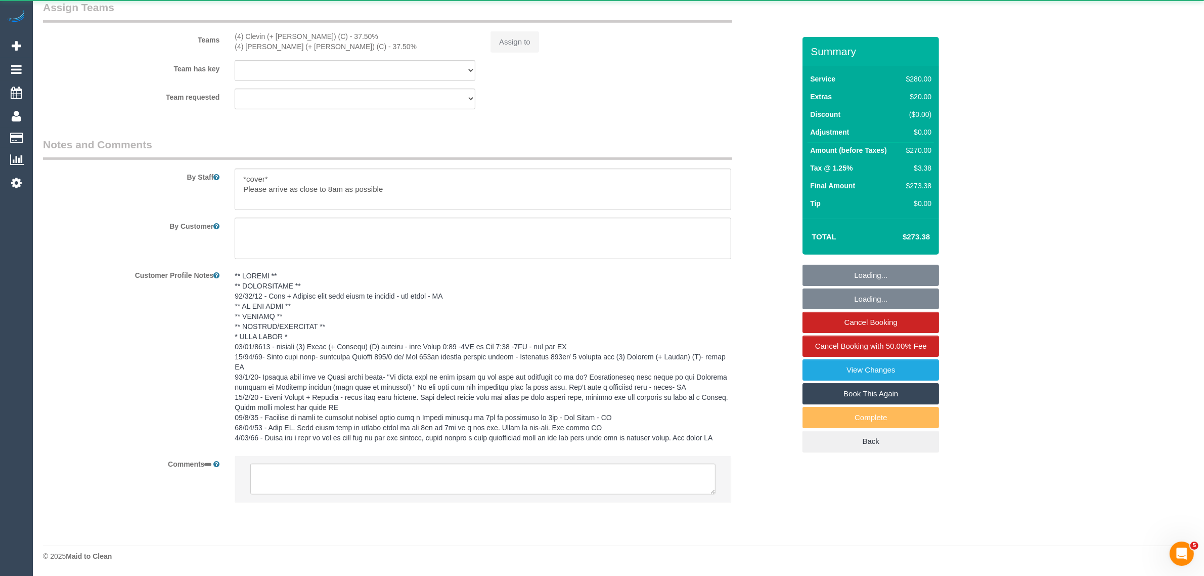
select select "number:35"
select select "number:12"
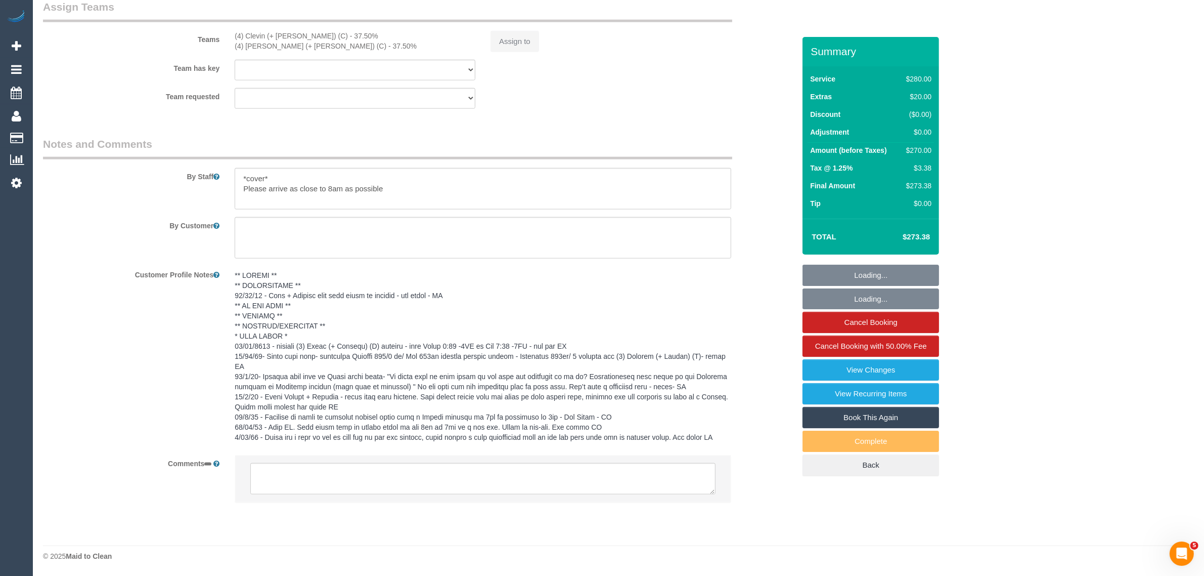
select select "object:880"
select select "string:AU"
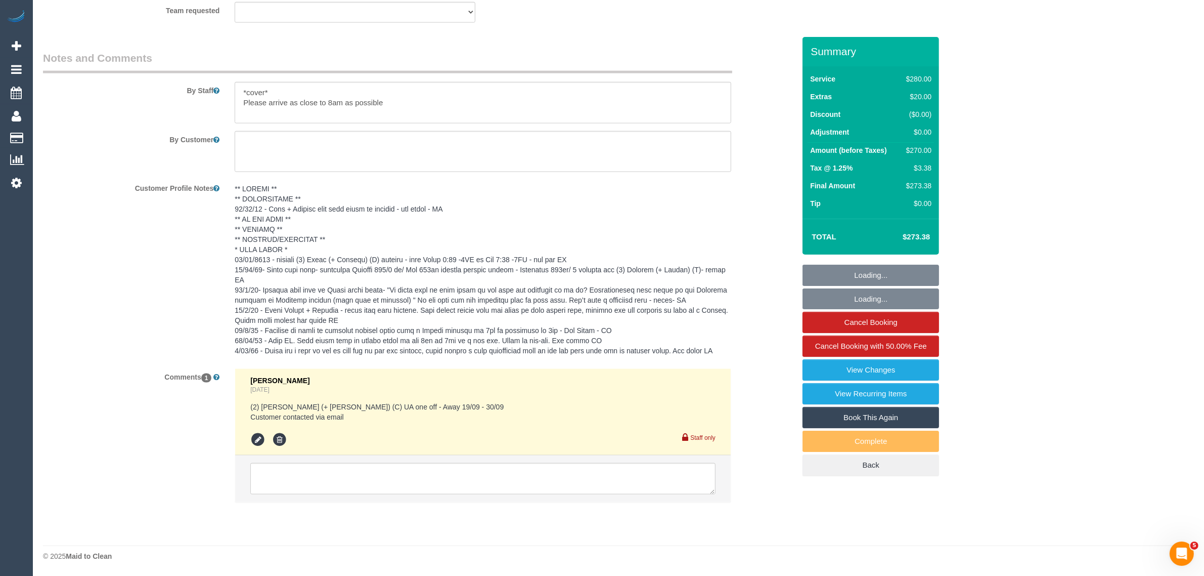
scroll to position [1645, 0]
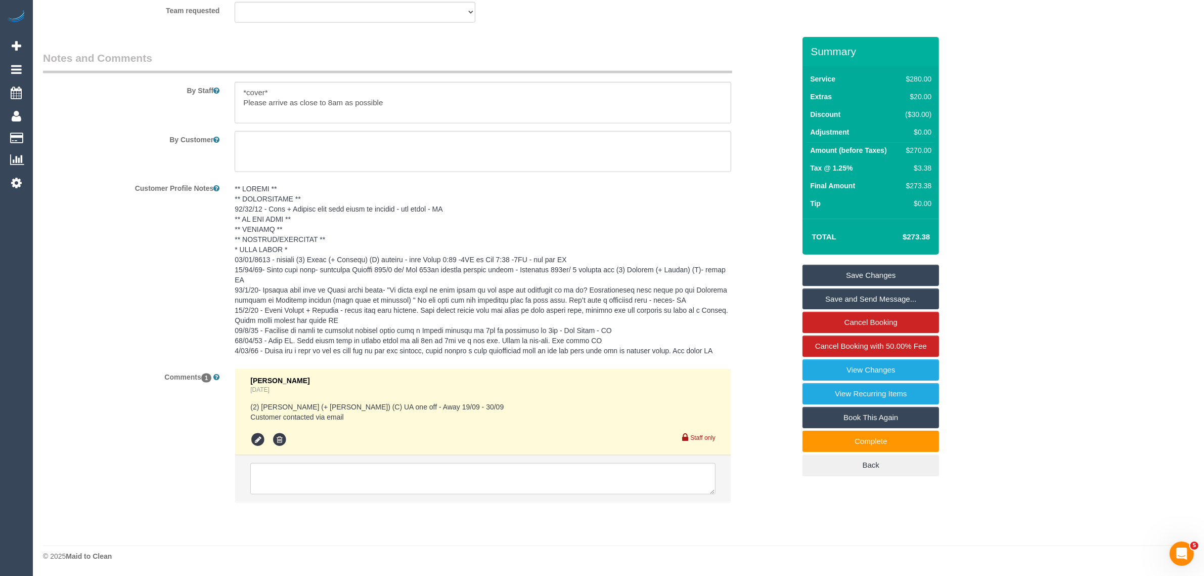
click at [189, 433] on div "Comments 1 [PERSON_NAME] [DATE] (2) [PERSON_NAME] (+ [PERSON_NAME]) (C) UA one …" at bounding box center [418, 440] width 767 height 144
drag, startPoint x: 350, startPoint y: 418, endPoint x: 251, endPoint y: 405, distance: 99.4
click at [251, 405] on pre "(2) Paul (+ Barbara) (C) UA one off - Away 19/09 - 30/09 Customer contacted via…" at bounding box center [482, 412] width 465 height 20
copy pre "(2) Paul (+ Barbara) (C) UA one off - Away 19/09 - 30/09 Customer contacted via…"
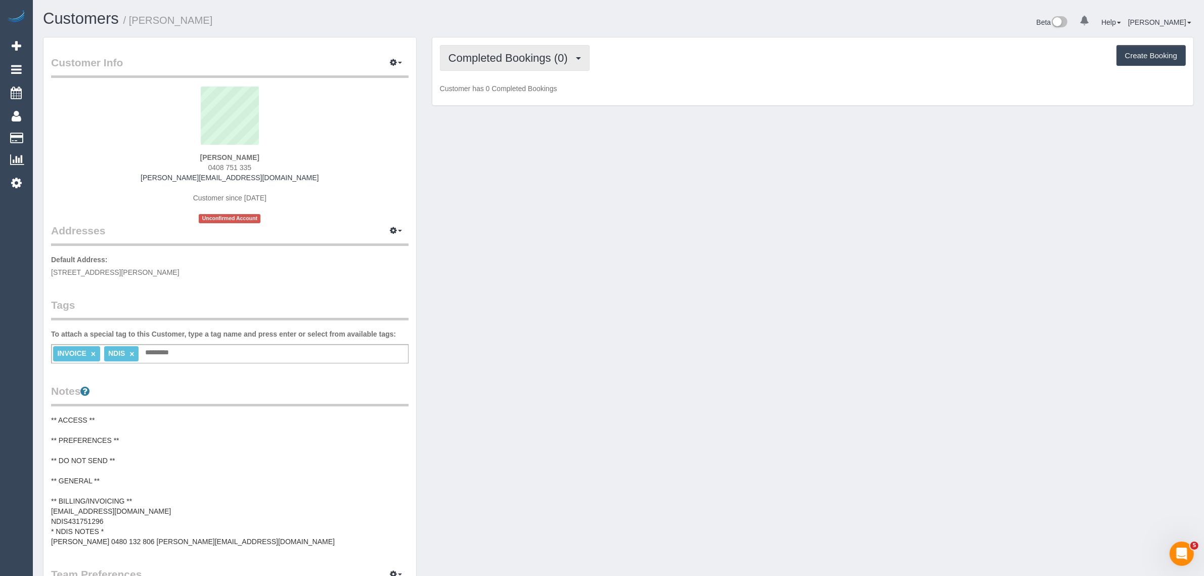
click at [545, 57] on span "Completed Bookings (0)" at bounding box center [511, 58] width 124 height 13
click at [519, 92] on link "Upcoming Bookings (1)" at bounding box center [493, 94] width 105 height 13
click at [221, 162] on div "Vincenzo Caio Verbinding 0408 751 335 vincenzo.verbinding@fake.com Customer sin…" at bounding box center [230, 154] width 358 height 137
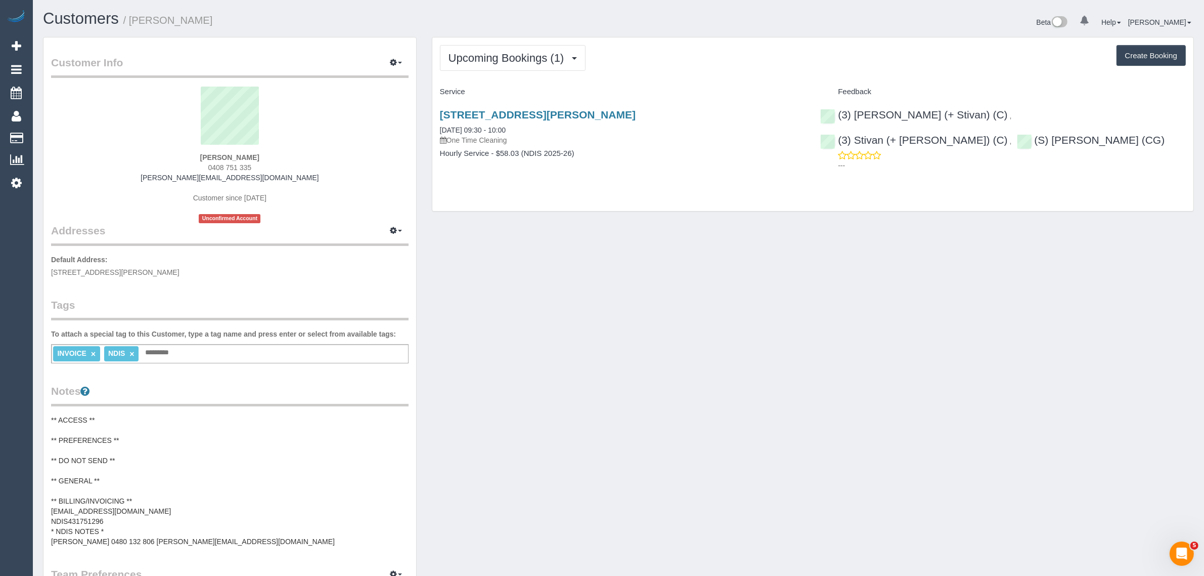
click at [219, 165] on span "0408 751 335" at bounding box center [230, 167] width 44 height 8
click at [507, 52] on span "Upcoming Bookings (1)" at bounding box center [509, 58] width 121 height 13
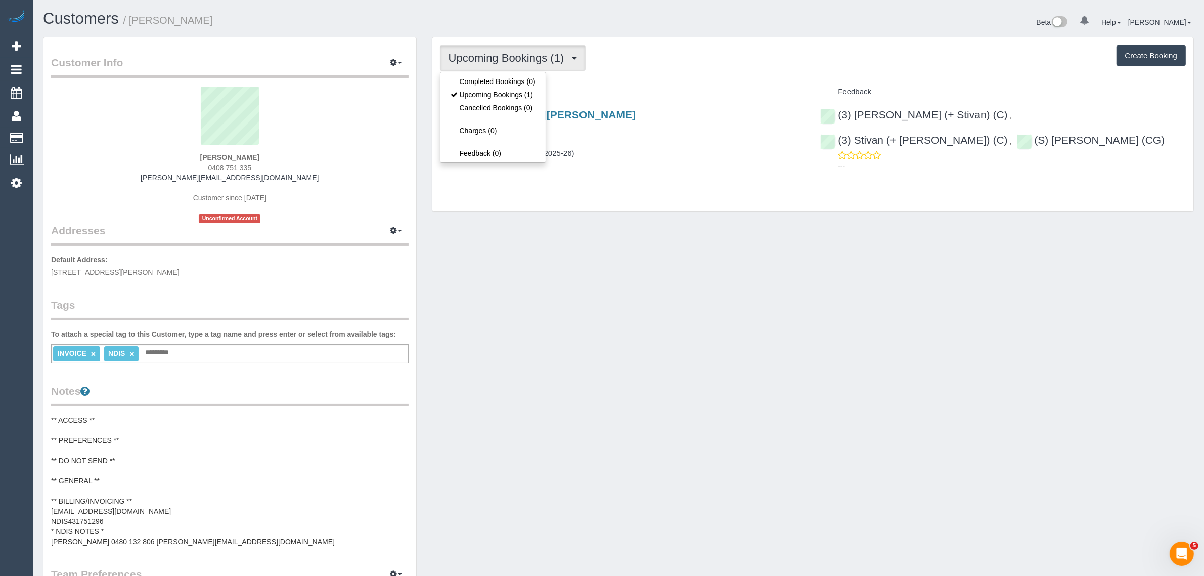
click at [683, 191] on div "Upcoming Bookings (1) Completed Bookings (0) Upcoming Bookings (1) Cancelled Bo…" at bounding box center [812, 123] width 761 height 173
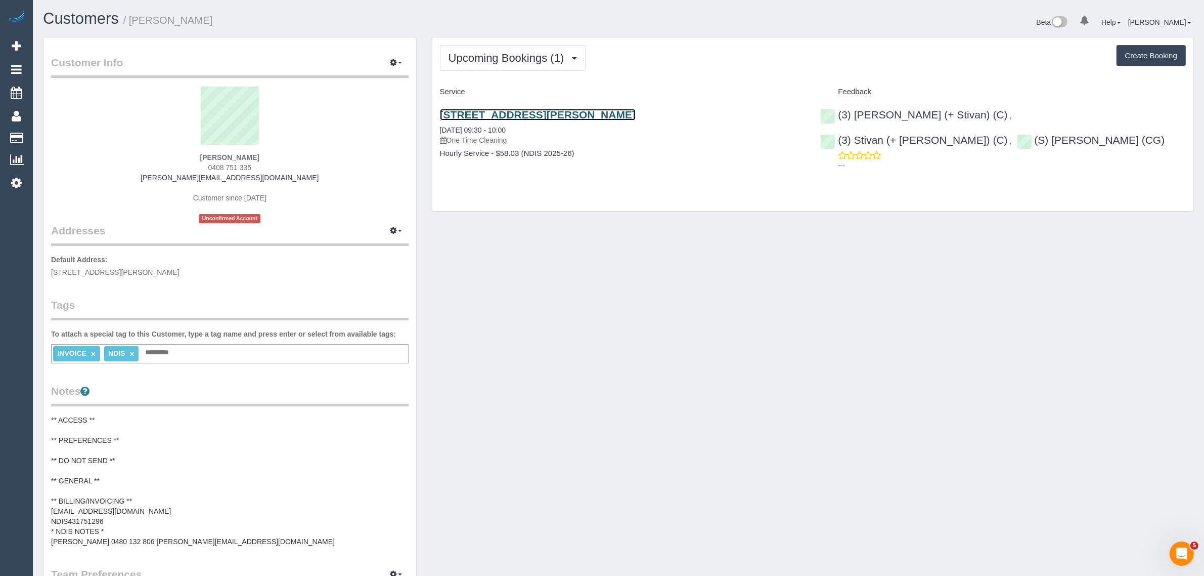
click at [538, 115] on link "1/12-18 Martin Street, St Kilda, VIC 3182" at bounding box center [538, 115] width 196 height 12
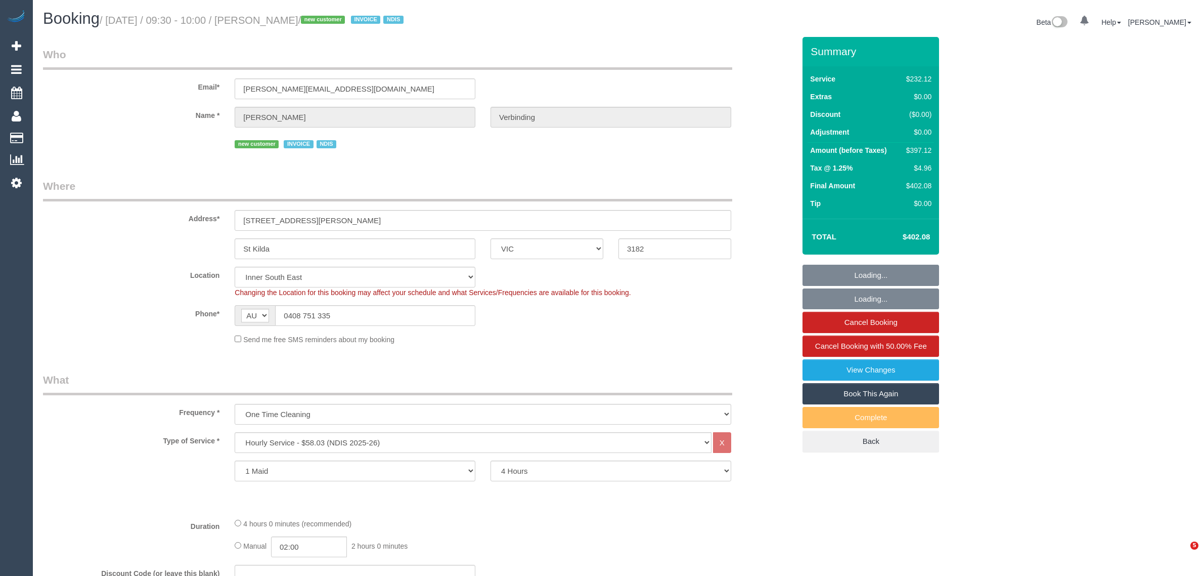
select select "VIC"
select select "240"
select select "number:28"
select select "number:14"
select select "number:19"
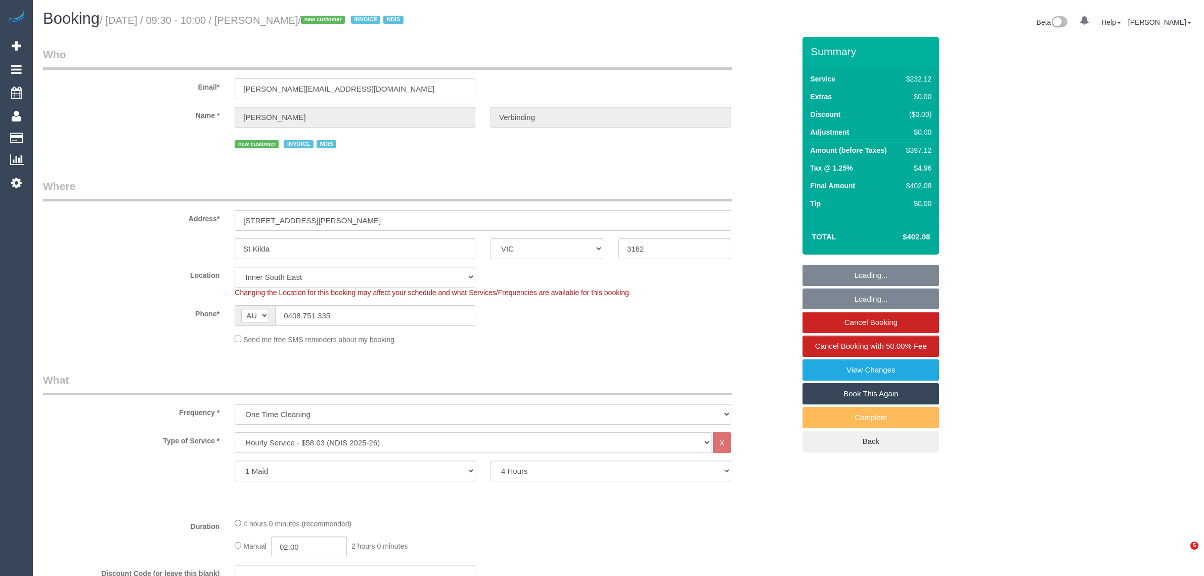
select select "number:25"
select select "object:1416"
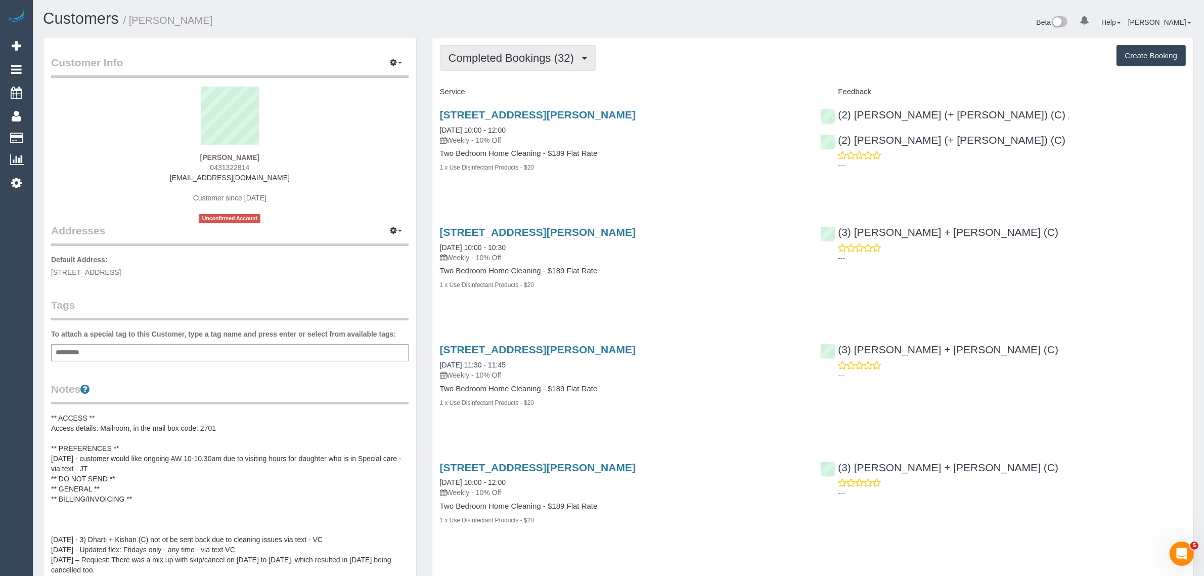
click at [530, 63] on button "Completed Bookings (32)" at bounding box center [518, 58] width 156 height 26
click at [519, 89] on link "Upcoming Bookings (12)" at bounding box center [495, 94] width 109 height 13
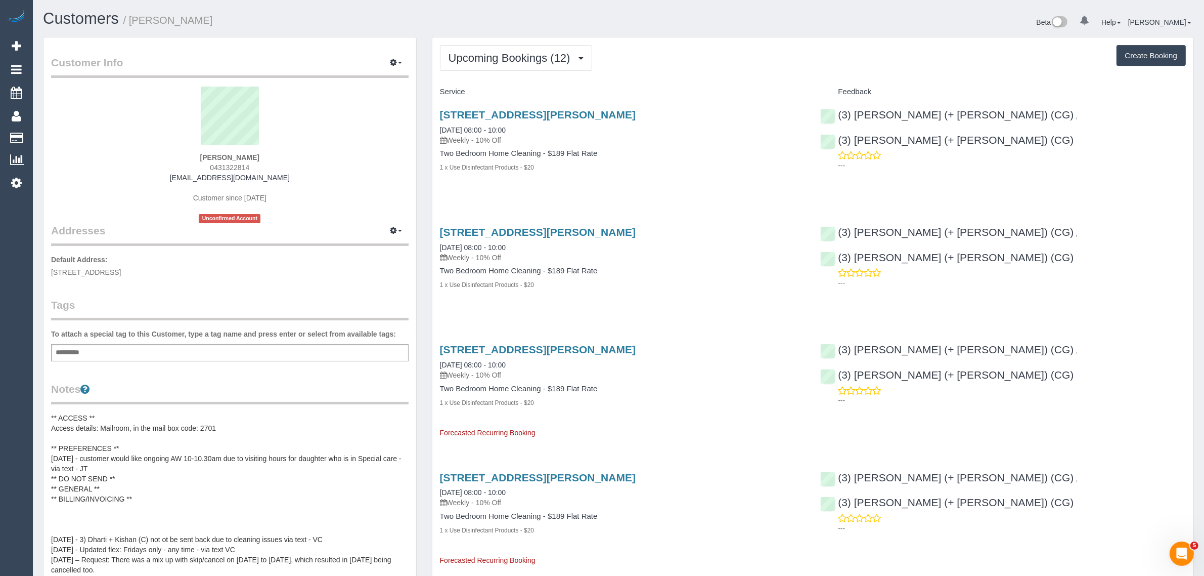
click at [229, 165] on span "0431322814" at bounding box center [229, 167] width 39 height 8
copy span "0431322814"
click at [503, 115] on link "1 Moreland Street, 222, Footscray, VIC 3011" at bounding box center [538, 115] width 196 height 12
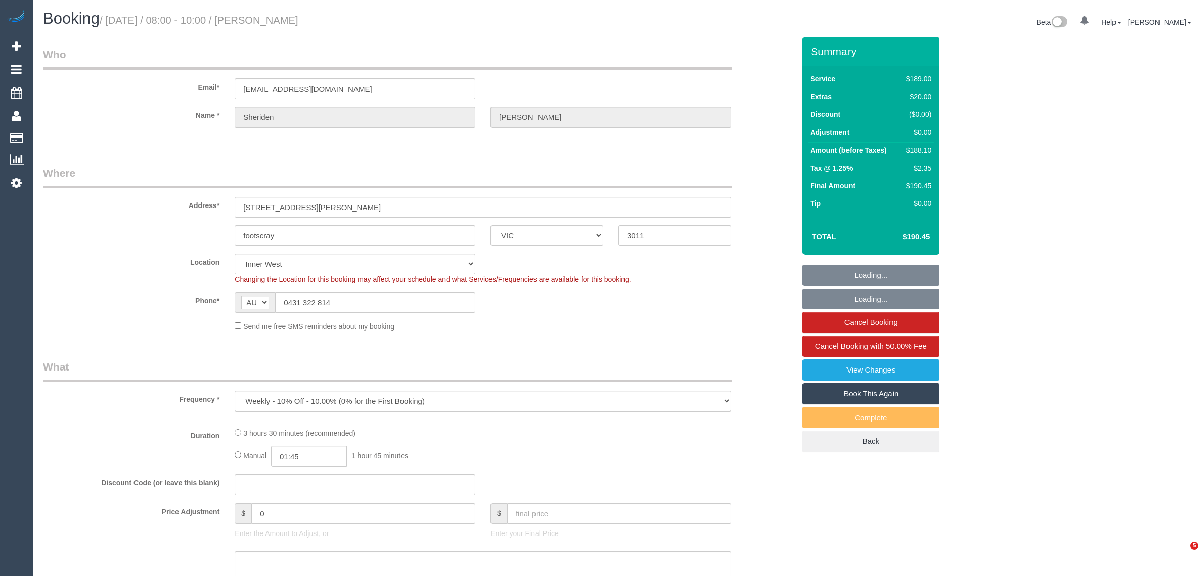
select select "VIC"
select select "string:stripe-pm_1Rj8jX2GScqysDRV4J43Whc2"
select select "number:27"
select select "number:16"
select select "number:19"
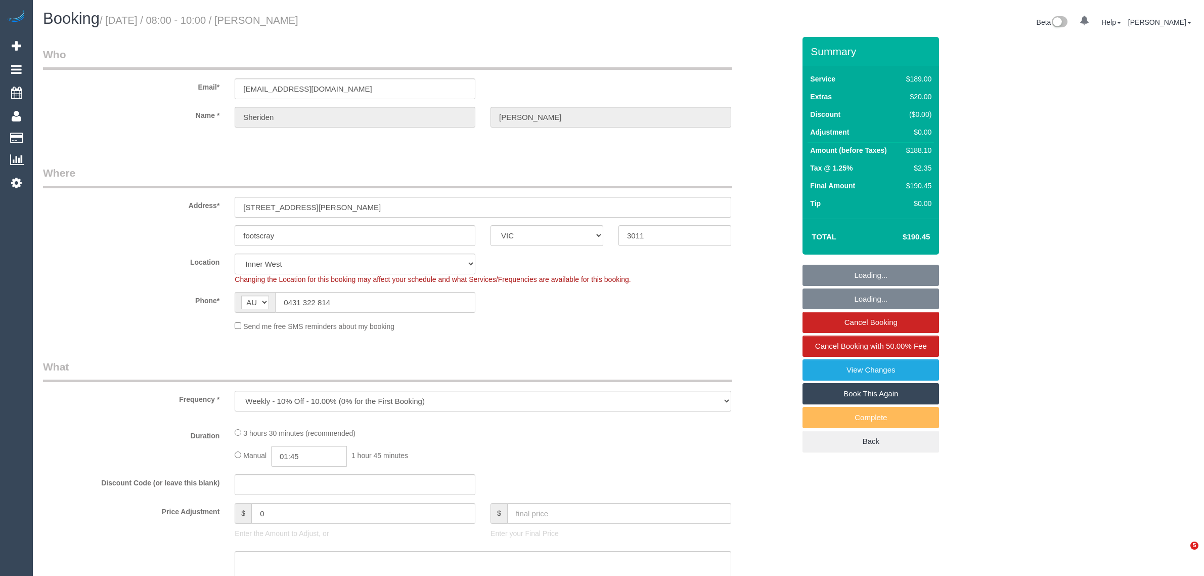
select select "number:24"
select select "number:34"
select select "number:12"
select select "object:1358"
select select "spot1"
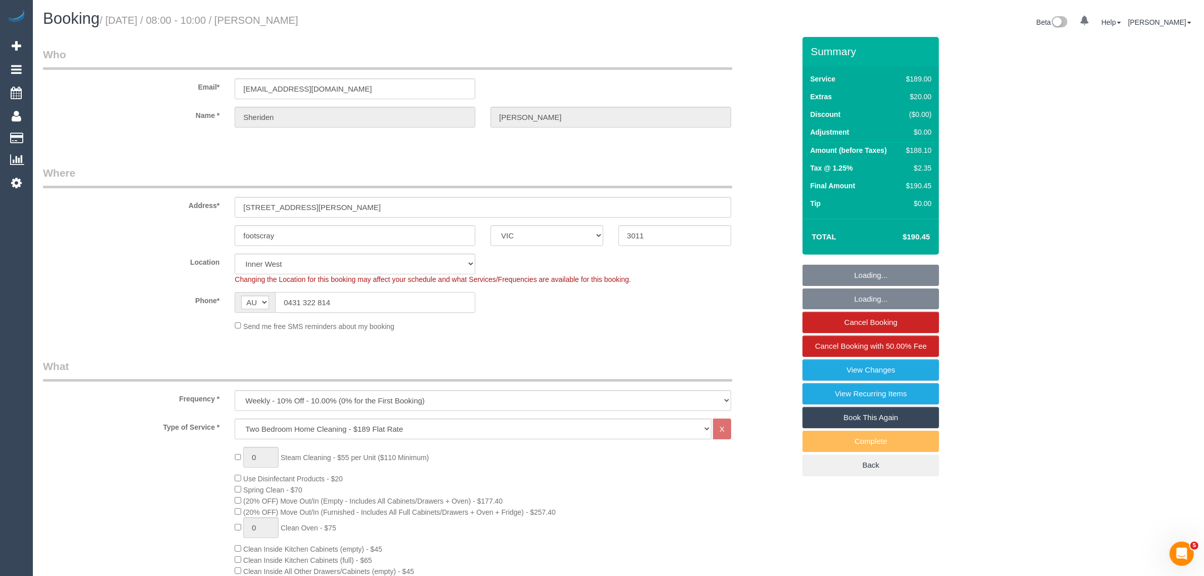
click at [373, 308] on input "0431 322 814" at bounding box center [375, 302] width 200 height 21
click at [581, 302] on div "Phone* AF AL DZ AD AO AI AQ AG AR AM AW AU AT AZ BS BH BD BB BY BE BZ BJ BM BT …" at bounding box center [418, 302] width 767 height 21
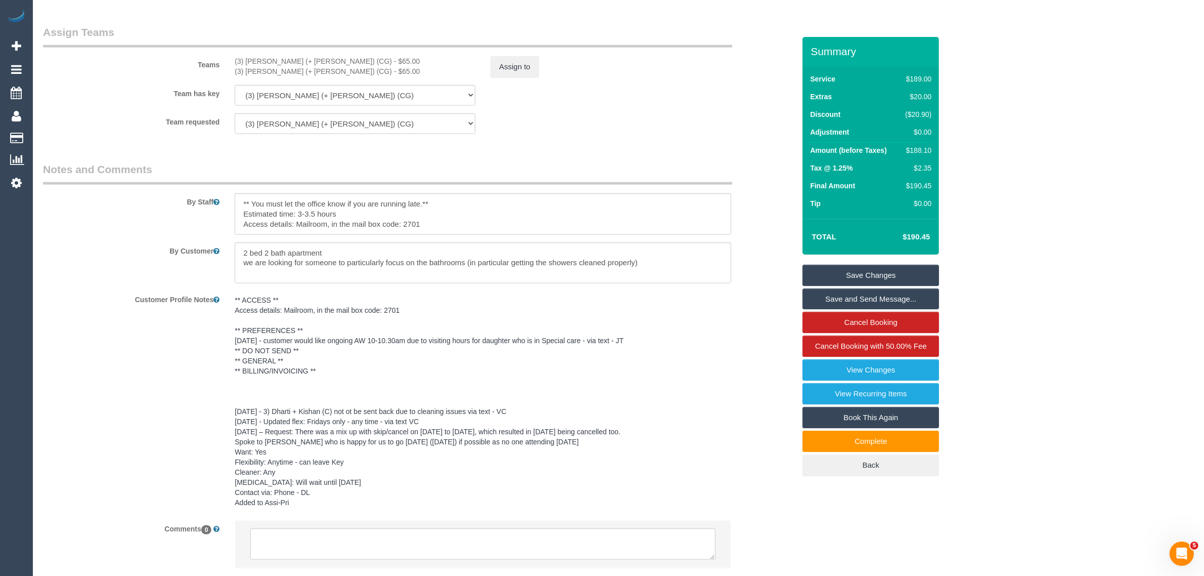
scroll to position [1517, 0]
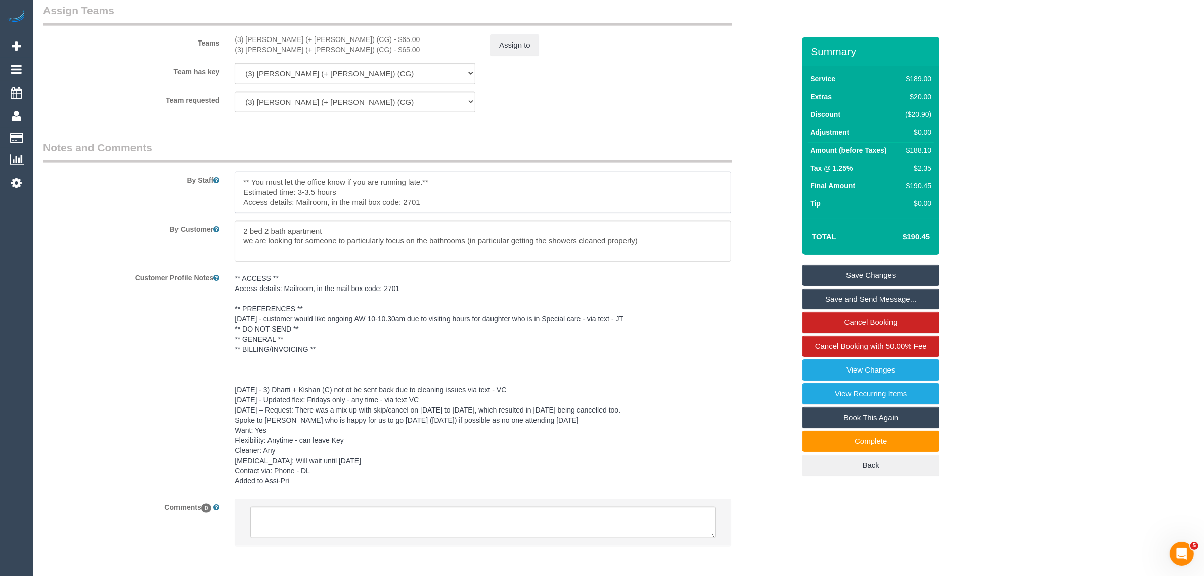
drag, startPoint x: 425, startPoint y: 205, endPoint x: 405, endPoint y: 200, distance: 21.2
click at [405, 200] on textarea at bounding box center [483, 191] width 497 height 41
click at [749, 312] on div "Customer Profile Notes ** ACCESS ** Access details: Mailroom, in the mail box c…" at bounding box center [418, 380] width 767 height 222
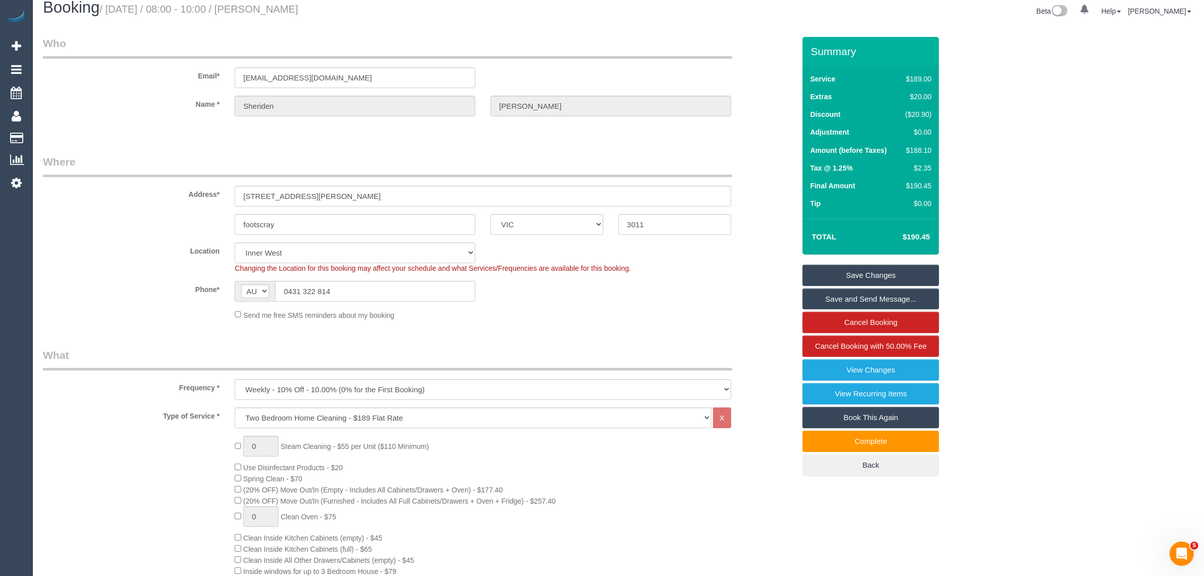
scroll to position [0, 0]
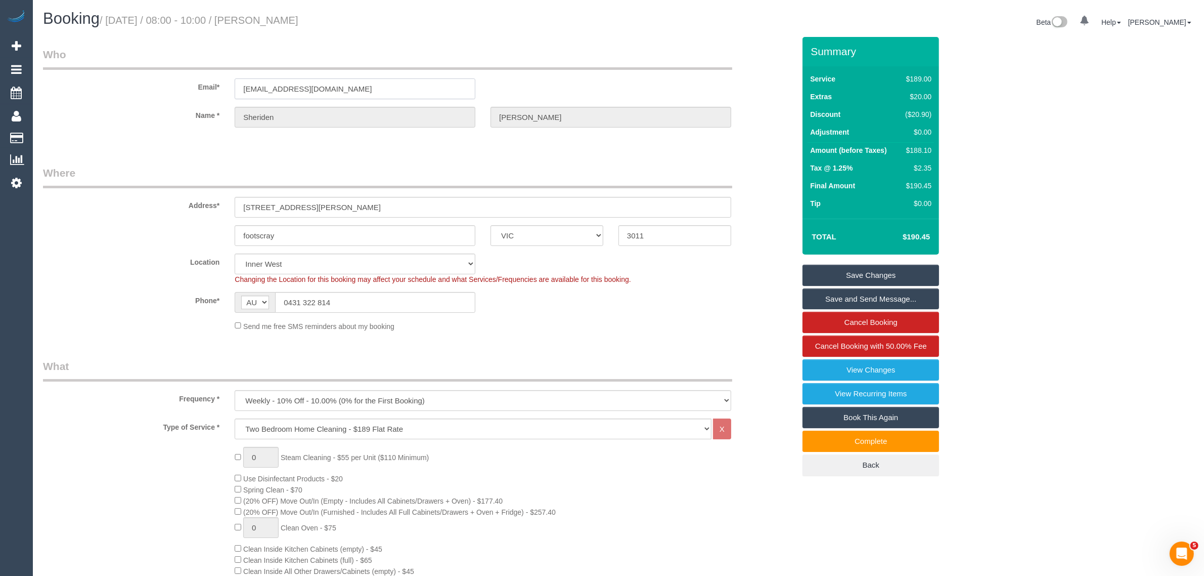
click at [414, 85] on input "[EMAIL_ADDRESS][DOMAIN_NAME]" at bounding box center [355, 88] width 241 height 21
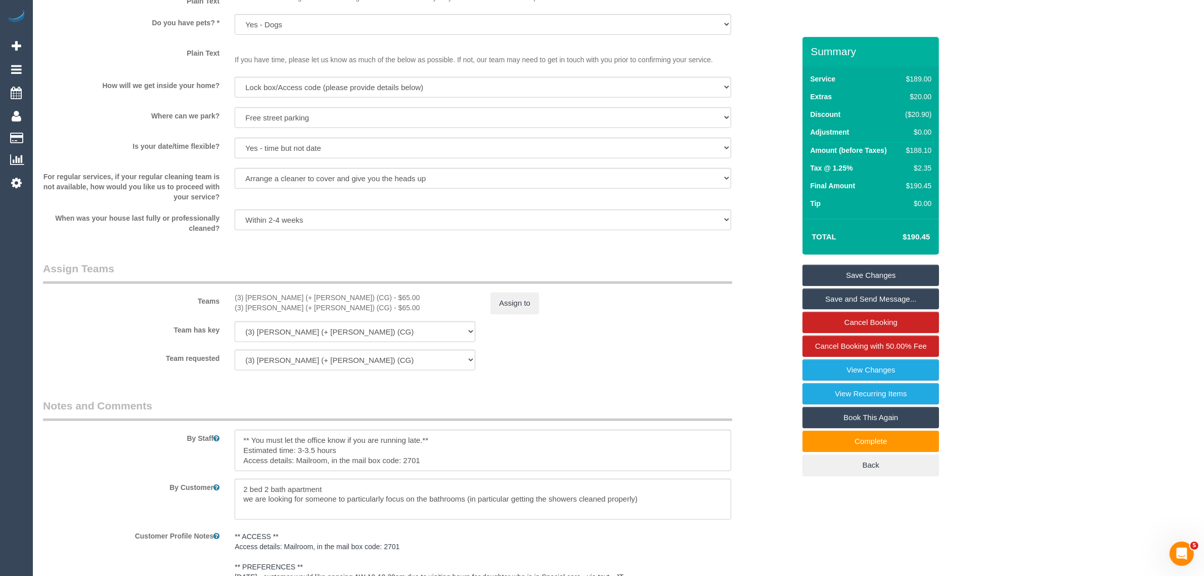
scroll to position [1517, 0]
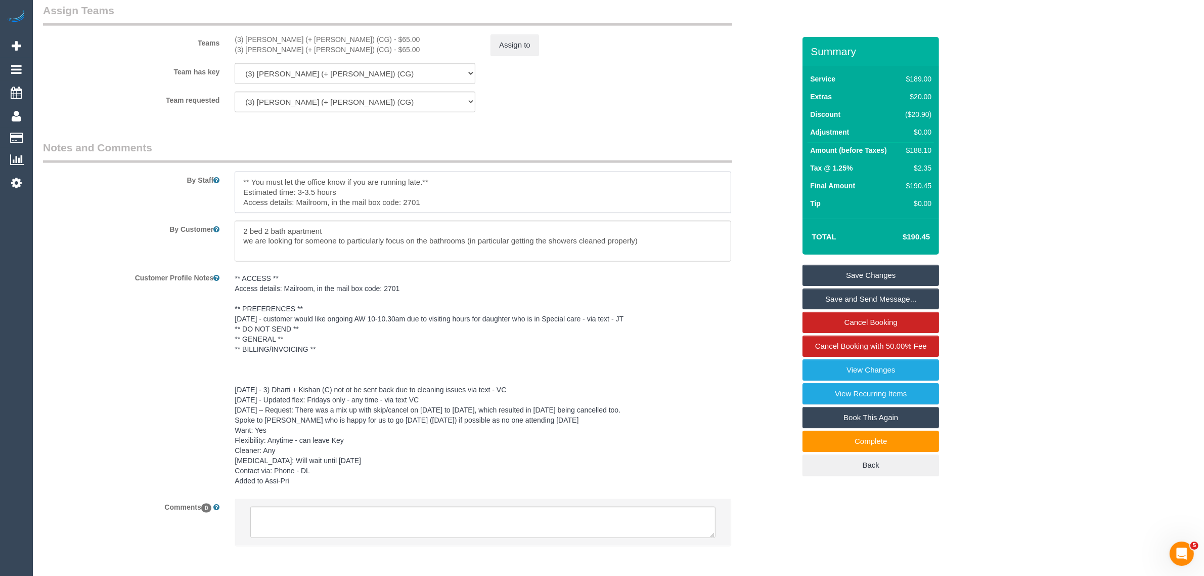
drag, startPoint x: 430, startPoint y: 203, endPoint x: 297, endPoint y: 202, distance: 132.5
click at [297, 202] on textarea at bounding box center [483, 191] width 497 height 41
click at [375, 291] on pre "** ACCESS ** Access details: Mailroom, in the mail box code: 2701 ** PREFERENCE…" at bounding box center [483, 379] width 497 height 212
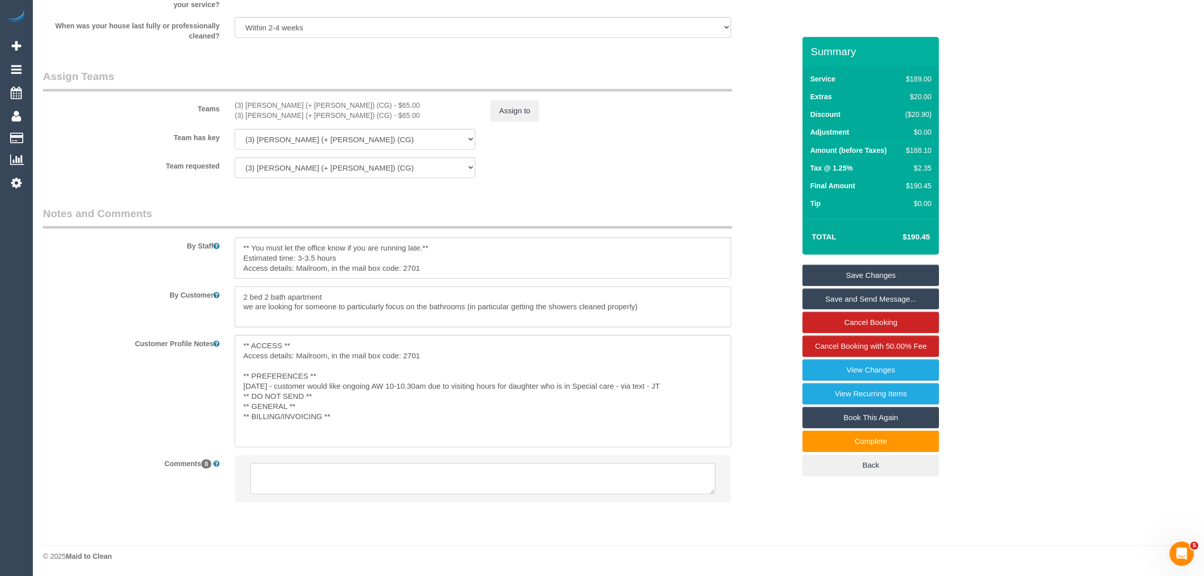
click at [375, 291] on textarea at bounding box center [483, 306] width 497 height 41
drag, startPoint x: 398, startPoint y: 267, endPoint x: 241, endPoint y: 271, distance: 156.4
click at [241, 271] on textarea at bounding box center [483, 257] width 497 height 41
click at [552, 206] on legend "Notes and Comments" at bounding box center [387, 217] width 689 height 23
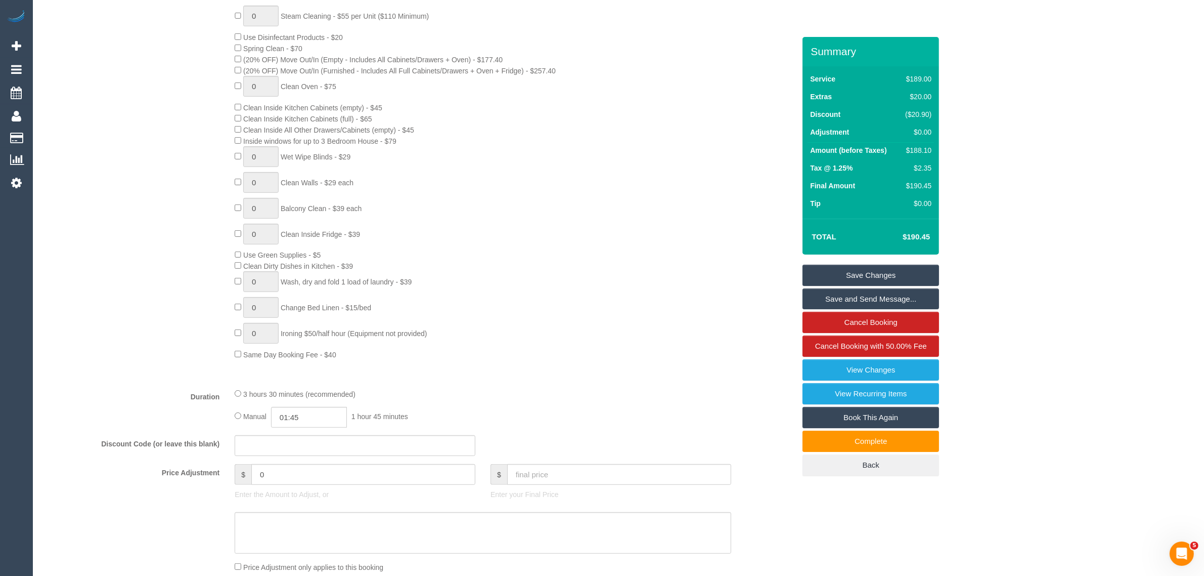
scroll to position [0, 0]
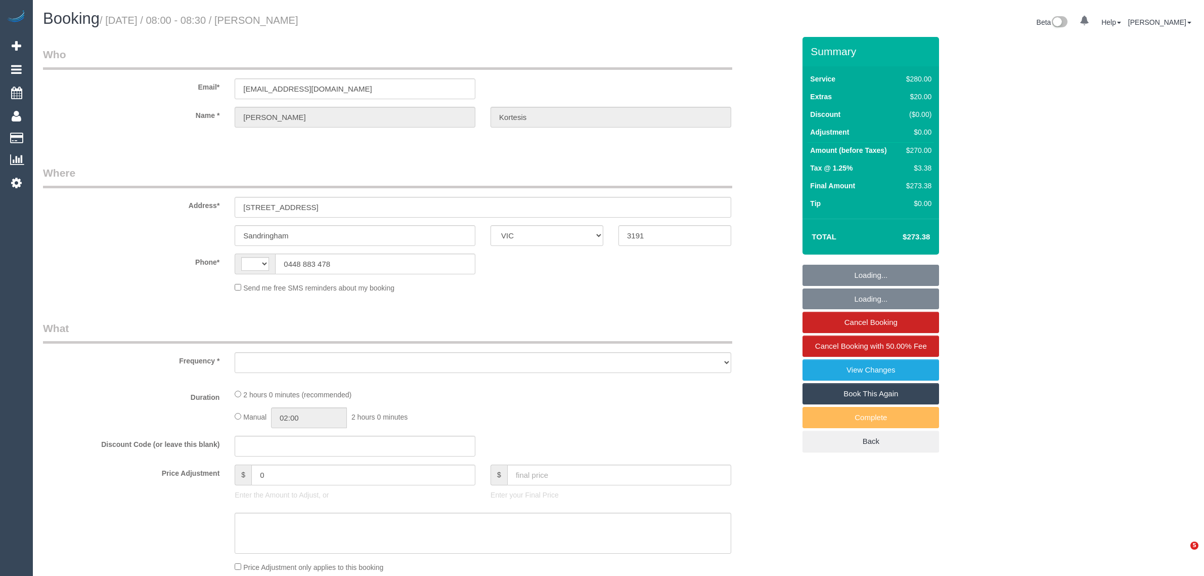
select select "VIC"
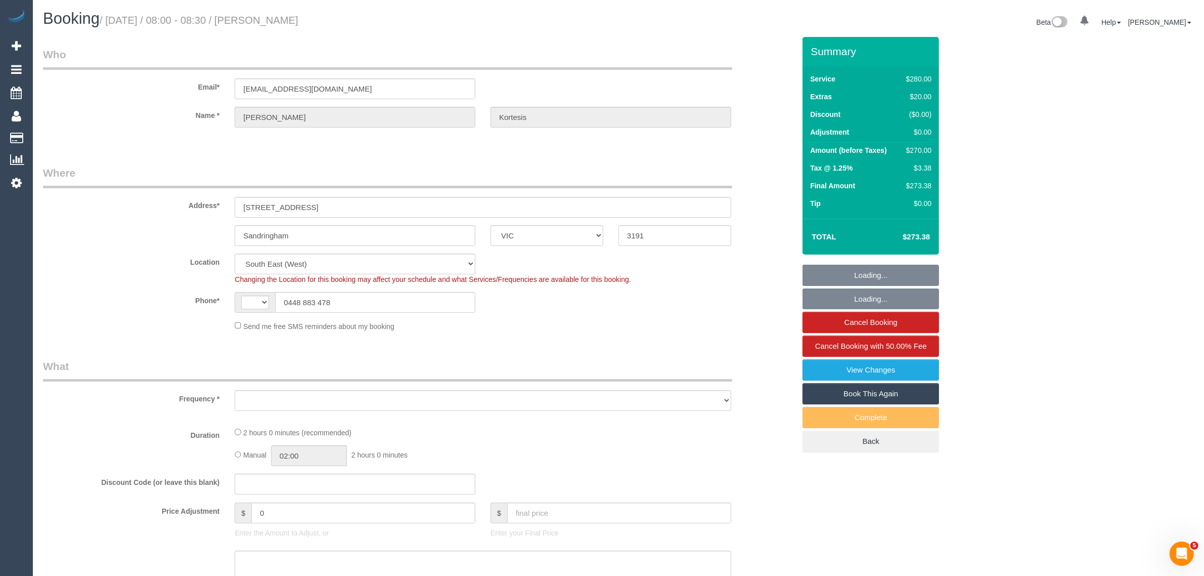
select select "number:27"
select select "number:14"
select select "number:19"
select select "number:23"
select select "number:35"
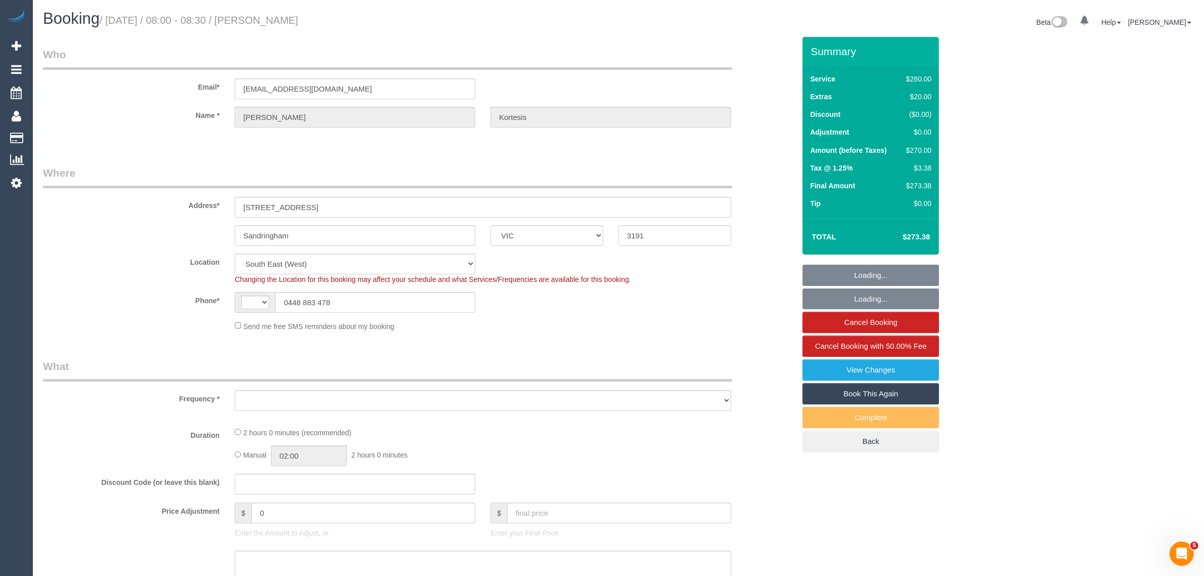
select select "number:12"
select select "string:AU"
select select "object:714"
select select "string:stripe-pm_1Nl3Fx2GScqysDRVzw30aQpn"
select select "2"
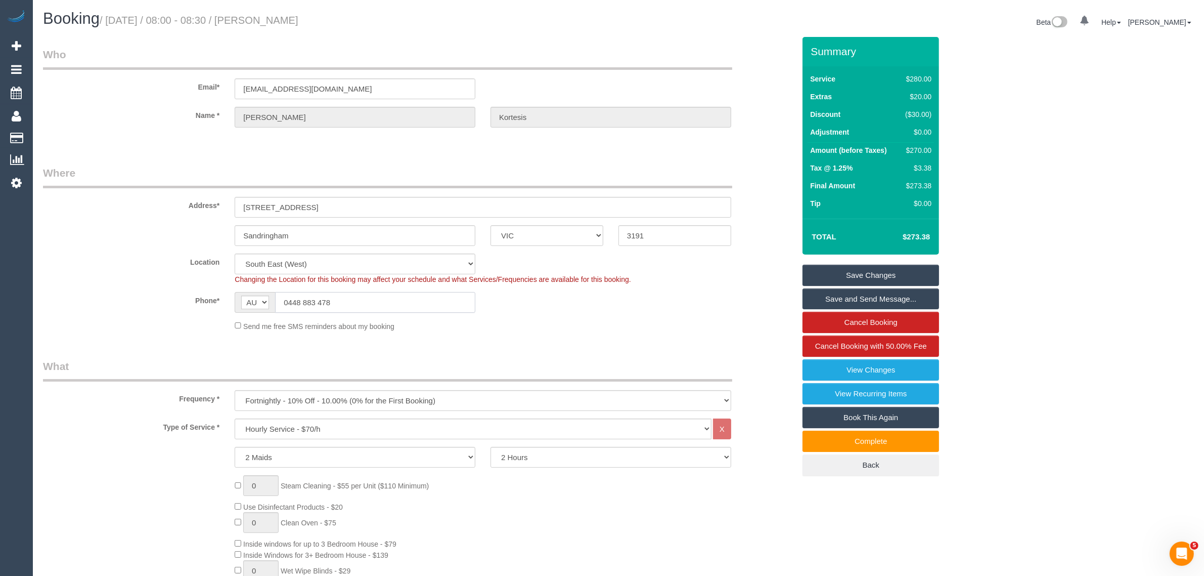
click at [409, 302] on input "0448 883 478" at bounding box center [375, 302] width 200 height 21
click at [551, 315] on sui-booking-location "Location Office City East (North) East (South) Inner East Inner North (East) In…" at bounding box center [419, 292] width 752 height 78
click at [484, 49] on legend "Who" at bounding box center [387, 58] width 689 height 23
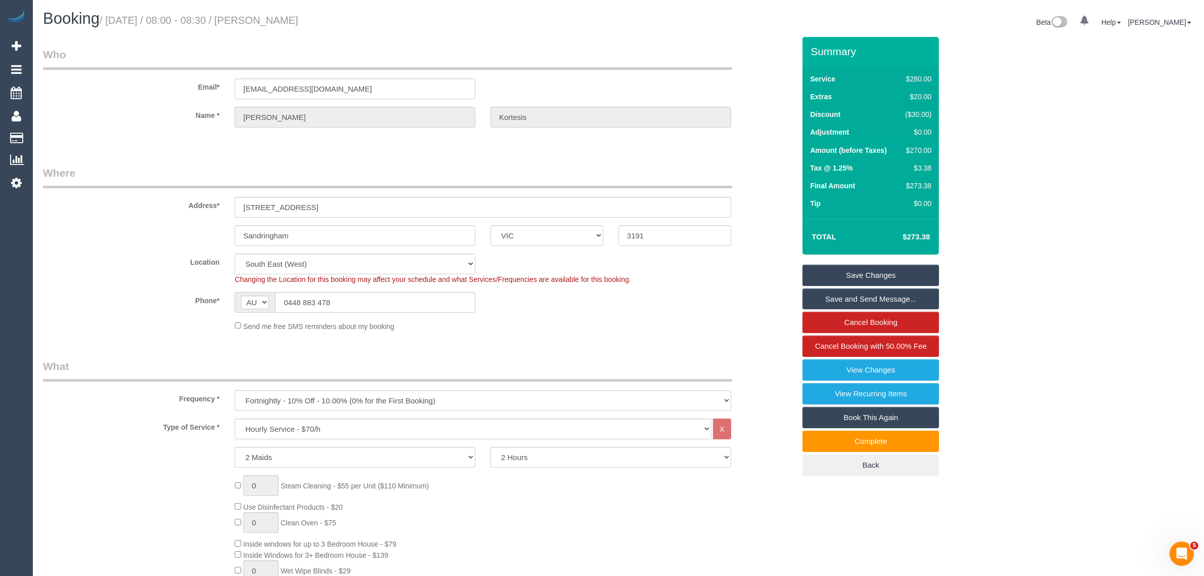
click at [142, 292] on label "Phone*" at bounding box center [131, 299] width 192 height 14
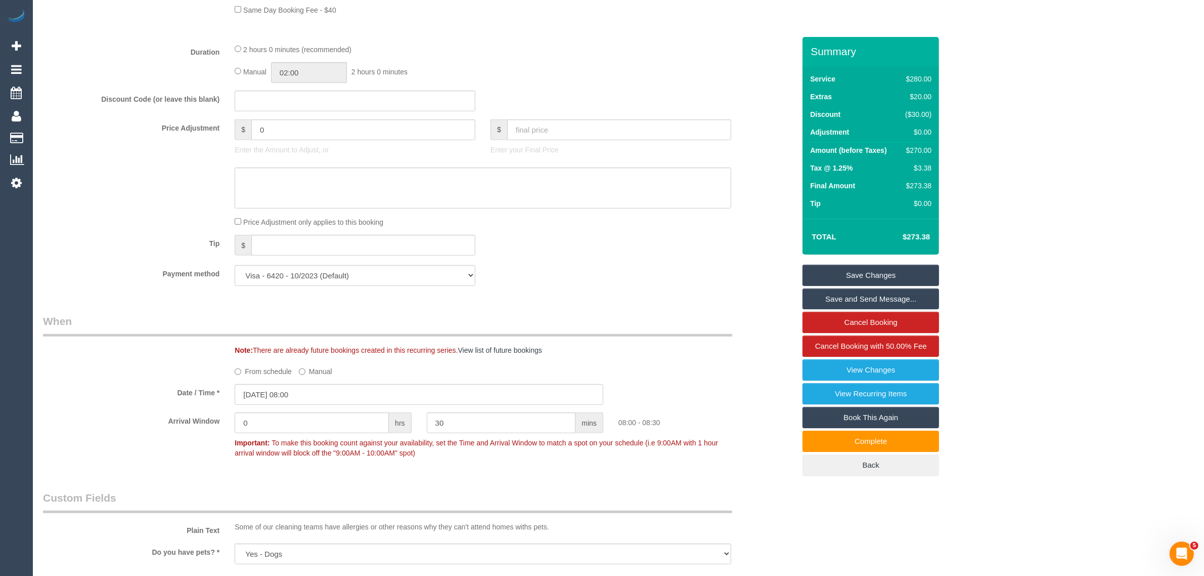
scroll to position [253, 0]
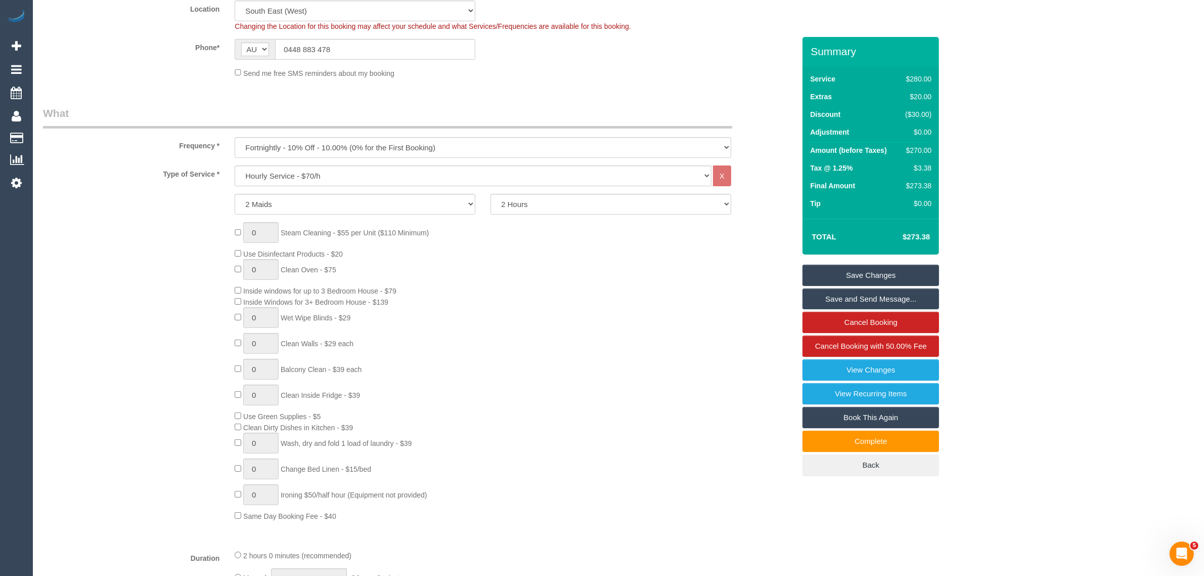
click at [770, 222] on div "0 Steam Cleaning - $55 per Unit ($110 Minimum) Use Disinfectant Products - $20 …" at bounding box center [515, 371] width 576 height 298
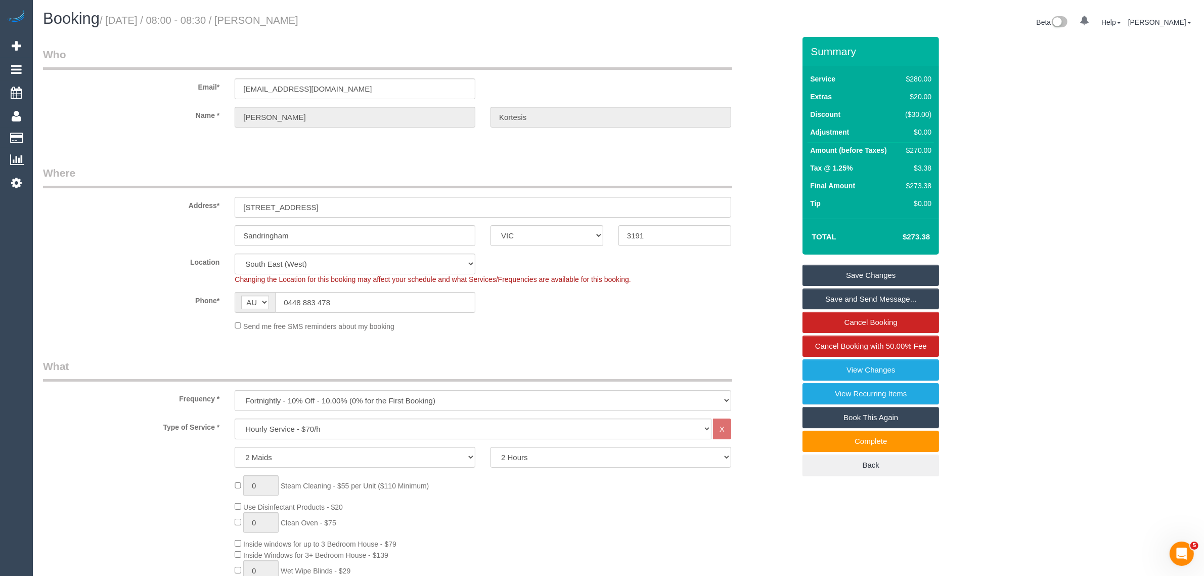
click at [748, 332] on fieldset "Where Address* 42 Keats Street Sandringham ACT NSW NT QLD SA TAS VIC WA 3191 Lo…" at bounding box center [419, 251] width 752 height 173
drag, startPoint x: 347, startPoint y: 19, endPoint x: 281, endPoint y: 13, distance: 66.0
click at [281, 13] on h1 "Booking / September 19, 2025 / 08:00 - 08:30 / Tanya Kortesis" at bounding box center [327, 18] width 568 height 17
copy small "Tanya Kortesis"
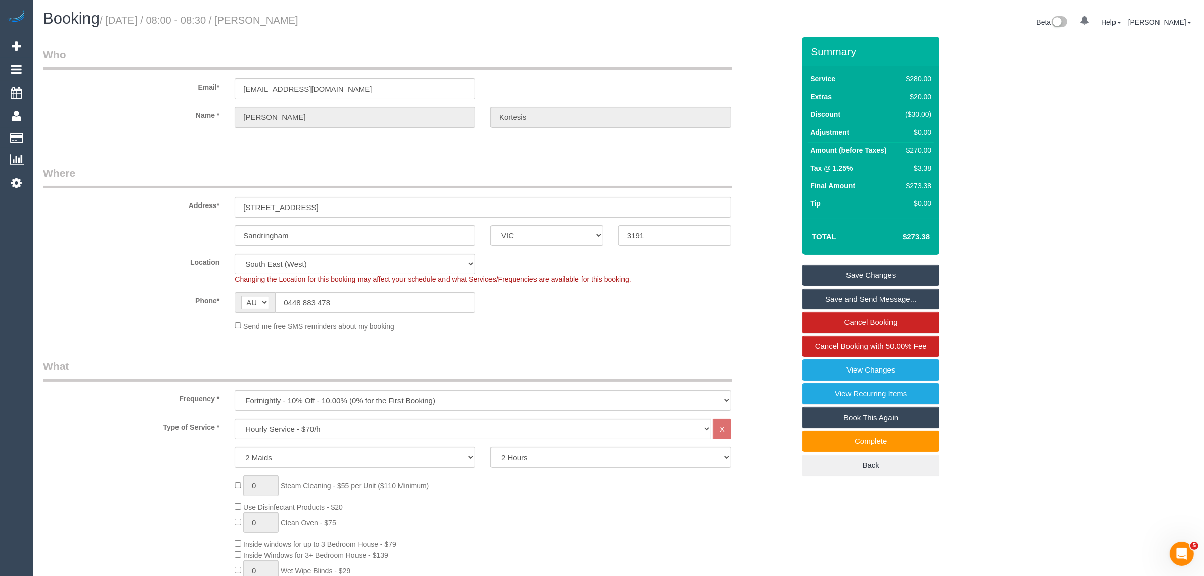
click at [755, 286] on sui-booking-location "Location Office City East (North) East (South) Inner East Inner North (East) In…" at bounding box center [419, 292] width 752 height 78
click at [701, 310] on div "Phone* AF AL DZ AD AO AI AQ AG AR AM AW AU AT AZ BS BH BD BB BY BE BZ BJ BM BT …" at bounding box center [418, 302] width 767 height 21
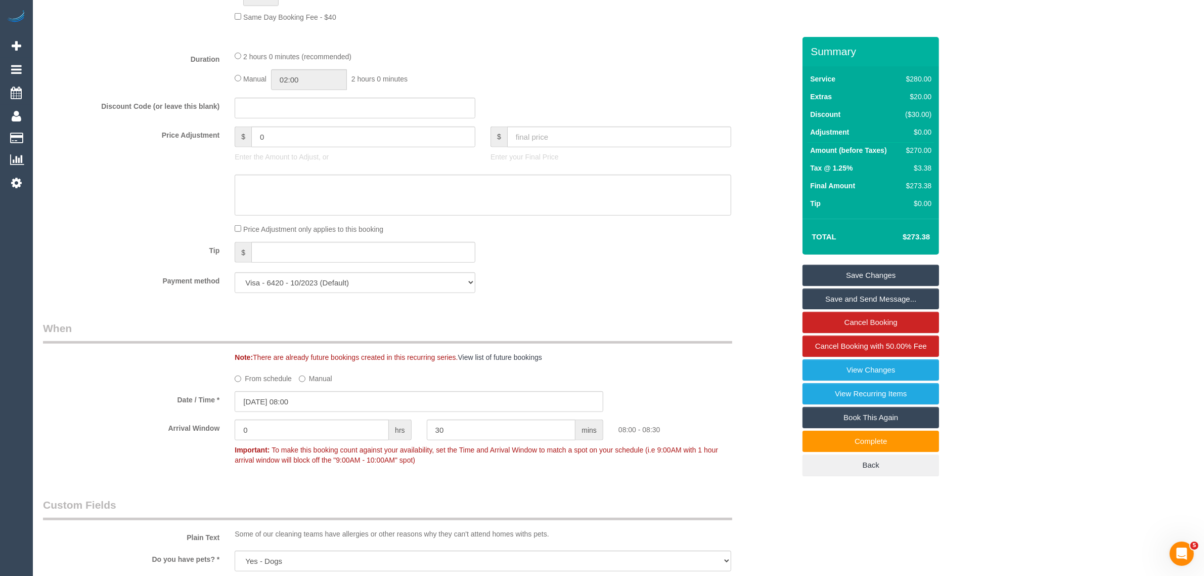
scroll to position [1012, 0]
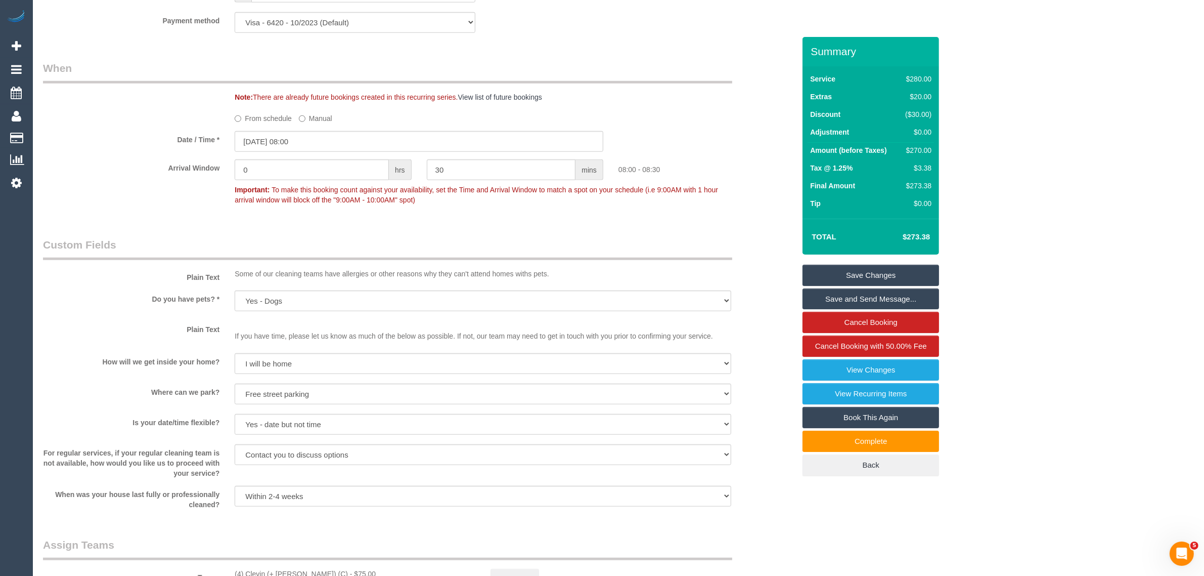
click at [113, 115] on div "From schedule Manual" at bounding box center [418, 117] width 767 height 14
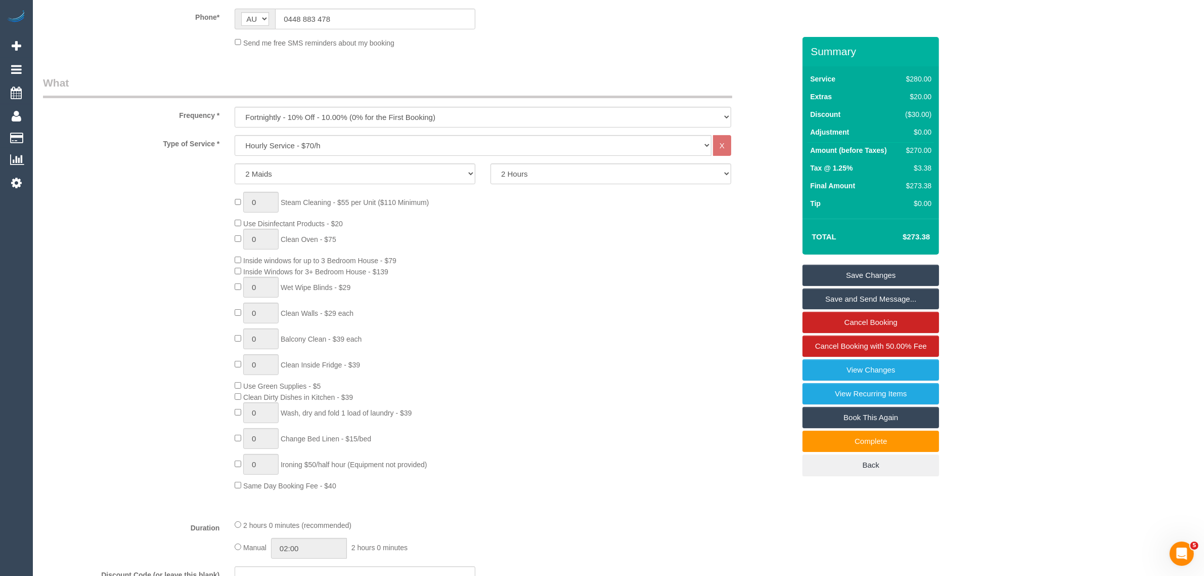
scroll to position [0, 0]
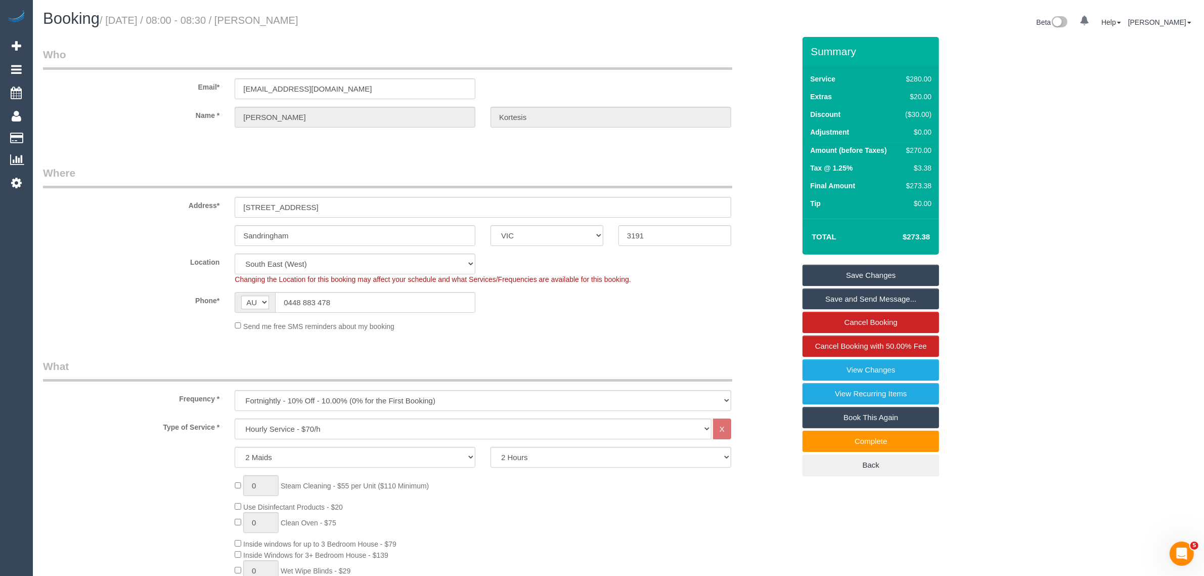
click at [483, 28] on div "Booking / September 19, 2025 / 08:00 - 08:30 / Tanya Kortesis" at bounding box center [326, 21] width 583 height 22
click at [59, 135] on link "Customers" at bounding box center [96, 138] width 126 height 20
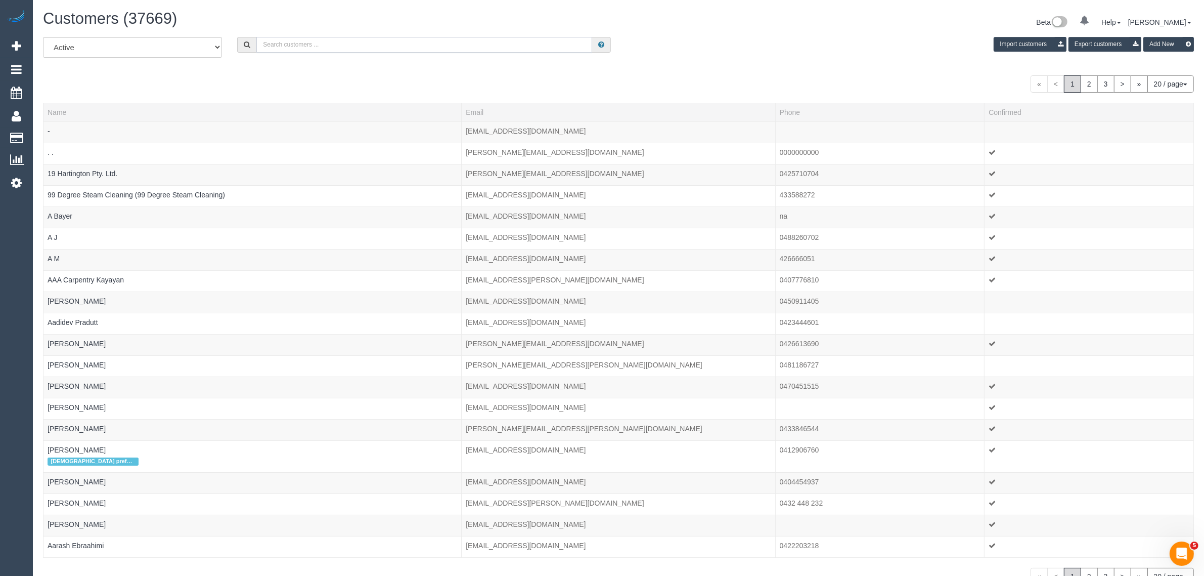
click at [383, 39] on input "text" at bounding box center [424, 45] width 336 height 16
paste input "Vanessa Sewak"
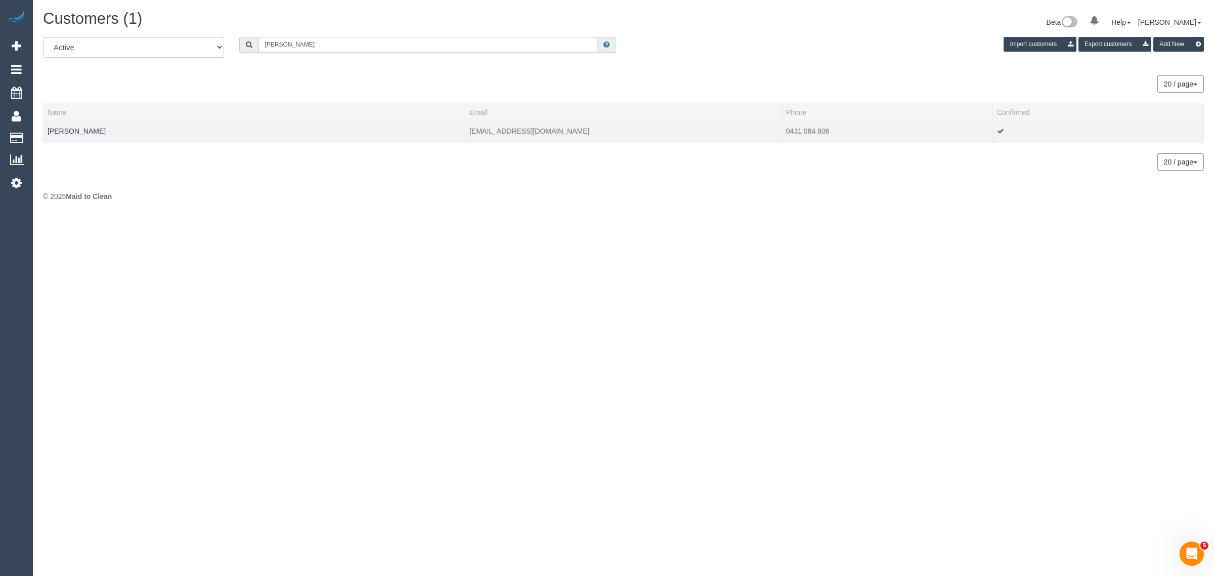
type input "Vanessa Sewak"
click at [59, 134] on td "Vanessa Sewak" at bounding box center [255, 131] width 422 height 21
click at [74, 133] on link "Vanessa Sewak" at bounding box center [77, 131] width 58 height 8
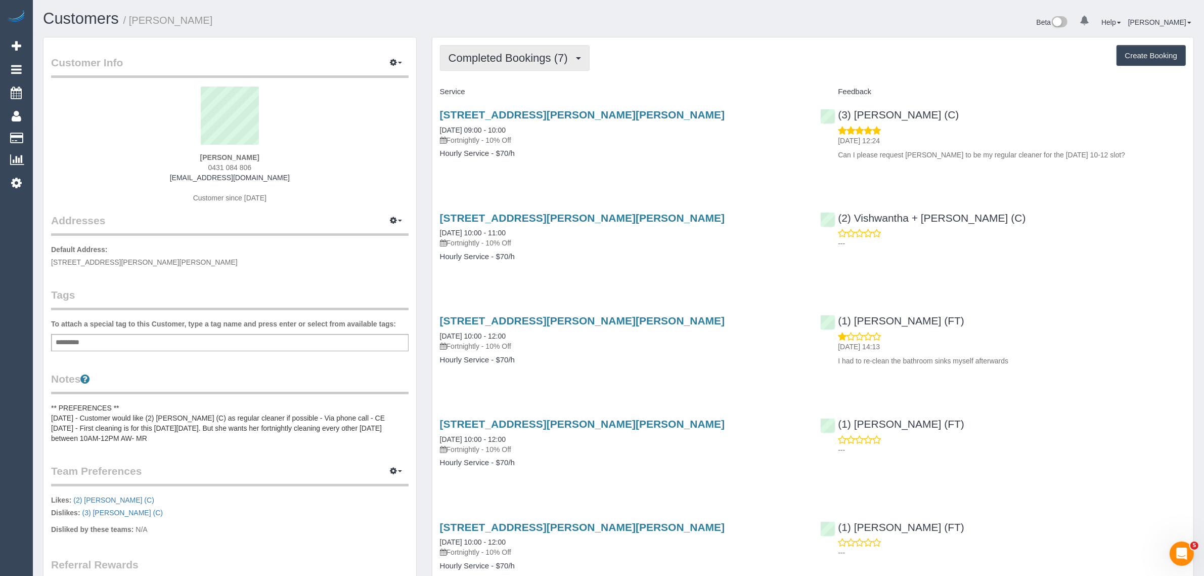
click at [523, 57] on span "Completed Bookings (7)" at bounding box center [511, 58] width 124 height 13
click at [517, 90] on link "Upcoming Bookings (11)" at bounding box center [494, 94] width 107 height 13
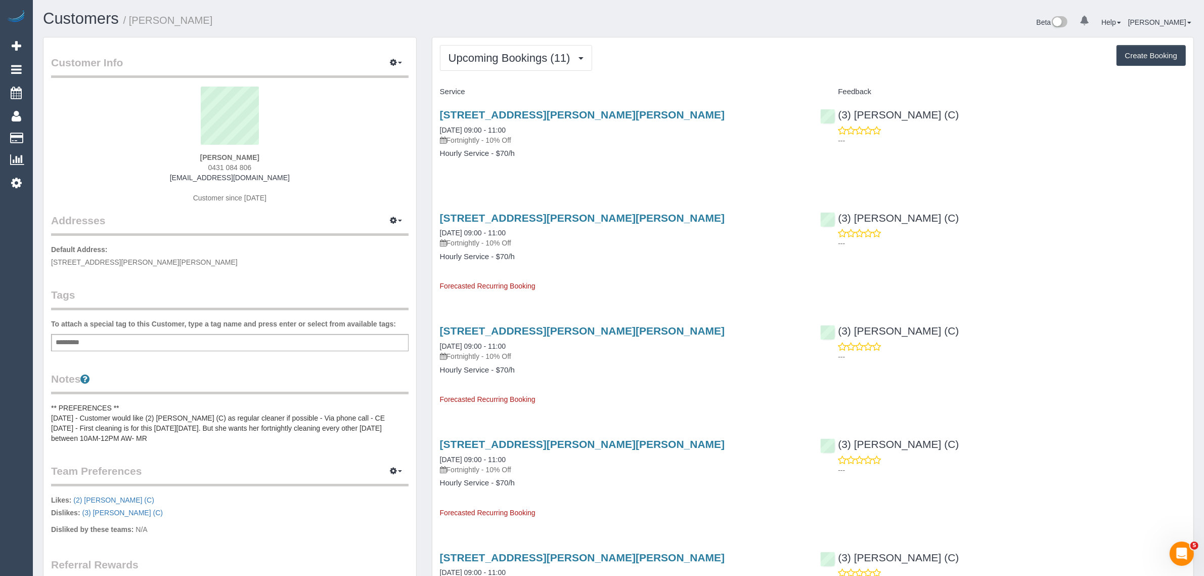
click at [526, 64] on button "Upcoming Bookings (11)" at bounding box center [516, 58] width 152 height 26
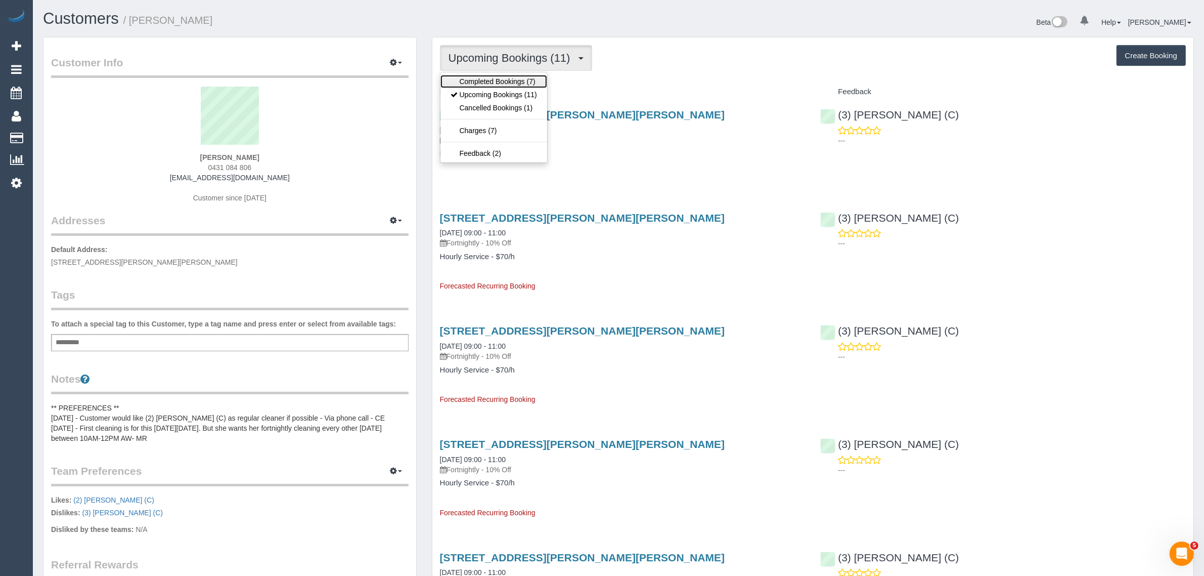
click at [518, 78] on link "Completed Bookings (7)" at bounding box center [494, 81] width 107 height 13
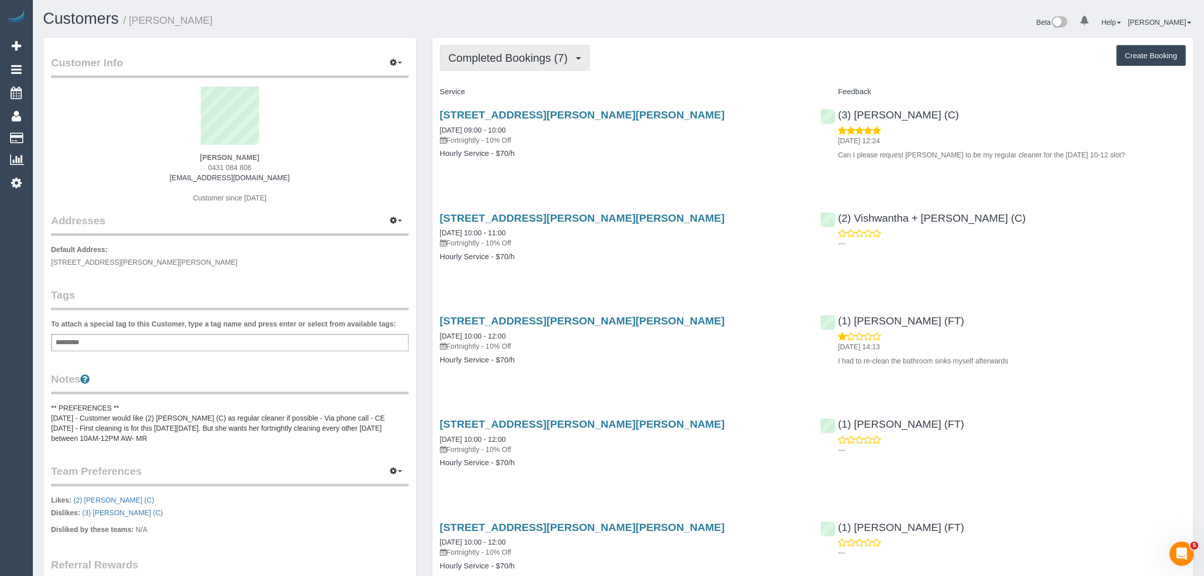
click at [553, 52] on span "Completed Bookings (7)" at bounding box center [511, 58] width 124 height 13
click at [517, 94] on link "Upcoming Bookings (11)" at bounding box center [494, 94] width 107 height 13
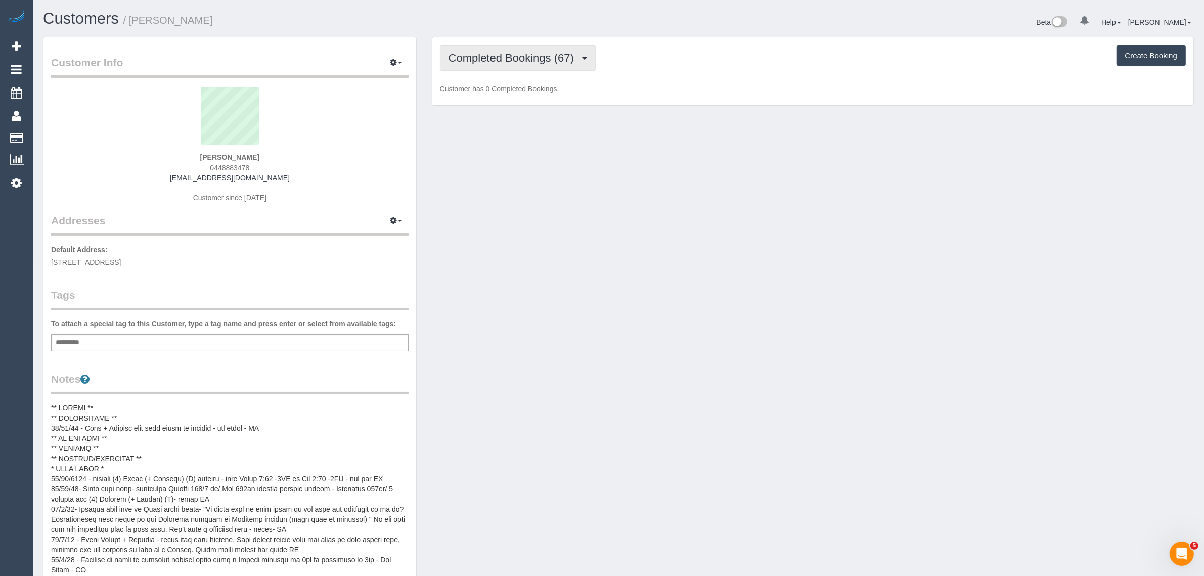
click at [502, 53] on span "Completed Bookings (67)" at bounding box center [514, 58] width 131 height 13
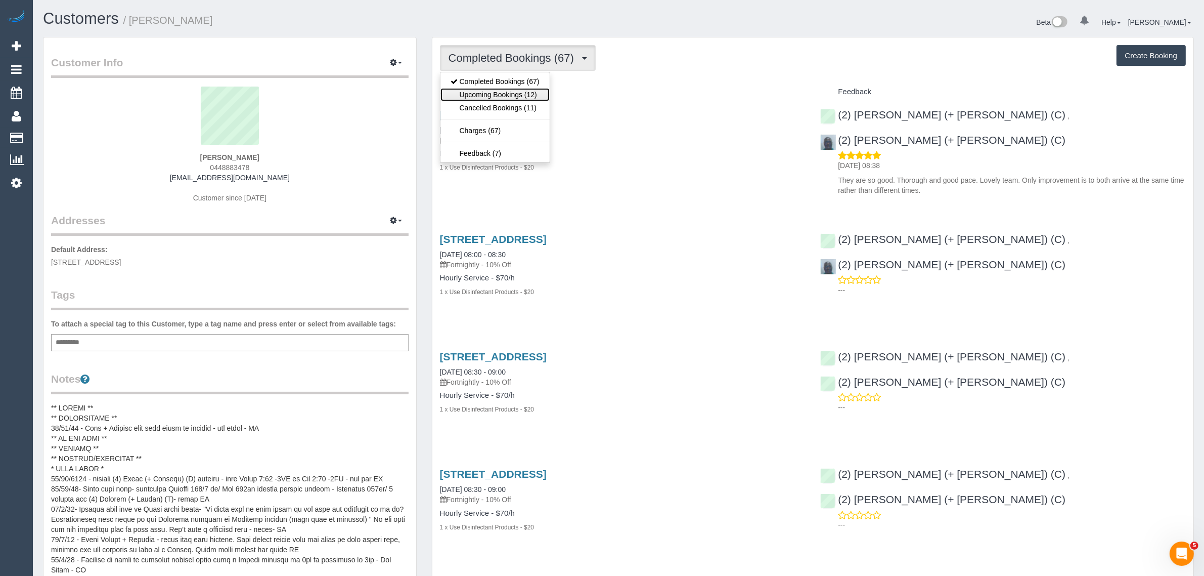
click at [498, 97] on link "Upcoming Bookings (12)" at bounding box center [495, 94] width 109 height 13
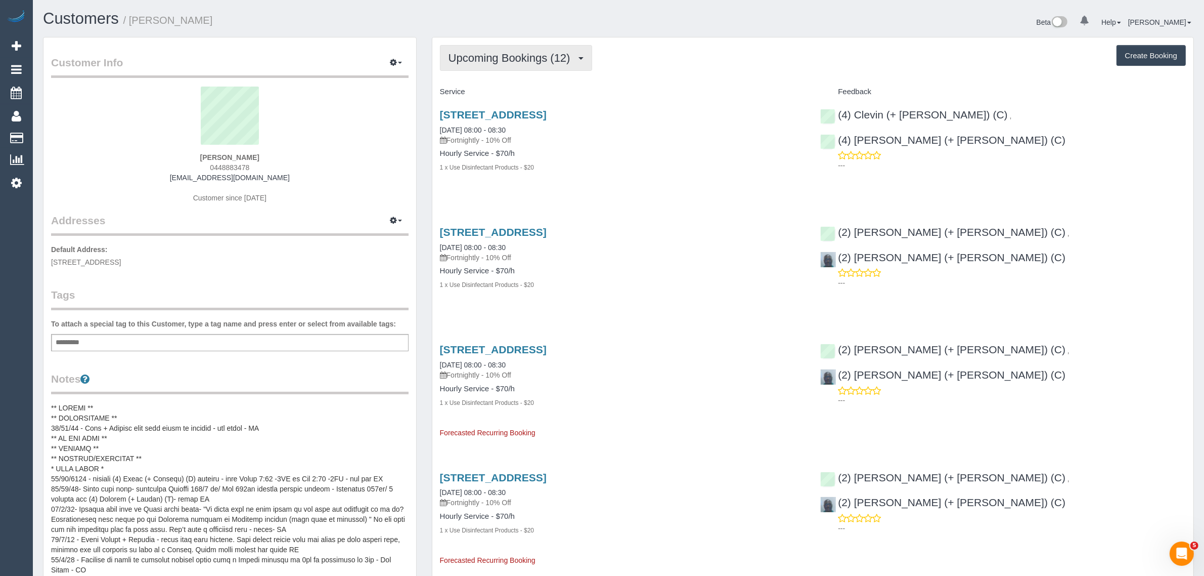
click at [527, 52] on span "Upcoming Bookings (12)" at bounding box center [512, 58] width 127 height 13
click at [517, 76] on link "Completed Bookings (67)" at bounding box center [495, 81] width 109 height 13
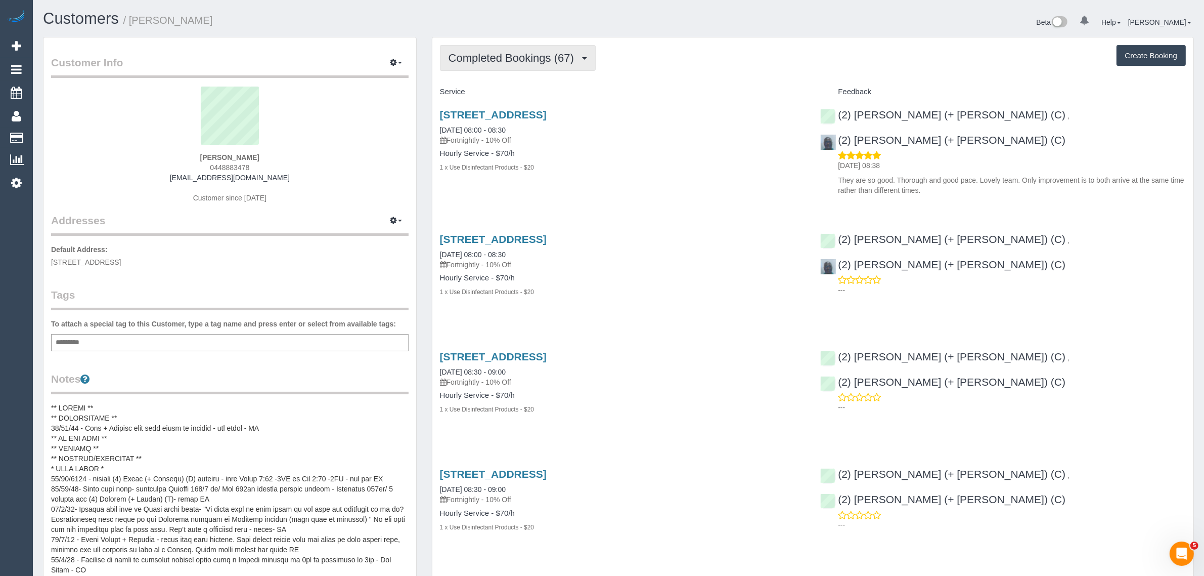
click at [530, 59] on span "Completed Bookings (67)" at bounding box center [514, 58] width 131 height 13
click at [678, 89] on h4 "Service" at bounding box center [623, 92] width 366 height 9
click at [540, 59] on span "Completed Bookings (67)" at bounding box center [514, 58] width 131 height 13
click at [517, 89] on link "Upcoming Bookings (12)" at bounding box center [495, 94] width 109 height 13
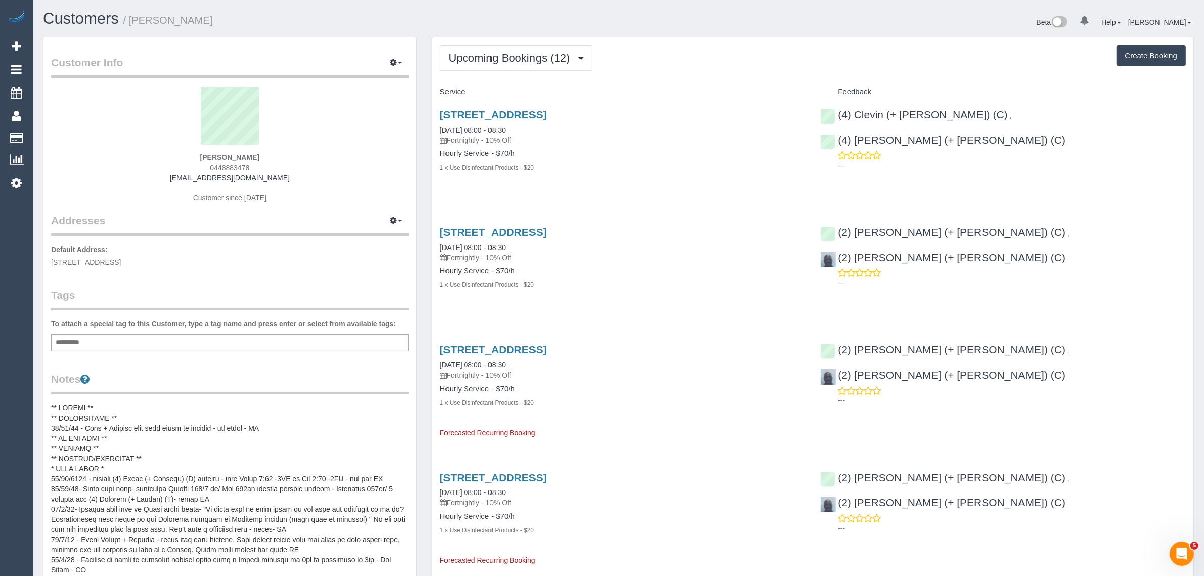
click at [608, 305] on div "42 Keats Street, Sandringham, VIC 3191 03/10/2025 08:00 - 08:30 Fortnightly - 1…" at bounding box center [622, 264] width 381 height 92
click at [440, 26] on h1 "Customers / Tanya Kortesis" at bounding box center [327, 18] width 568 height 17
click at [331, 338] on div "Add a tag" at bounding box center [230, 342] width 358 height 17
type input "**********"
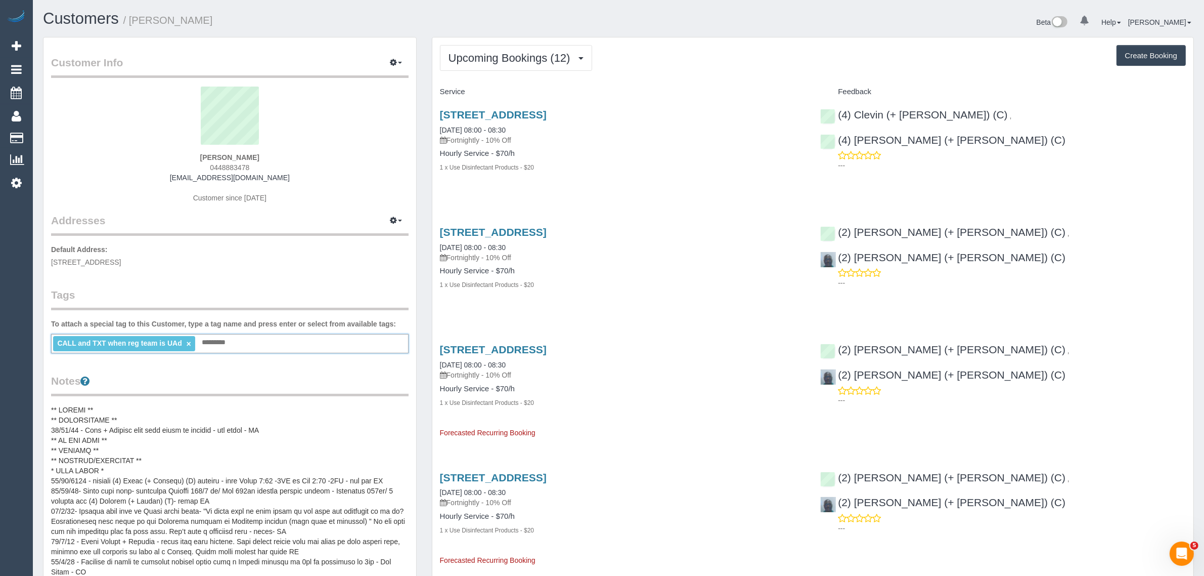
click at [350, 436] on pre at bounding box center [230, 506] width 358 height 202
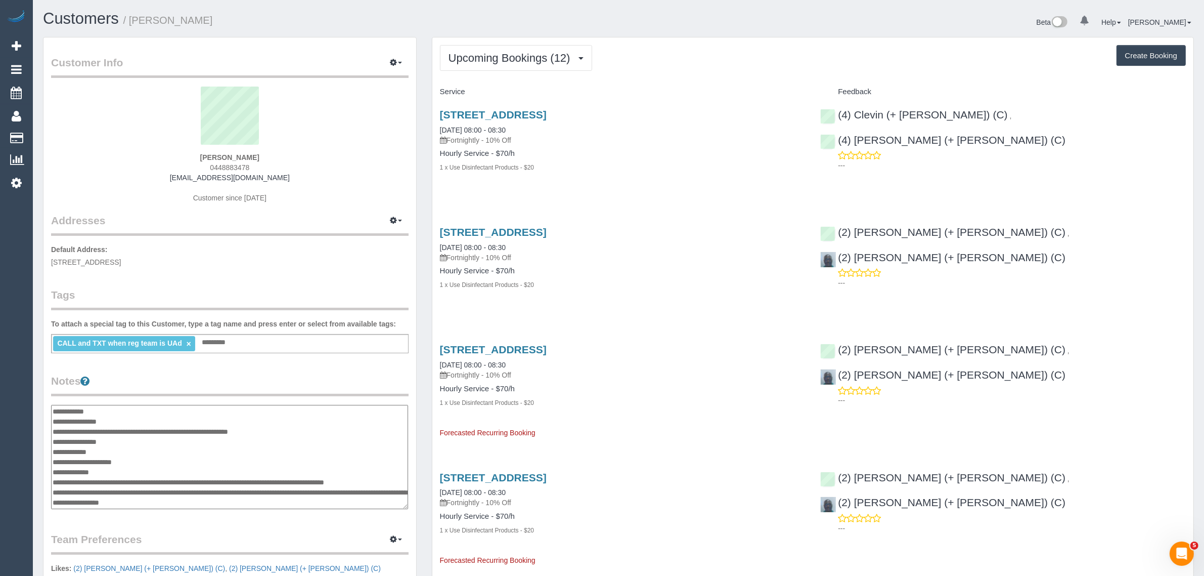
click at [131, 452] on textarea at bounding box center [229, 457] width 357 height 104
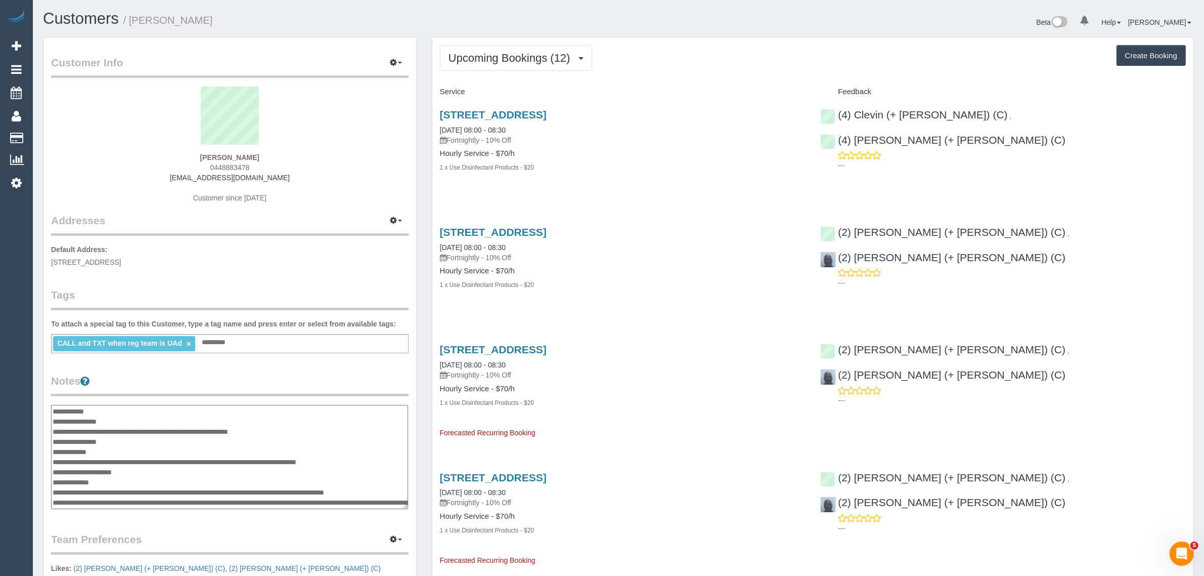
type textarea "**********"
click at [216, 378] on legend "Notes" at bounding box center [230, 384] width 358 height 23
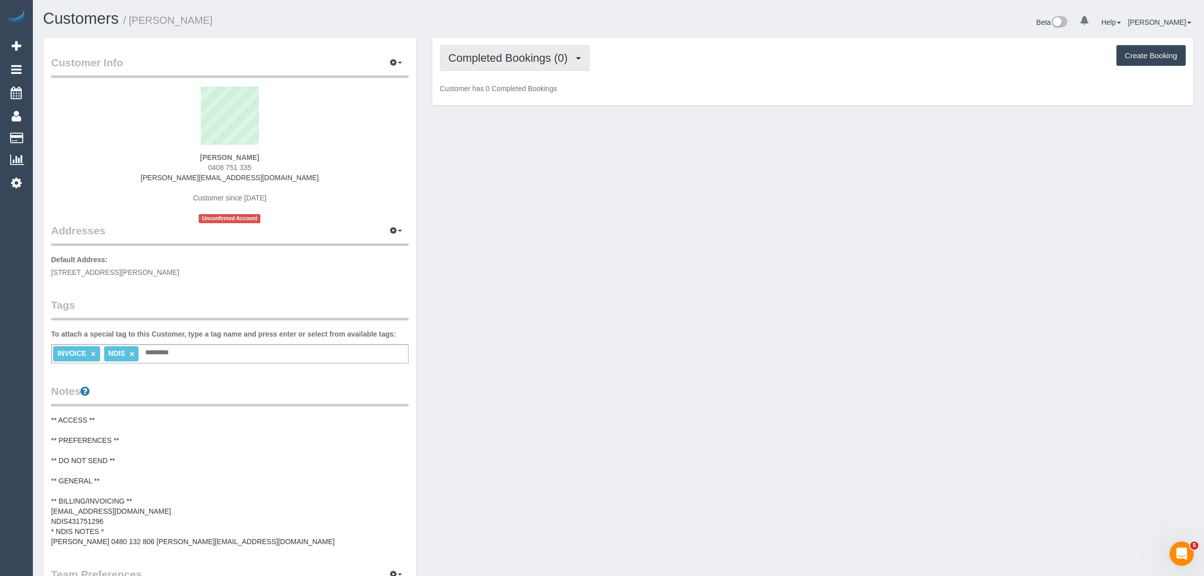
click at [499, 60] on span "Completed Bookings (0)" at bounding box center [511, 58] width 124 height 13
drag, startPoint x: 506, startPoint y: 90, endPoint x: 535, endPoint y: 95, distance: 29.2
click at [506, 90] on link "Upcoming Bookings (1)" at bounding box center [493, 94] width 105 height 13
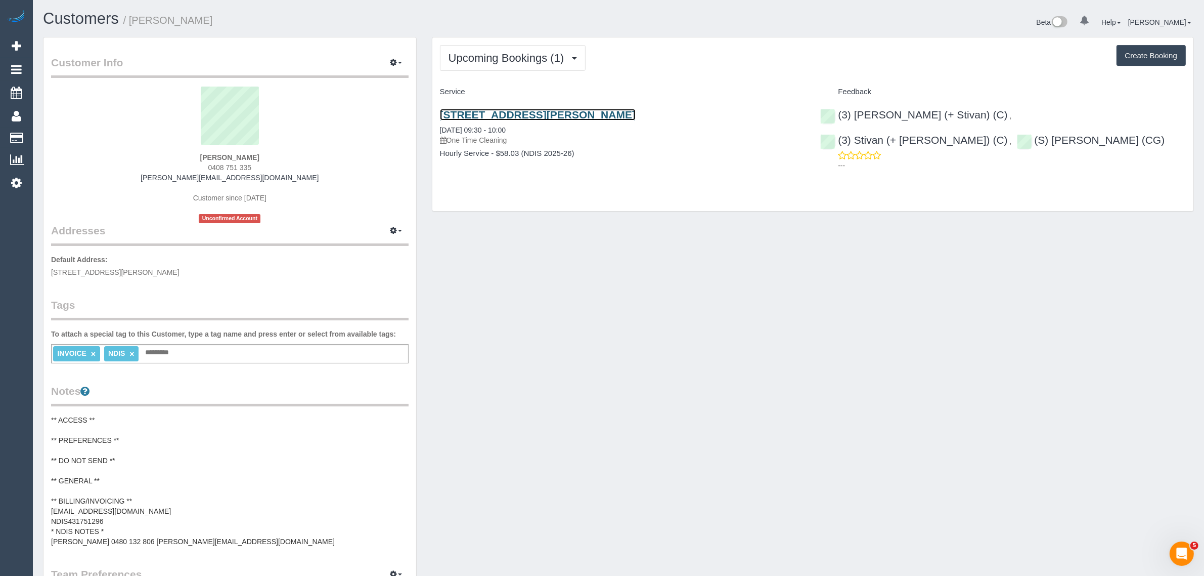
click at [523, 110] on link "1/12-18 Martin Street, St Kilda, VIC 3182" at bounding box center [538, 115] width 196 height 12
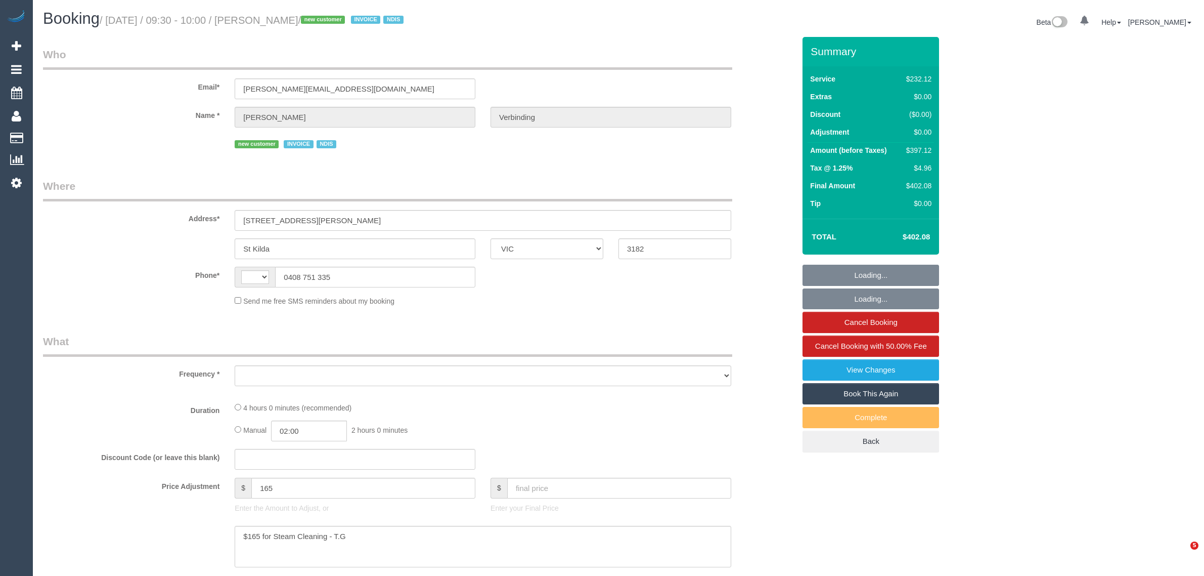
select select "VIC"
select select "string:AU"
select select "object:622"
select select "240"
select select "number:28"
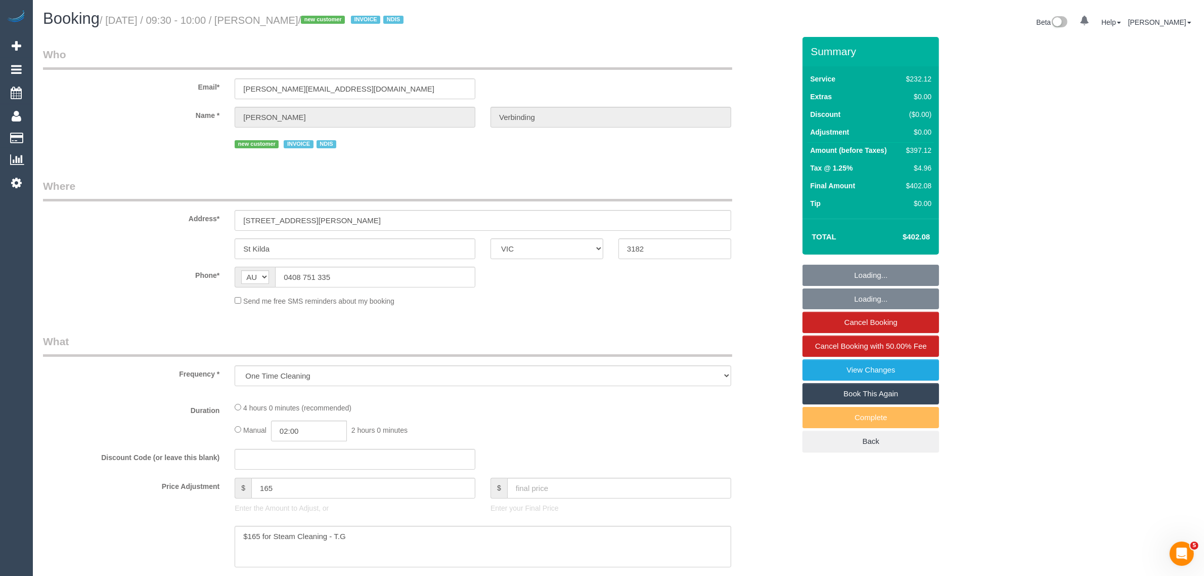
select select "number:14"
select select "number:19"
select select "number:25"
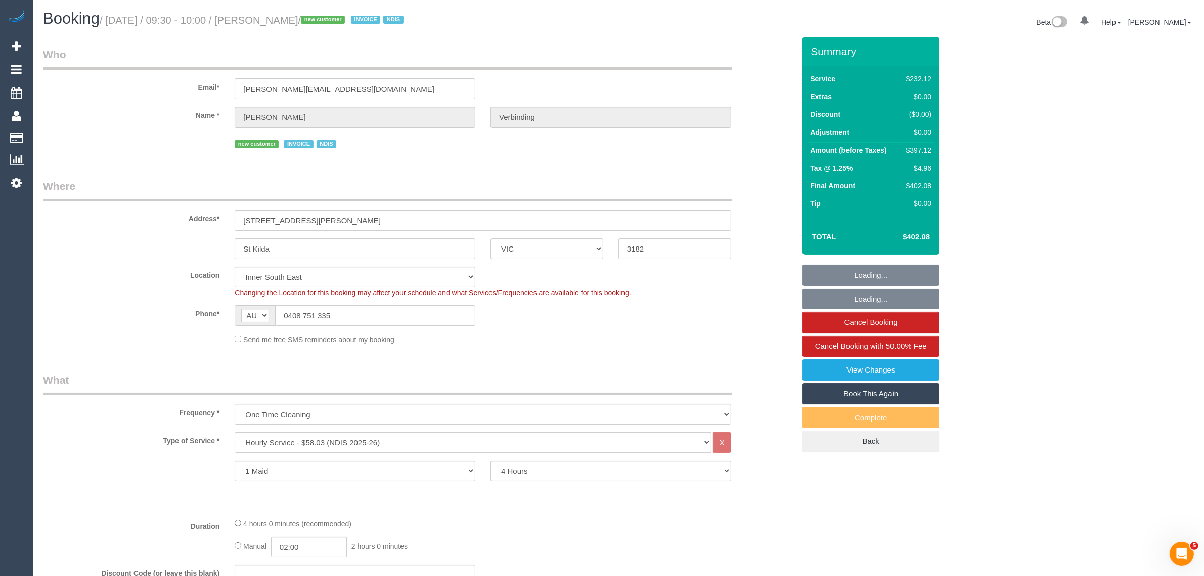
select select "object:1430"
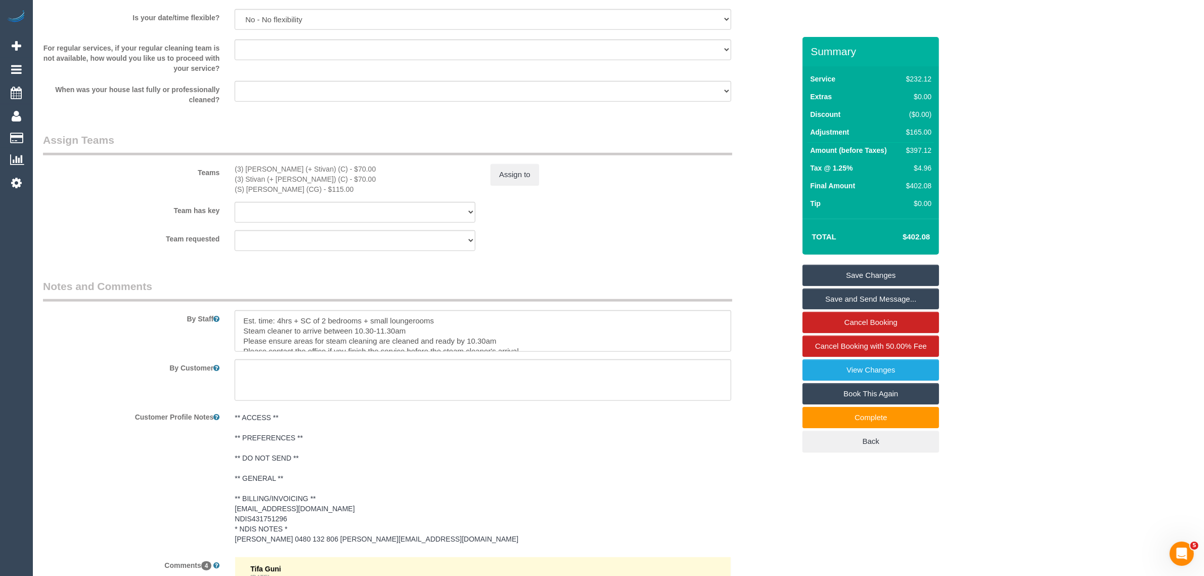
click at [717, 258] on fieldset "Assign Teams Teams (3) [PERSON_NAME] (+ Stivan) (C) - $70.00 (3) Stivan (+ [PER…" at bounding box center [419, 196] width 752 height 126
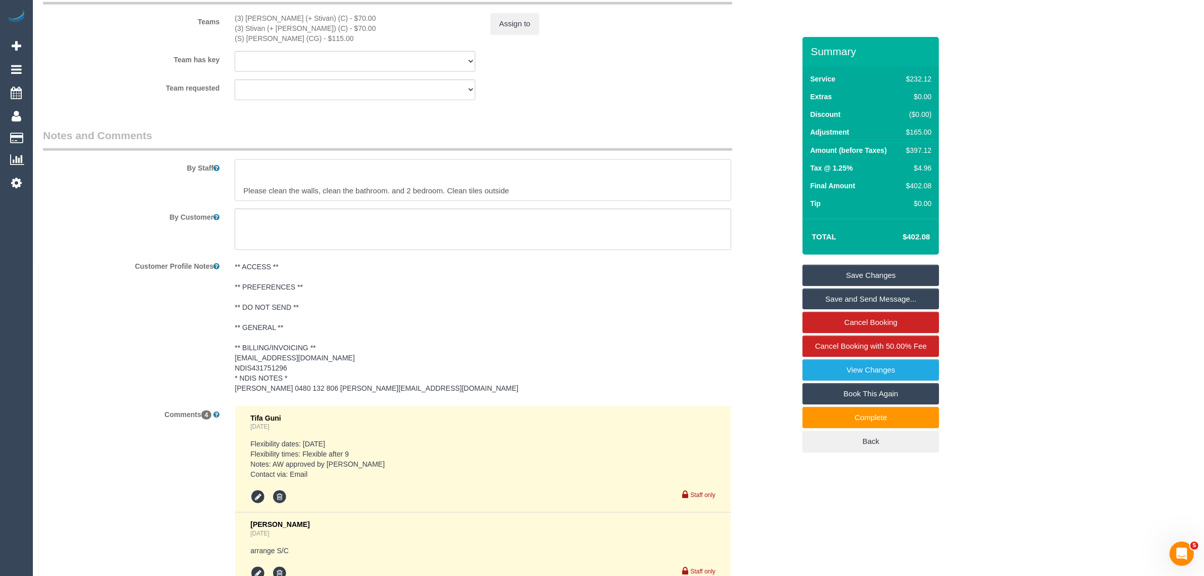
scroll to position [61, 0]
drag, startPoint x: 530, startPoint y: 195, endPoint x: 235, endPoint y: 196, distance: 294.4
click at [235, 196] on textarea at bounding box center [483, 179] width 497 height 41
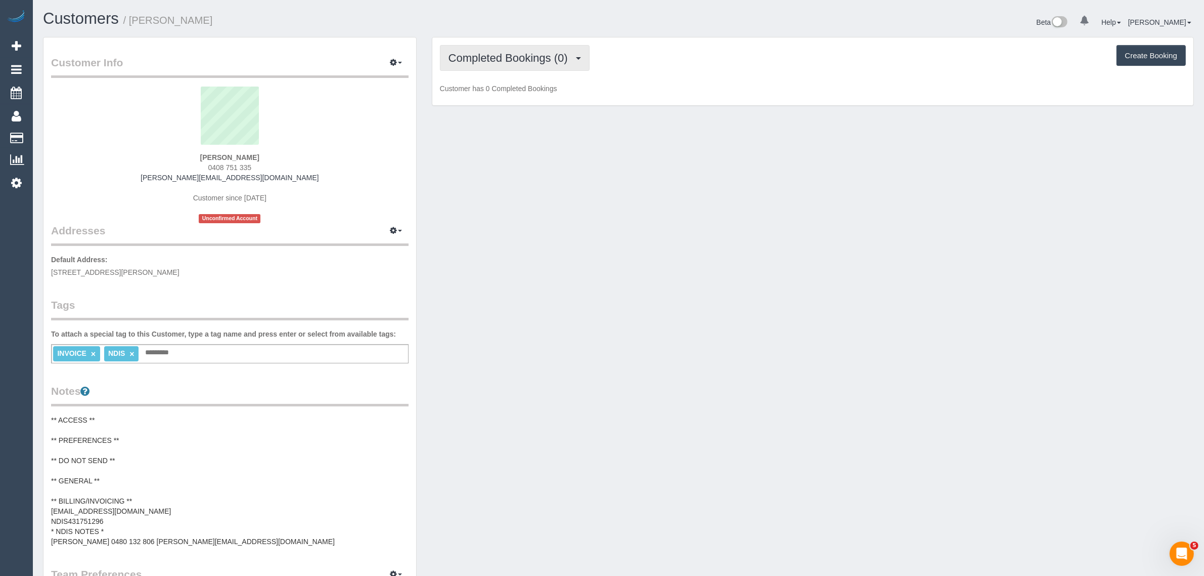
click at [478, 58] on span "Completed Bookings (0)" at bounding box center [511, 58] width 124 height 13
click at [489, 94] on link "Upcoming Bookings (1)" at bounding box center [493, 94] width 105 height 13
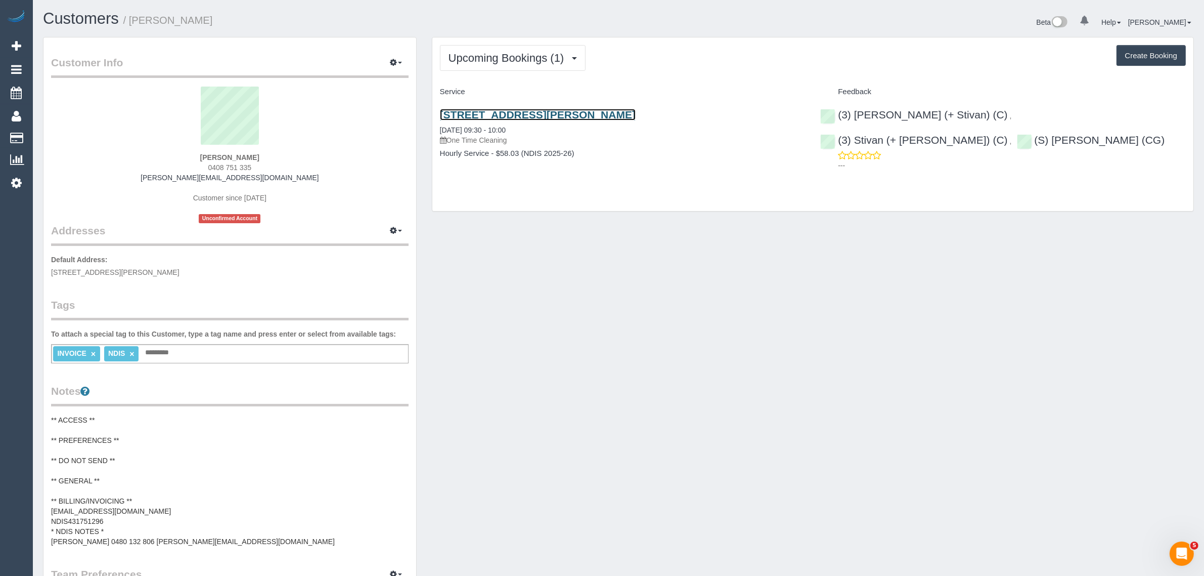
click at [580, 112] on link "1/12-18 Martin Street, St Kilda, VIC 3182" at bounding box center [538, 115] width 196 height 12
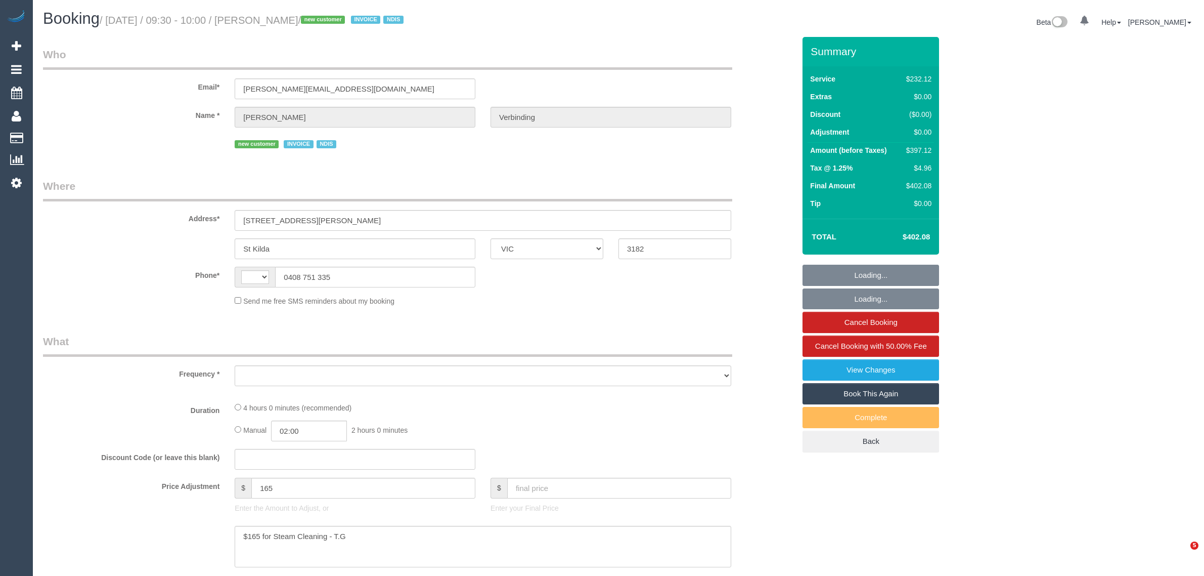
select select "VIC"
select select "string:AU"
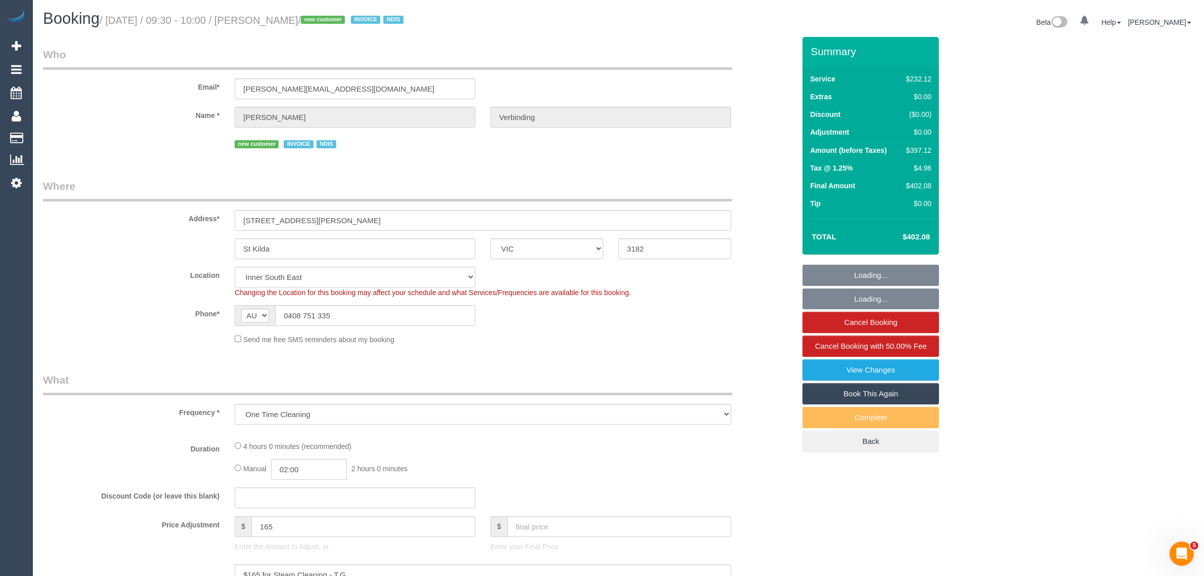
select select "object:834"
select select "240"
select select "number:28"
select select "number:14"
select select "number:19"
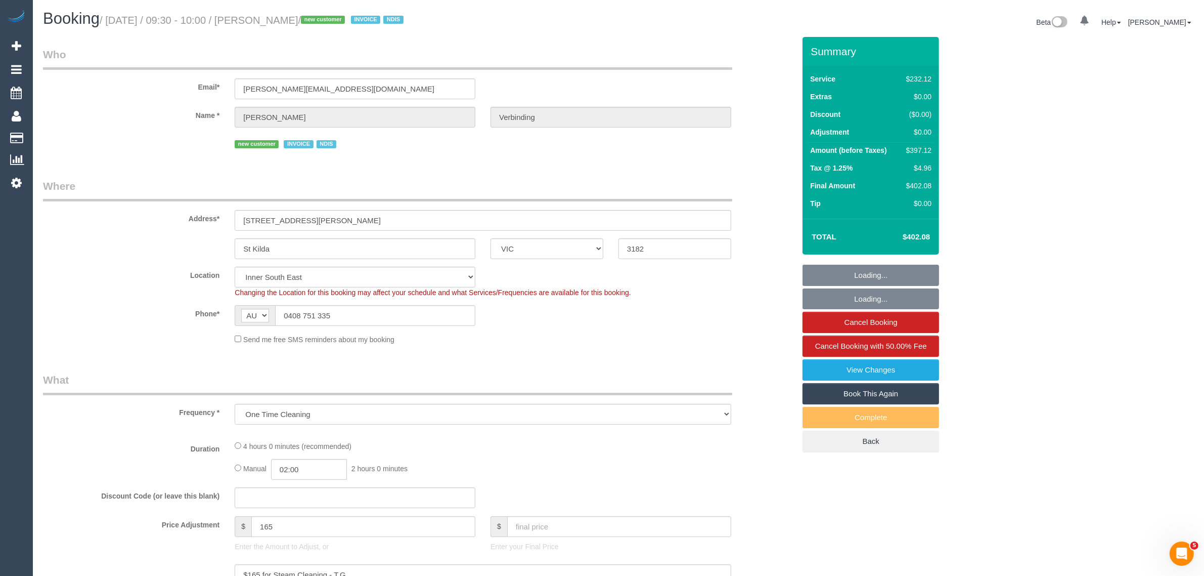
select select "number:25"
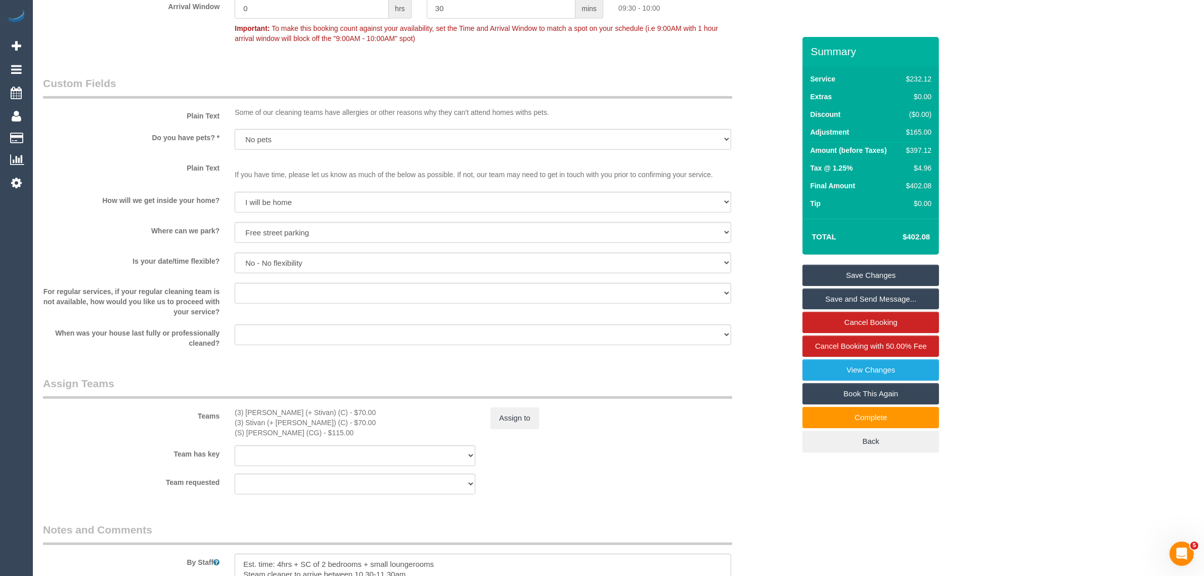
scroll to position [1012, 0]
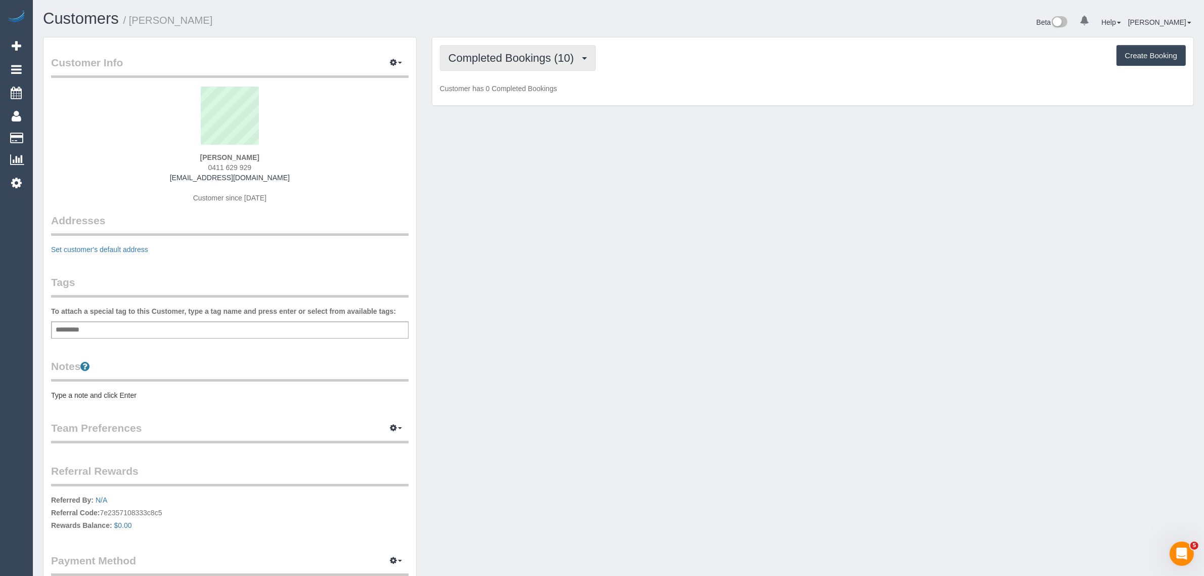
click at [529, 54] on span "Completed Bookings (10)" at bounding box center [514, 58] width 131 height 13
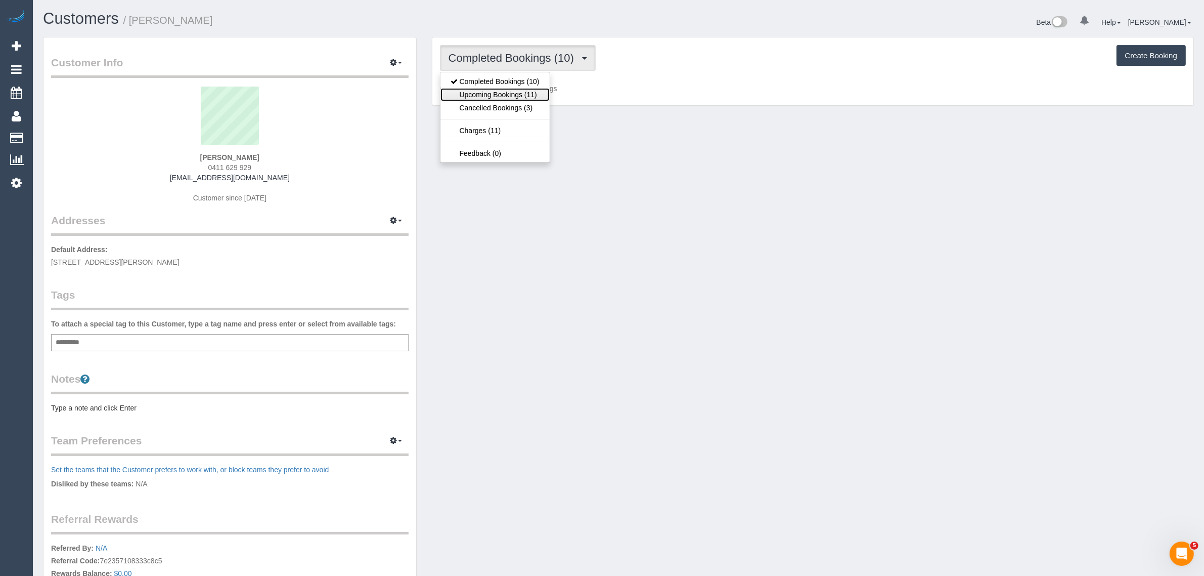
click at [501, 93] on link "Upcoming Bookings (11)" at bounding box center [495, 94] width 109 height 13
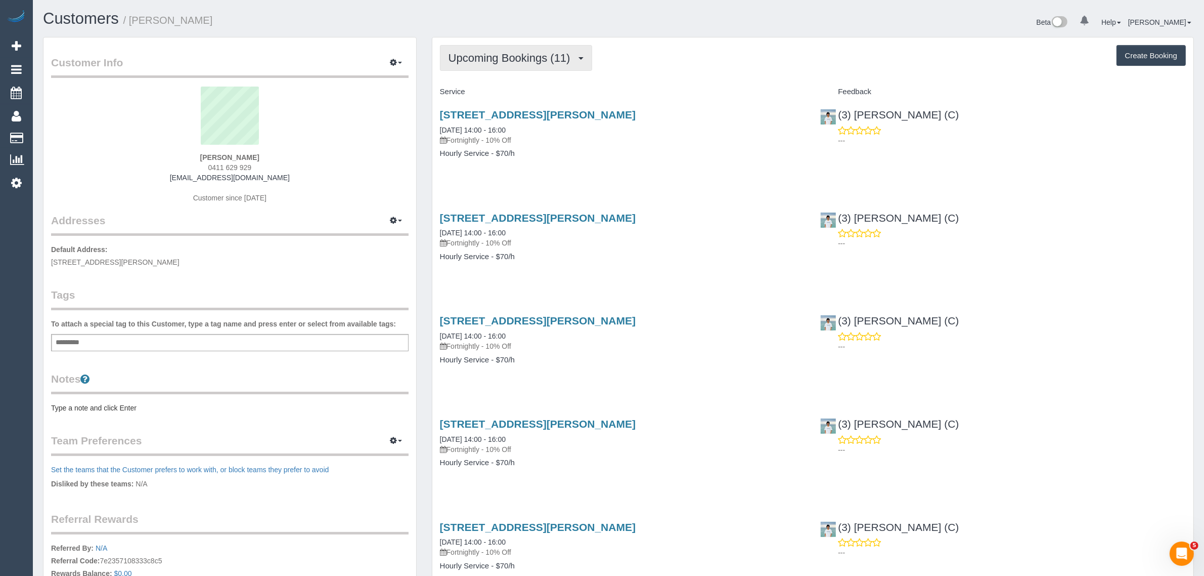
click at [493, 62] on span "Upcoming Bookings (11)" at bounding box center [512, 58] width 127 height 13
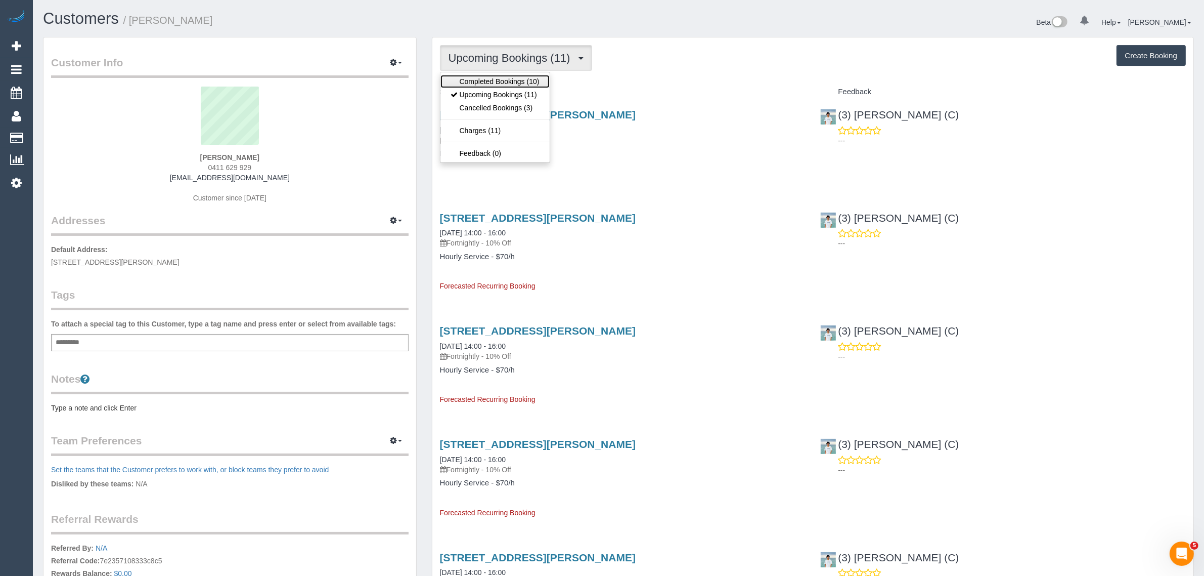
click at [489, 82] on link "Completed Bookings (10)" at bounding box center [495, 81] width 109 height 13
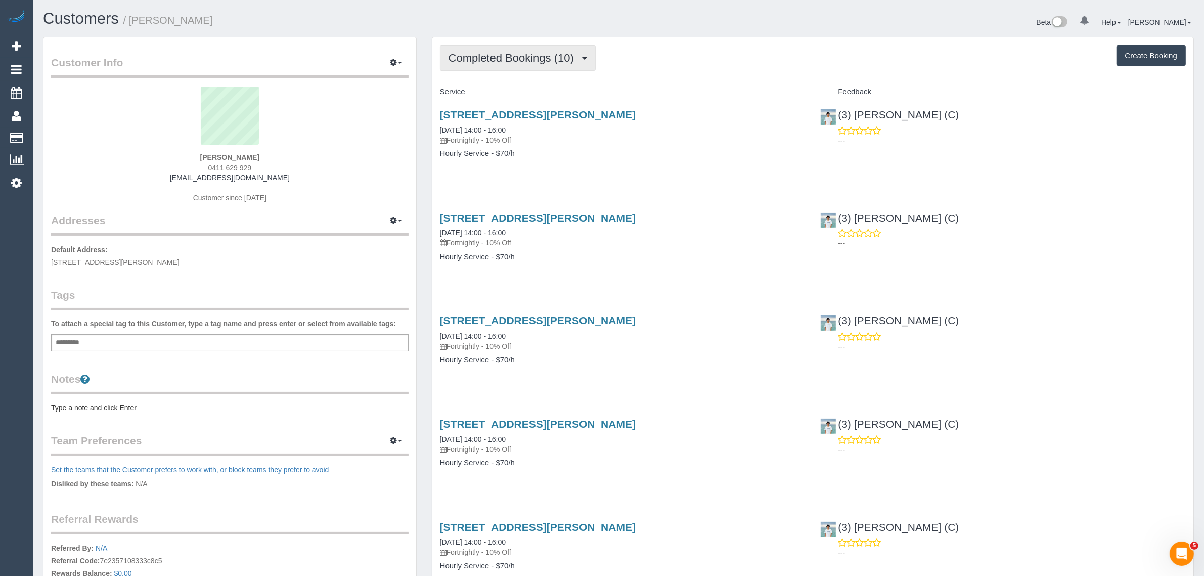
click at [522, 56] on span "Completed Bookings (10)" at bounding box center [514, 58] width 131 height 13
click at [503, 90] on link "Upcoming Bookings (11)" at bounding box center [495, 94] width 109 height 13
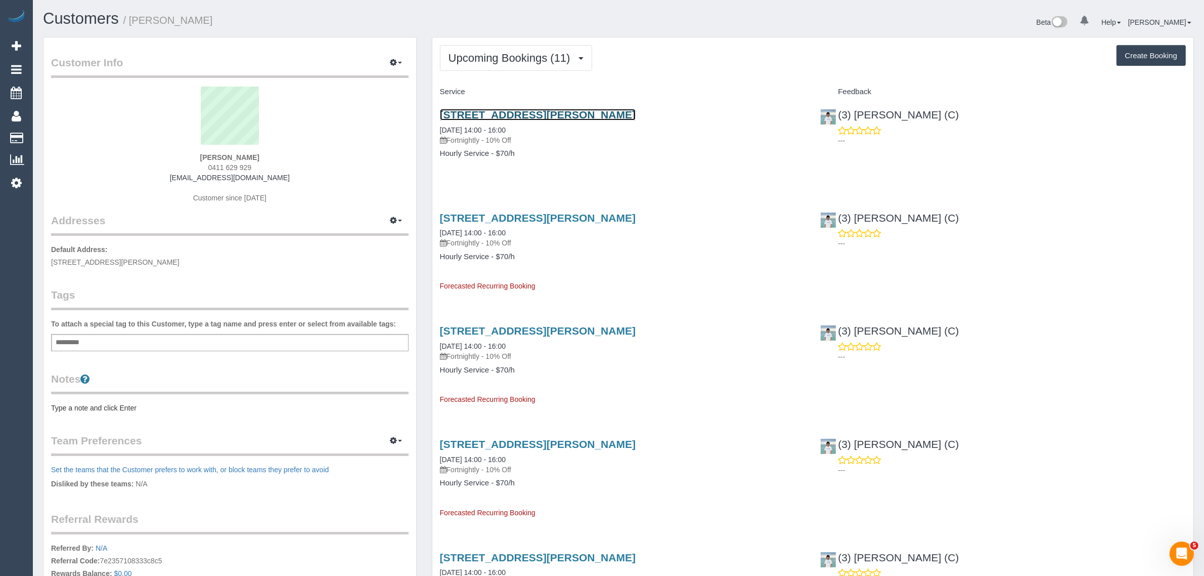
click at [496, 114] on link "[STREET_ADDRESS][PERSON_NAME]" at bounding box center [538, 115] width 196 height 12
click at [504, 57] on span "Upcoming Bookings (11)" at bounding box center [512, 58] width 127 height 13
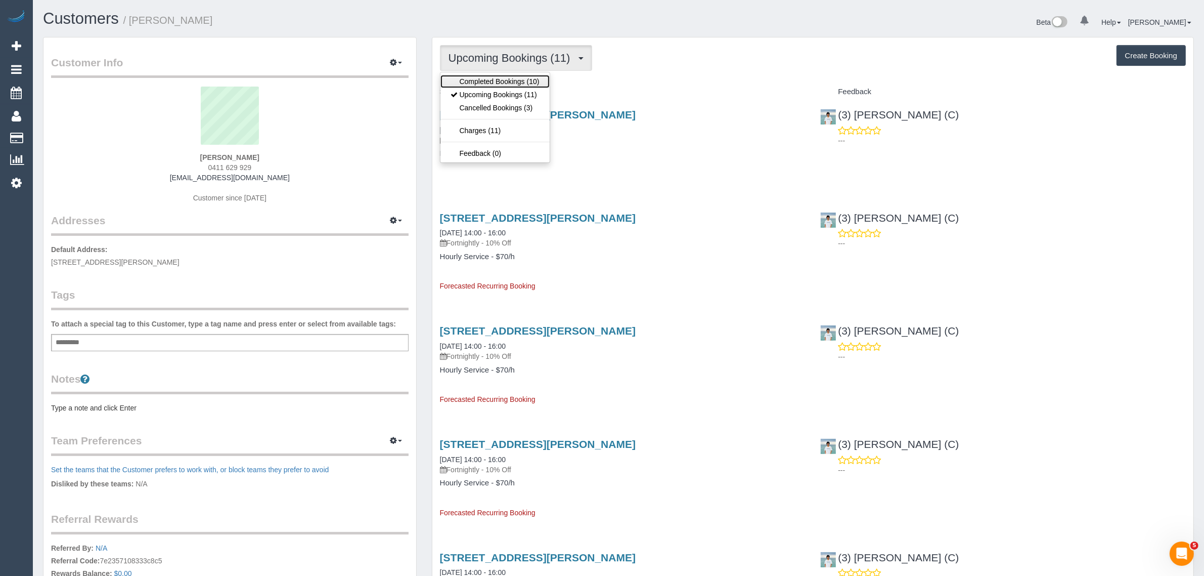
click at [496, 83] on link "Completed Bookings (10)" at bounding box center [495, 81] width 109 height 13
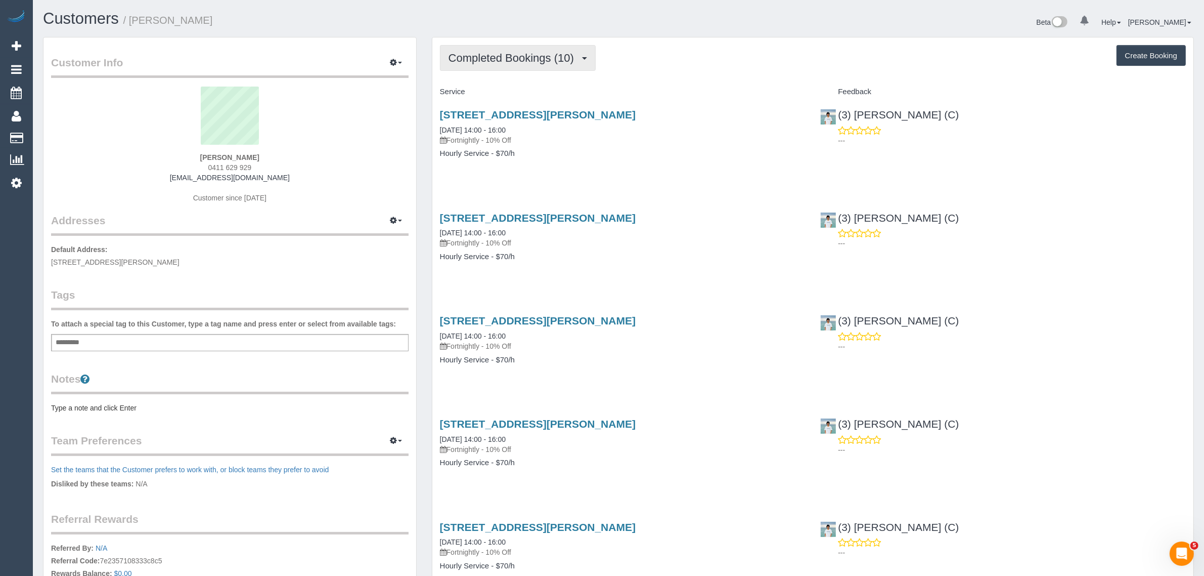
click at [529, 53] on span "Completed Bookings (10)" at bounding box center [514, 58] width 131 height 13
click at [497, 90] on link "Upcoming Bookings (11)" at bounding box center [495, 94] width 109 height 13
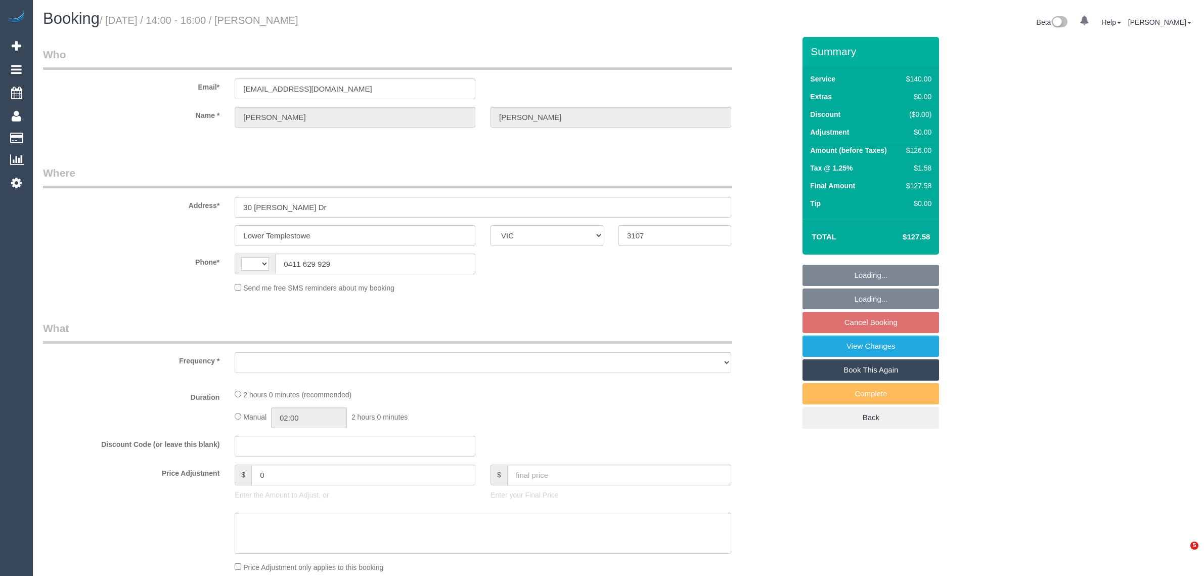
select select "VIC"
select select "string:AU"
select select "object:281"
select select "string:stripe-pm_1Qu1X62GScqysDRV6kpEDbYw"
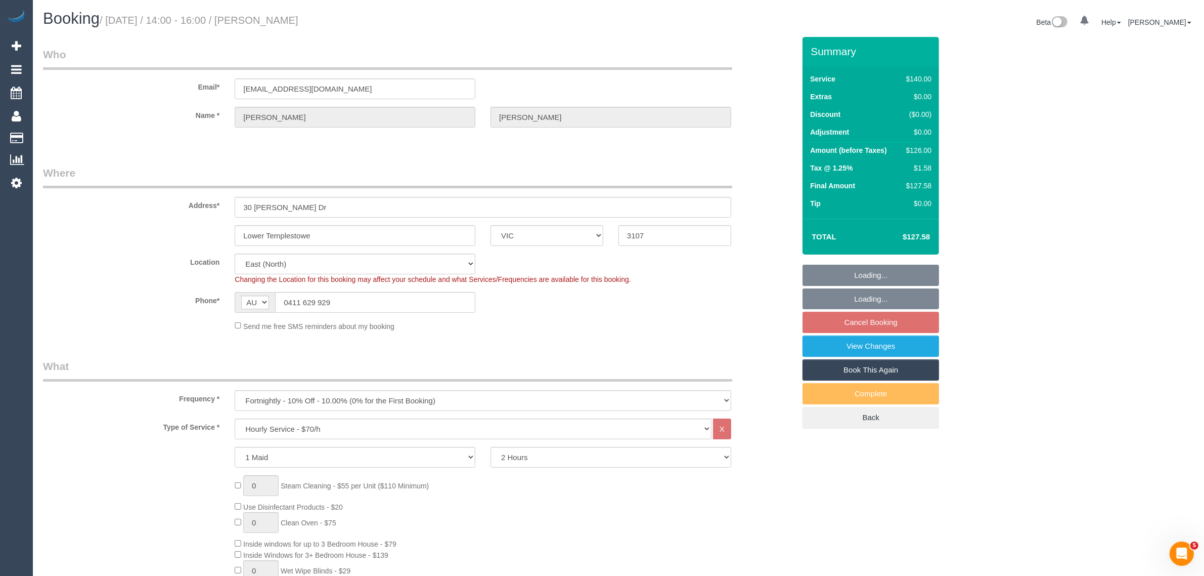
select select "spot1"
select select "number:27"
select select "number:14"
select select "number:19"
select select "number:25"
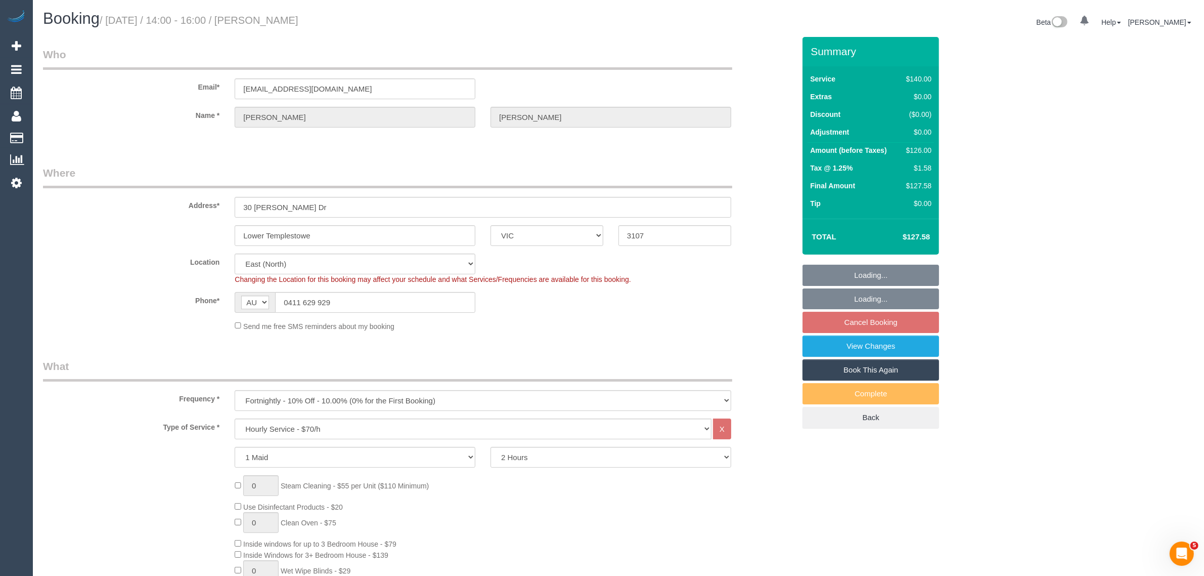
select select "number:33"
select select "number:26"
select select "object:1223"
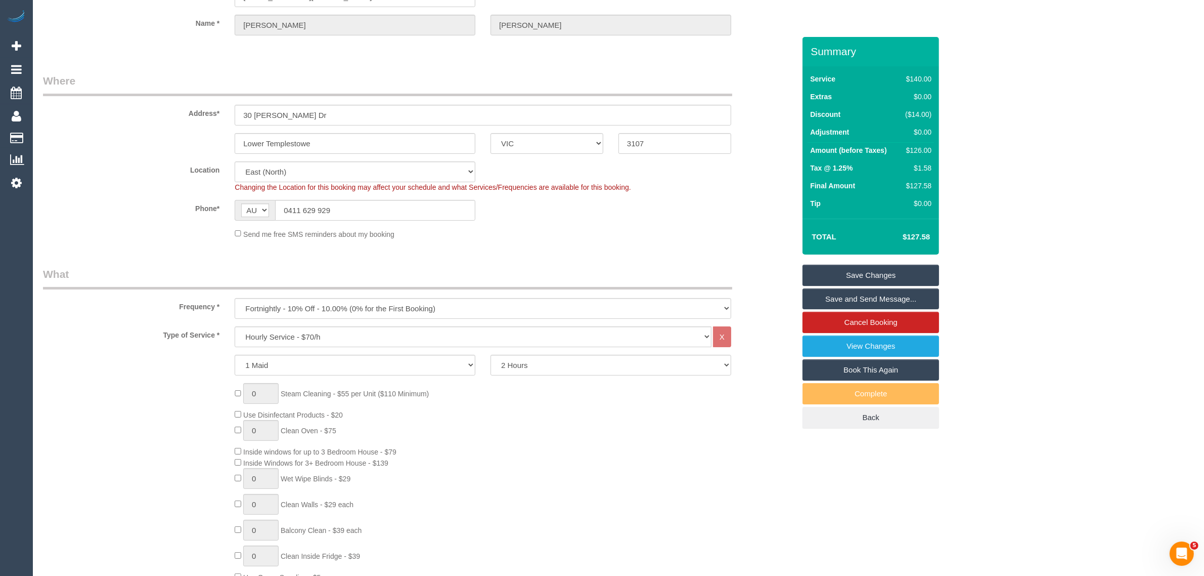
scroll to position [253, 0]
